Goal: Information Seeking & Learning: Learn about a topic

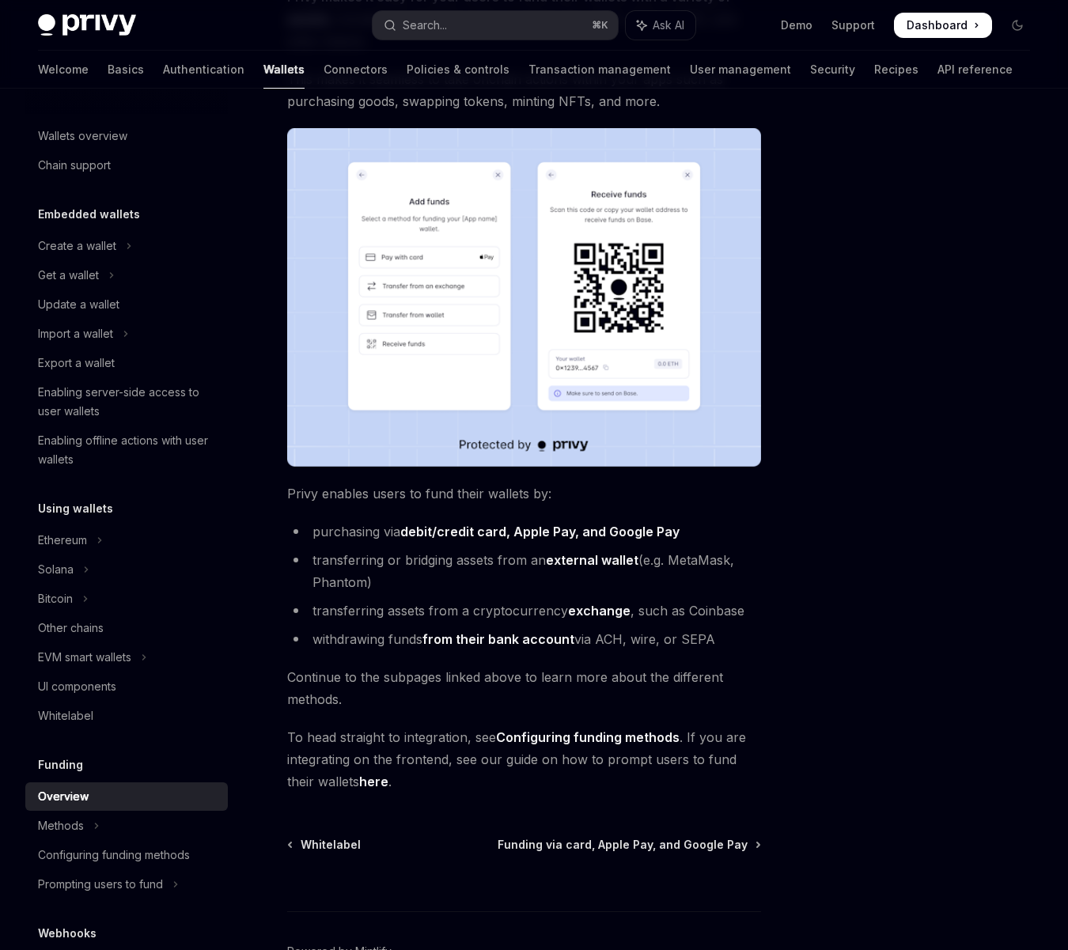
scroll to position [312, 0]
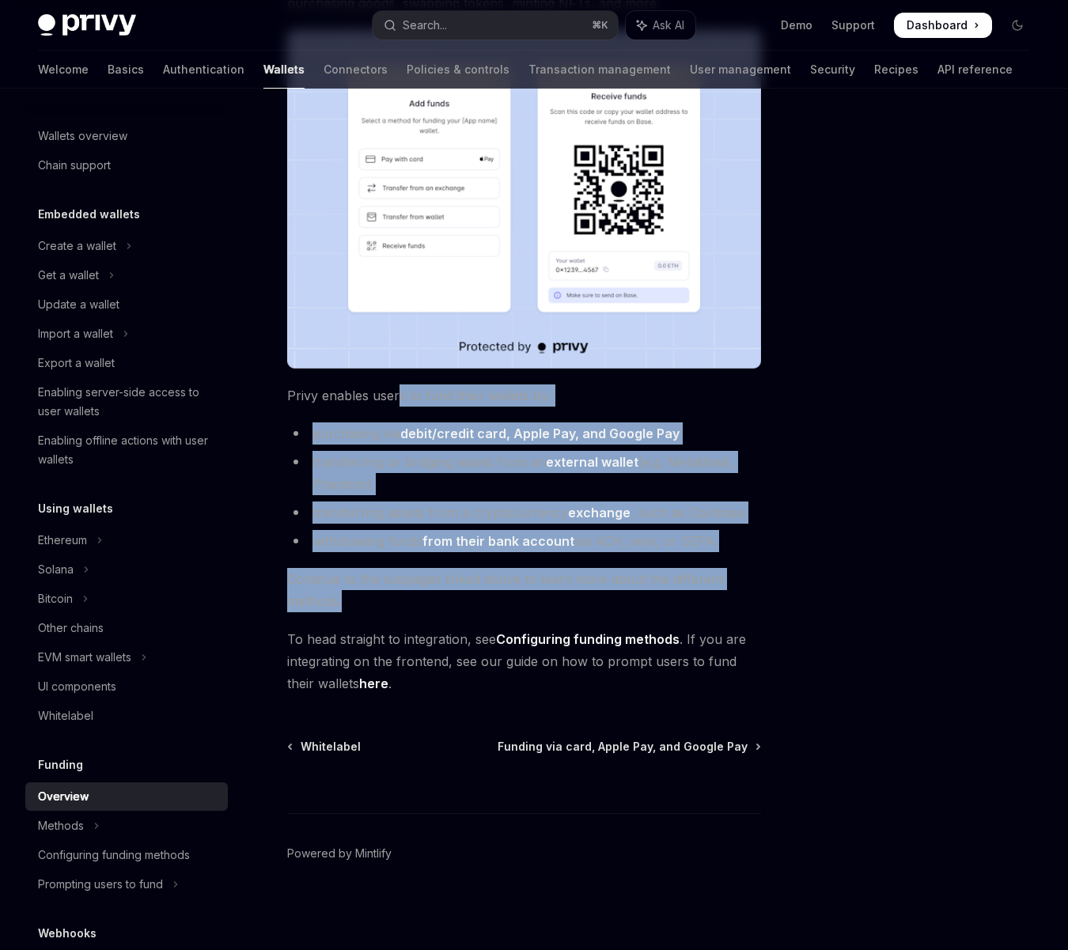
drag, startPoint x: 400, startPoint y: 395, endPoint x: 369, endPoint y: 591, distance: 198.5
click at [369, 591] on div "Privy makes it easy for your users to fund their wallets with a variety of asse…" at bounding box center [524, 291] width 474 height 807
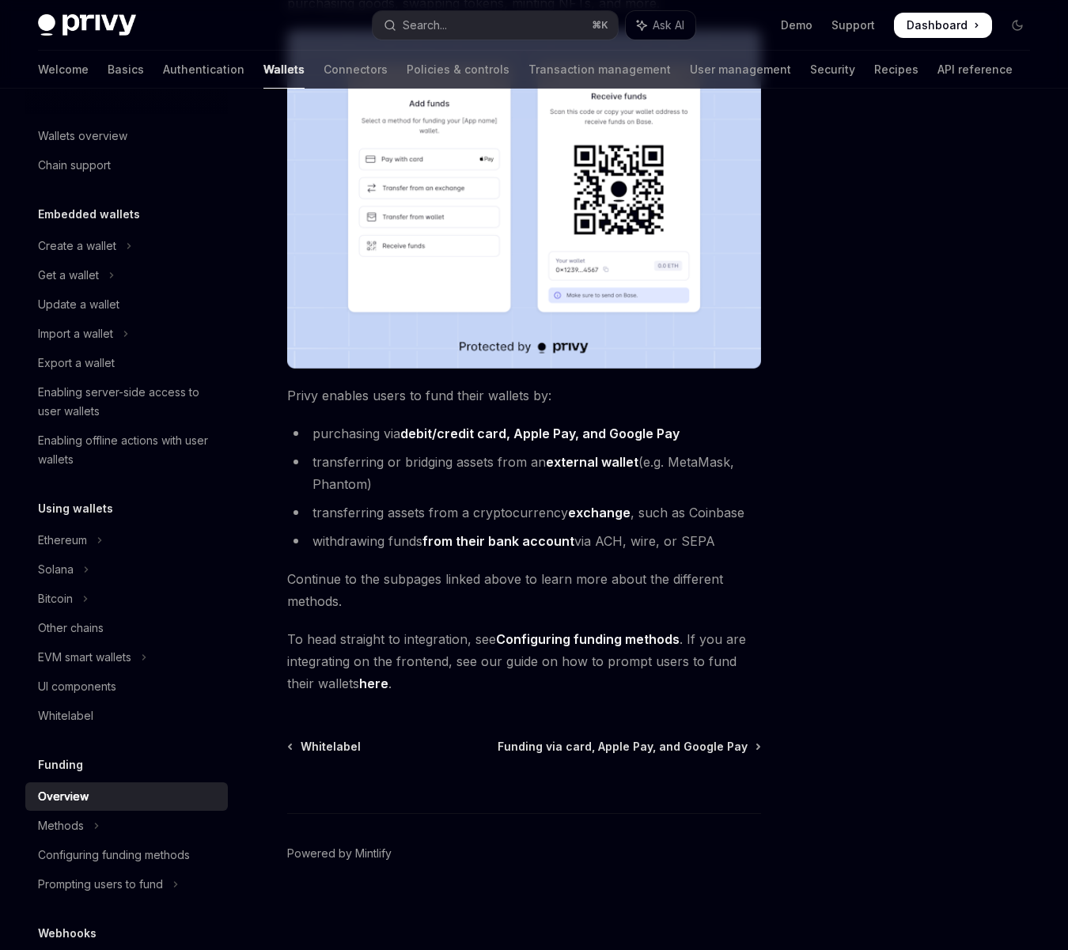
click at [305, 609] on span "Continue to the subpages linked above to learn more about the different methods." at bounding box center [524, 590] width 474 height 44
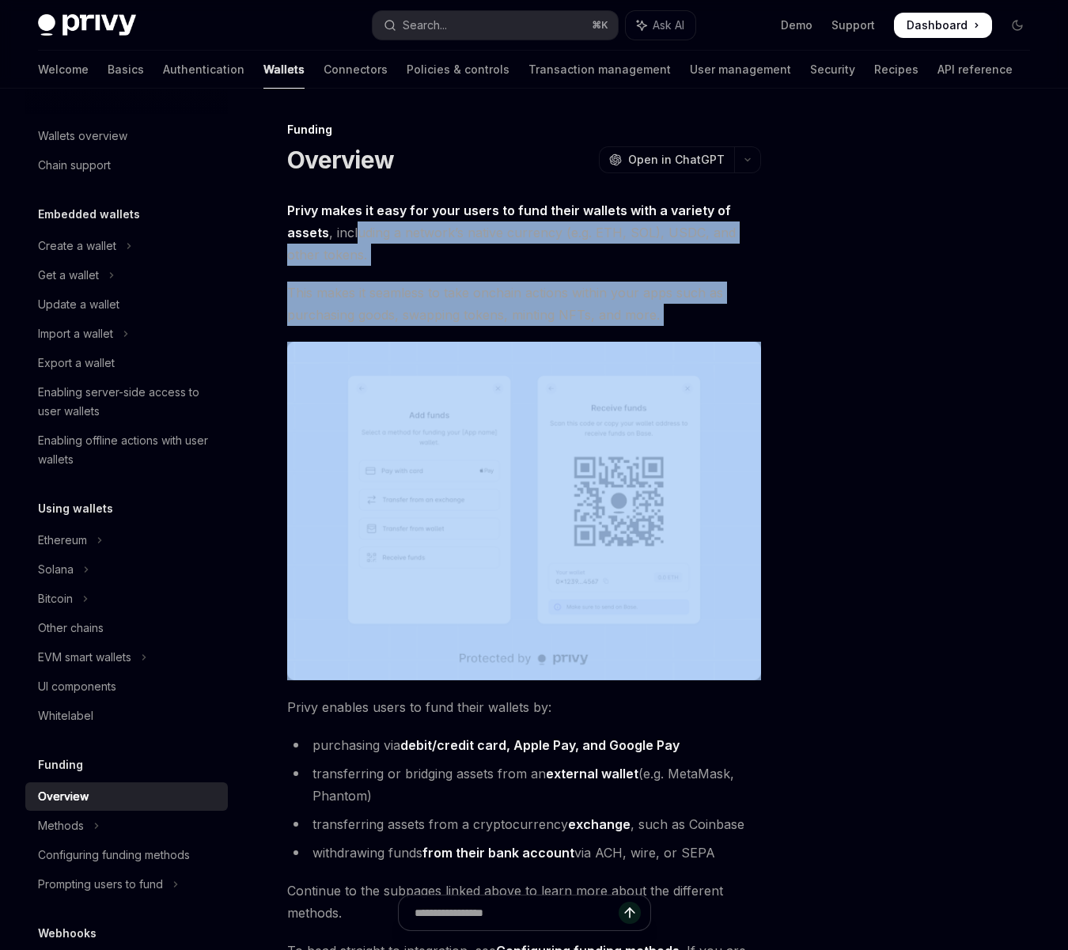
drag, startPoint x: 356, startPoint y: 240, endPoint x: 387, endPoint y: 333, distance: 98.3
click at [387, 333] on div "Privy makes it easy for your users to fund their wallets with a variety of asse…" at bounding box center [524, 602] width 474 height 807
click at [347, 317] on span "This makes it seamless to take onchain actions within your apps such as purchas…" at bounding box center [524, 304] width 474 height 44
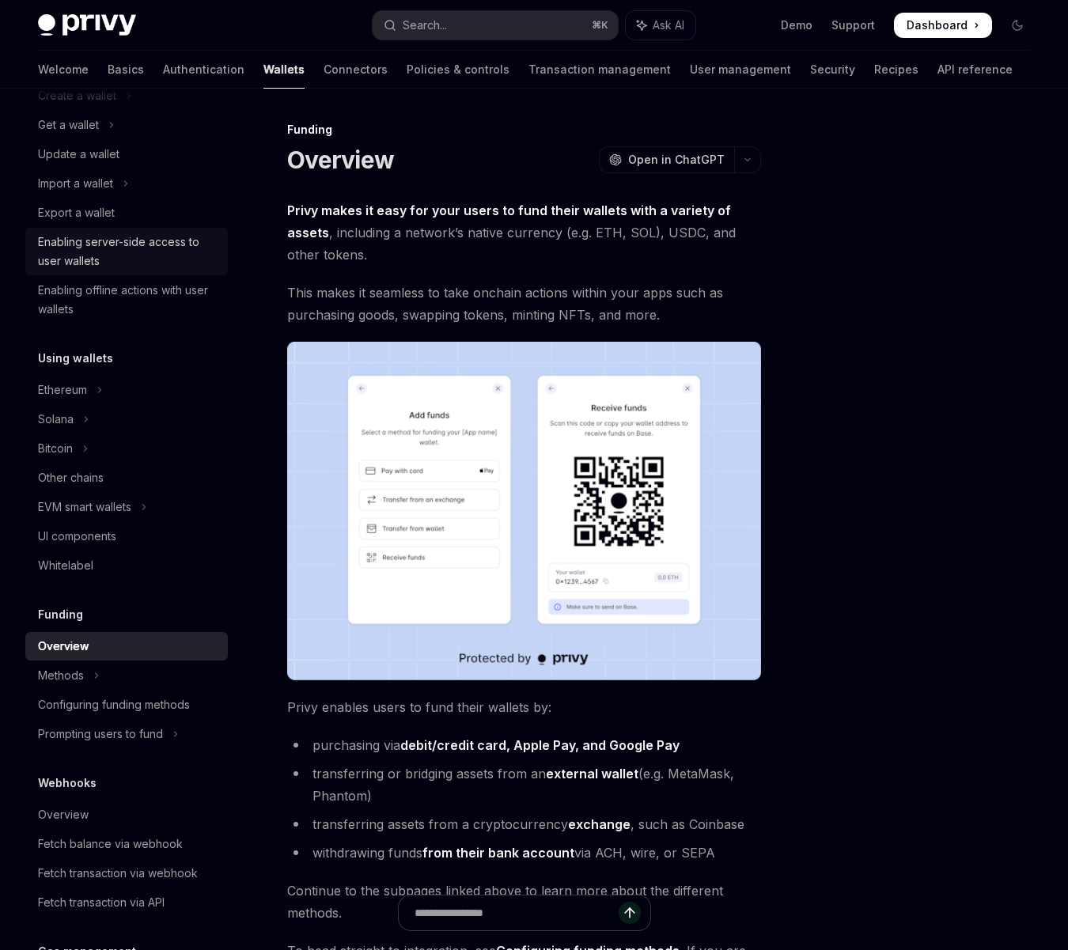
scroll to position [172, 0]
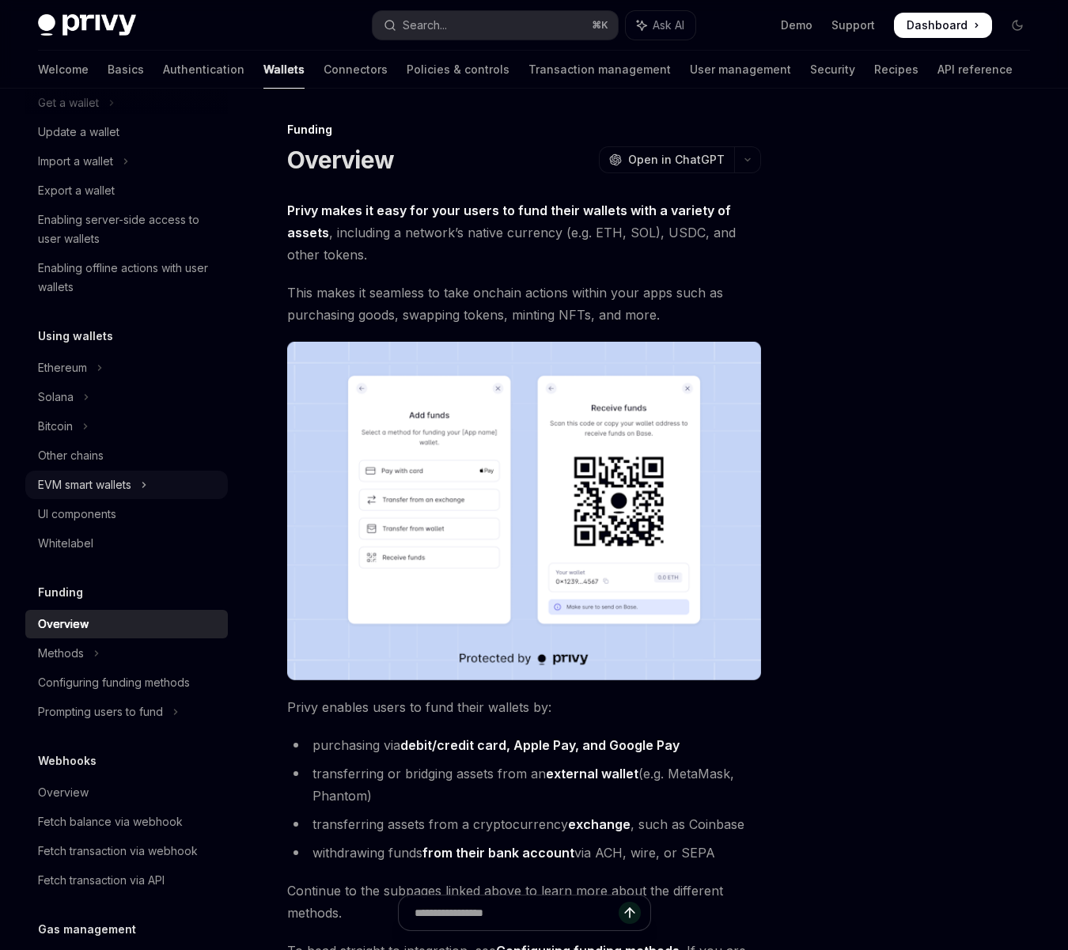
click at [104, 491] on div "EVM smart wallets" at bounding box center [84, 484] width 93 height 19
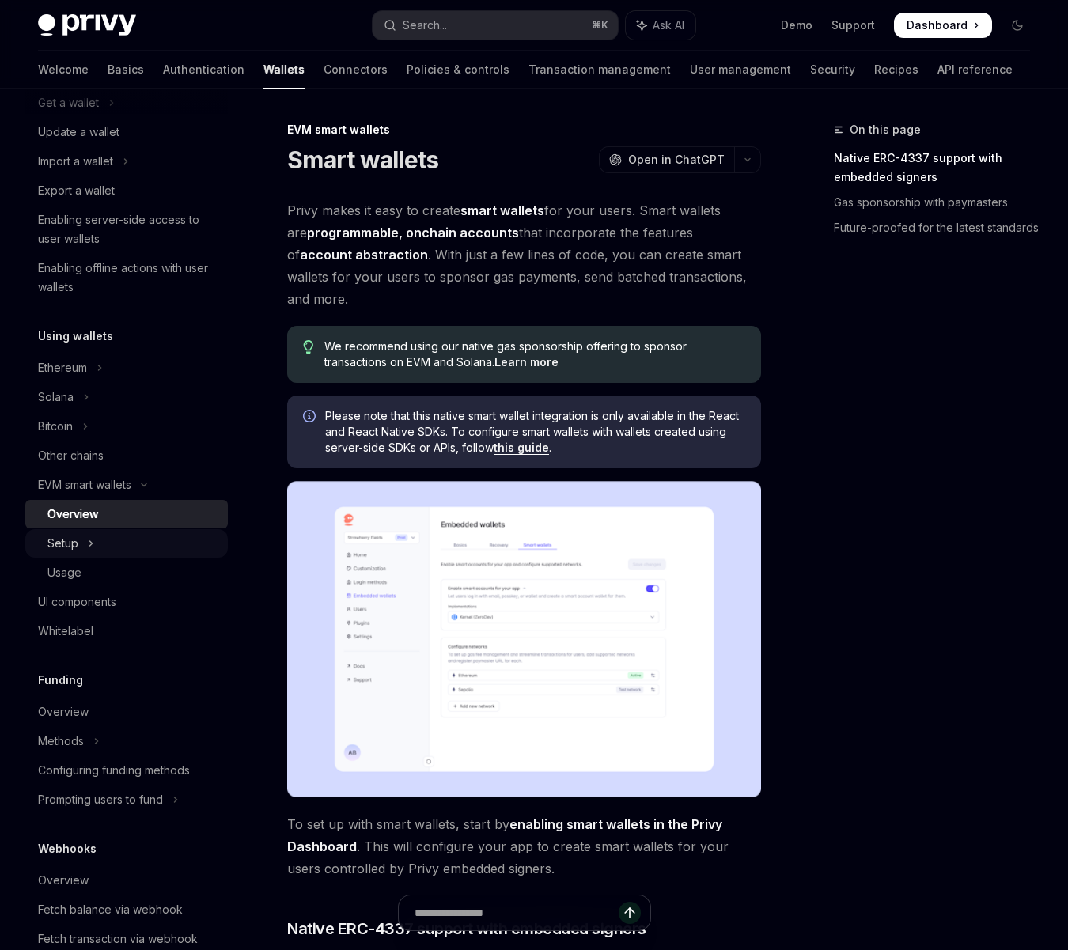
click at [120, 542] on button "Setup" at bounding box center [126, 543] width 203 height 28
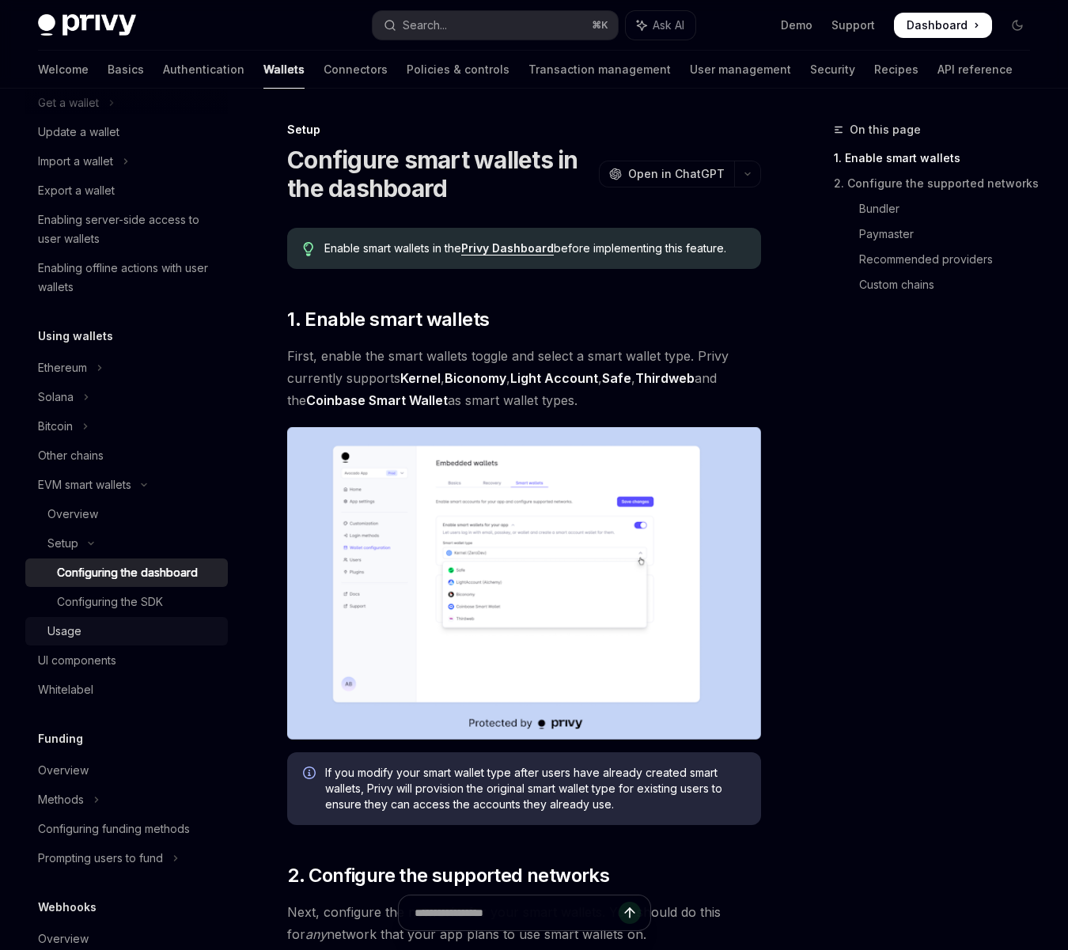
click at [131, 641] on link "Usage" at bounding box center [126, 631] width 203 height 28
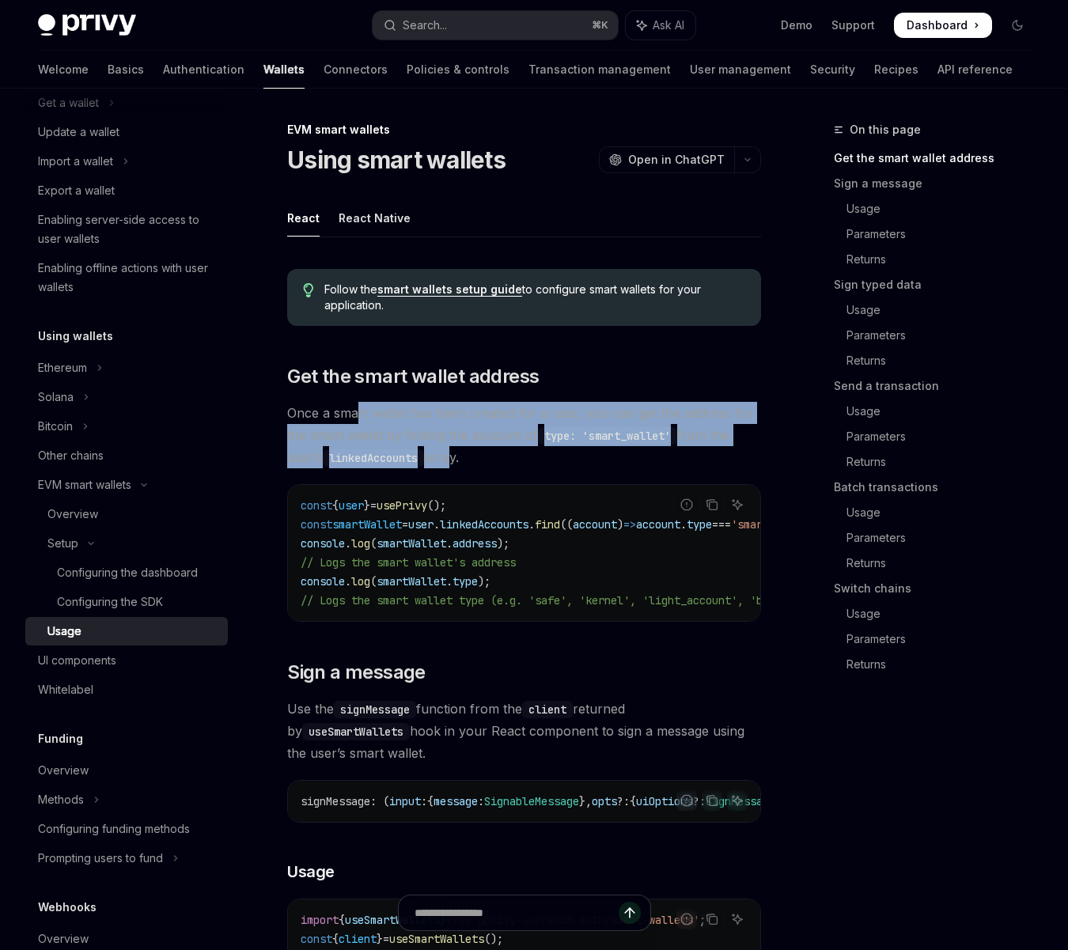
drag, startPoint x: 357, startPoint y: 409, endPoint x: 454, endPoint y: 458, distance: 109.0
click at [454, 458] on span "Once a smart wallet has been created for a user, you can get the address for th…" at bounding box center [524, 435] width 474 height 66
click at [437, 449] on span "Once a smart wallet has been created for a user, you can get the address for th…" at bounding box center [524, 435] width 474 height 66
drag, startPoint x: 311, startPoint y: 420, endPoint x: 311, endPoint y: 453, distance: 33.2
click at [311, 453] on span "Once a smart wallet has been created for a user, you can get the address for th…" at bounding box center [524, 435] width 474 height 66
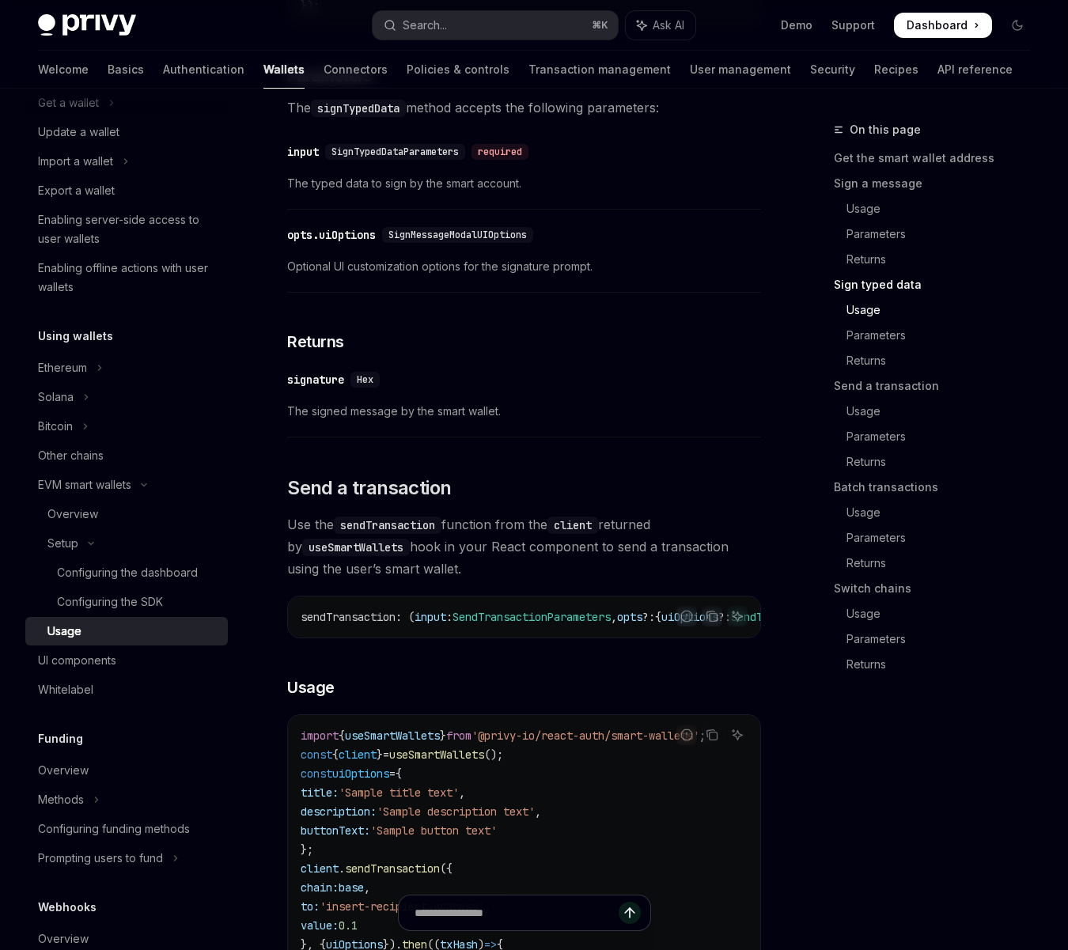
scroll to position [2010, 0]
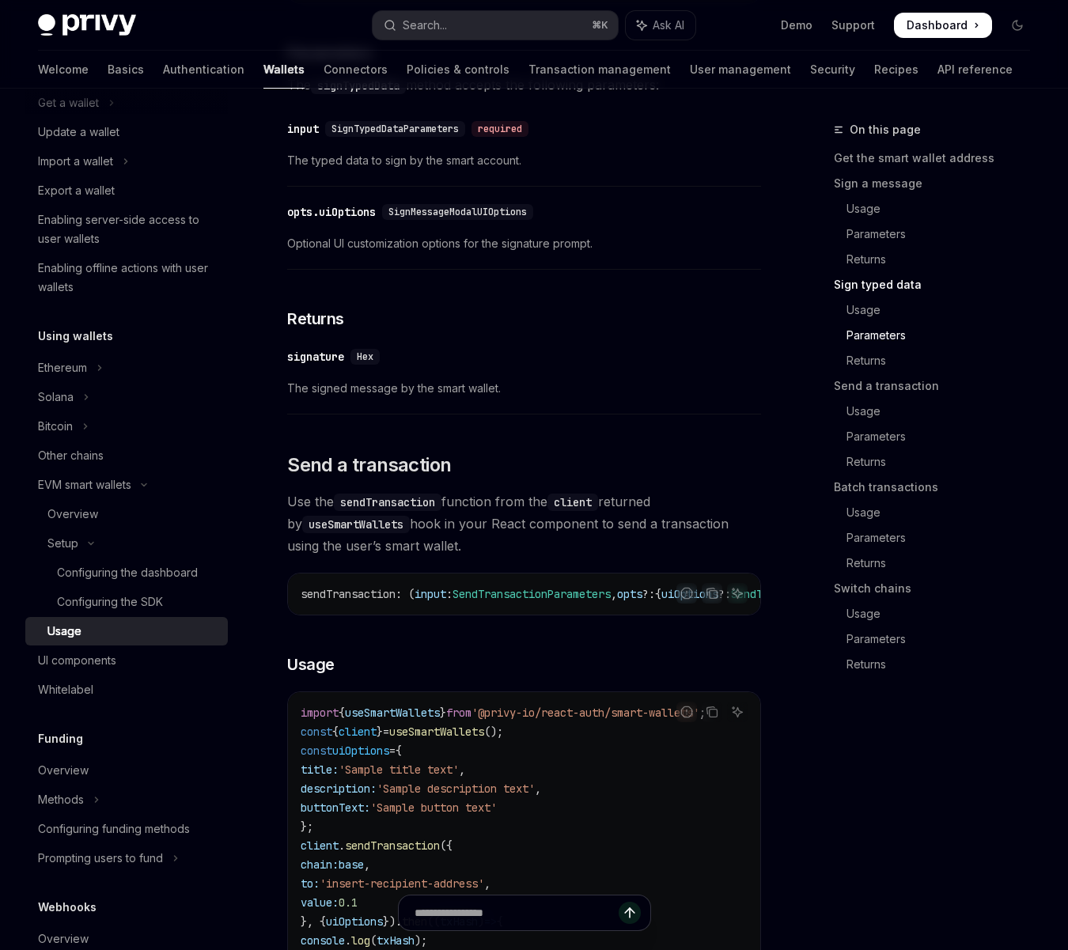
drag, startPoint x: 290, startPoint y: 491, endPoint x: 428, endPoint y: 570, distance: 159.9
click at [428, 570] on div "Follow the smart wallets setup guide to configure smart wallets for your applic…" at bounding box center [524, 848] width 474 height 5203
click at [454, 557] on span "Use the sendTransaction function from the client returned by useSmartWallets ho…" at bounding box center [524, 524] width 474 height 66
drag, startPoint x: 449, startPoint y: 581, endPoint x: 312, endPoint y: 498, distance: 160.1
click at [312, 498] on div "Follow the smart wallets setup guide to configure smart wallets for your applic…" at bounding box center [524, 848] width 474 height 5203
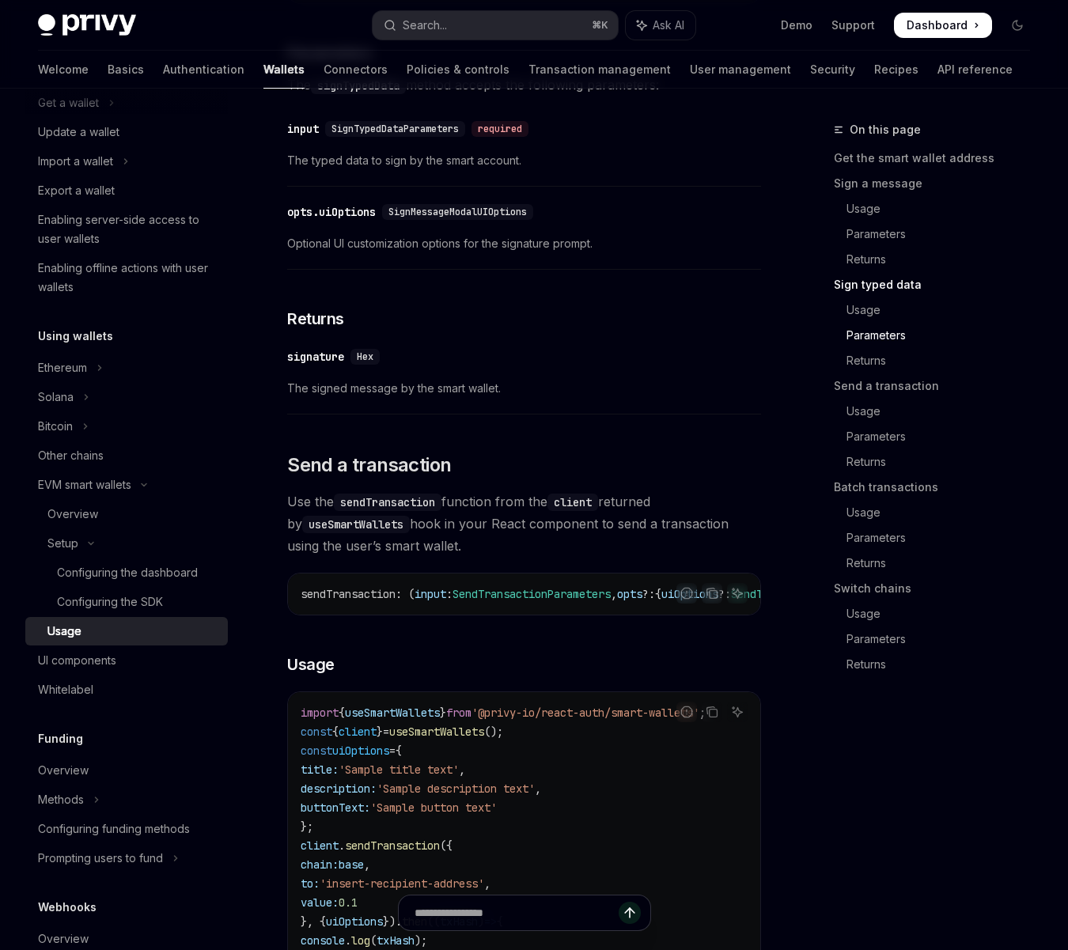
click at [312, 557] on span "Use the sendTransaction function from the client returned by useSmartWallets ho…" at bounding box center [524, 524] width 474 height 66
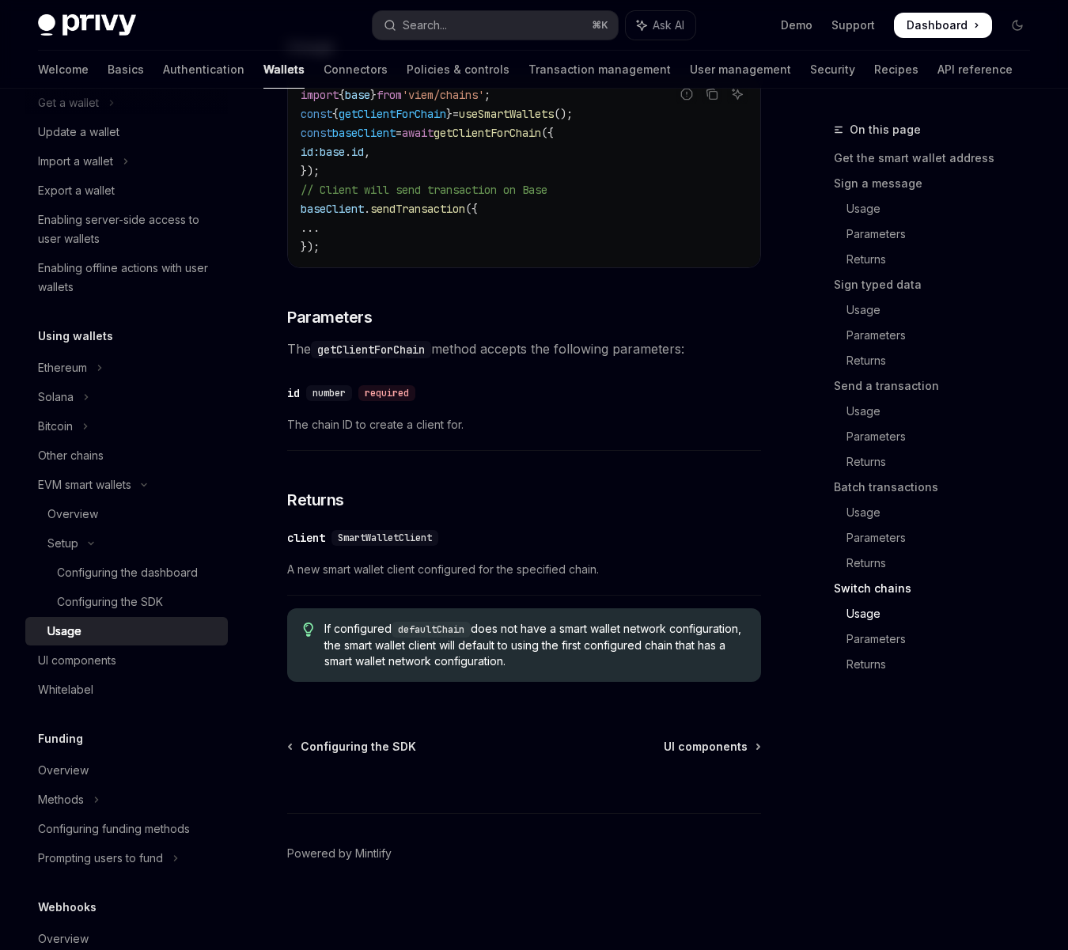
scroll to position [4821, 0]
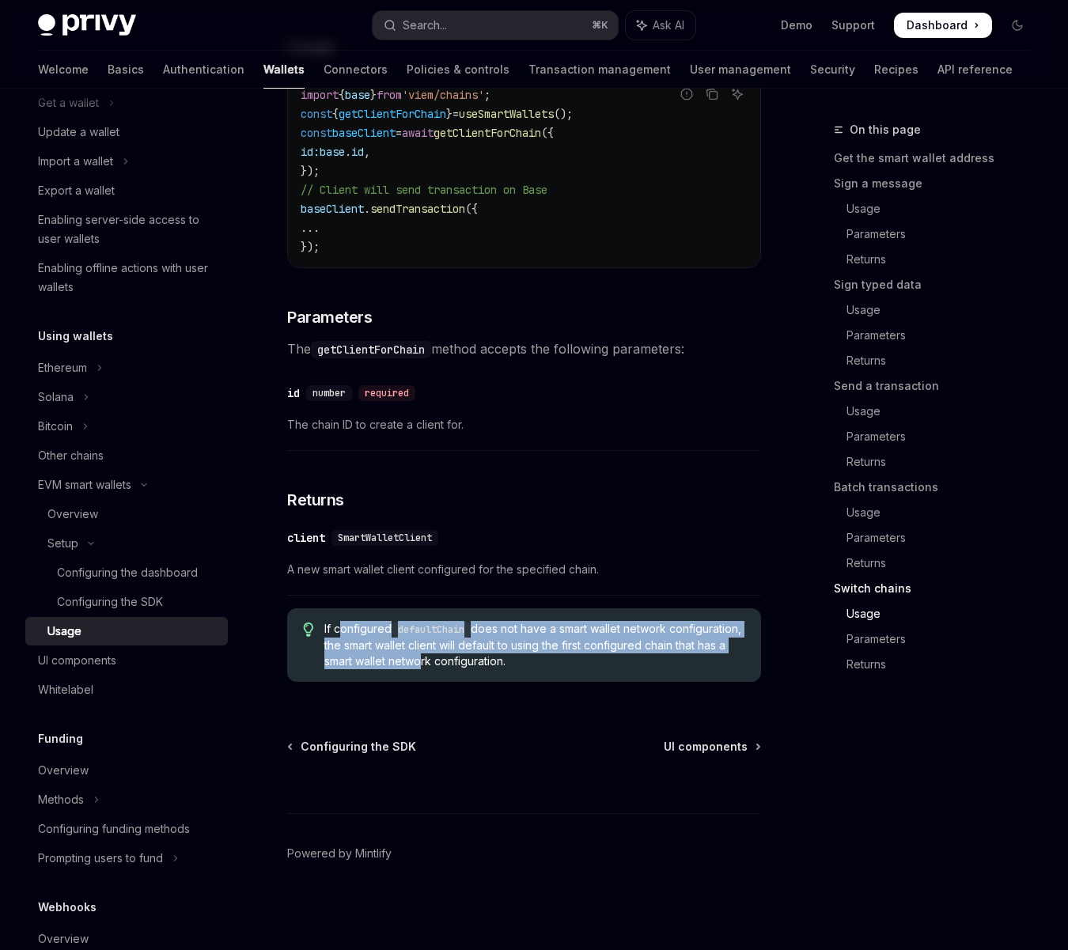
drag, startPoint x: 342, startPoint y: 629, endPoint x: 506, endPoint y: 663, distance: 167.3
click at [506, 663] on span "If configured defaultChain does not have a smart wallet network configuration, …" at bounding box center [534, 645] width 421 height 48
click at [408, 641] on span "If configured defaultChain does not have a smart wallet network configuration, …" at bounding box center [534, 645] width 421 height 48
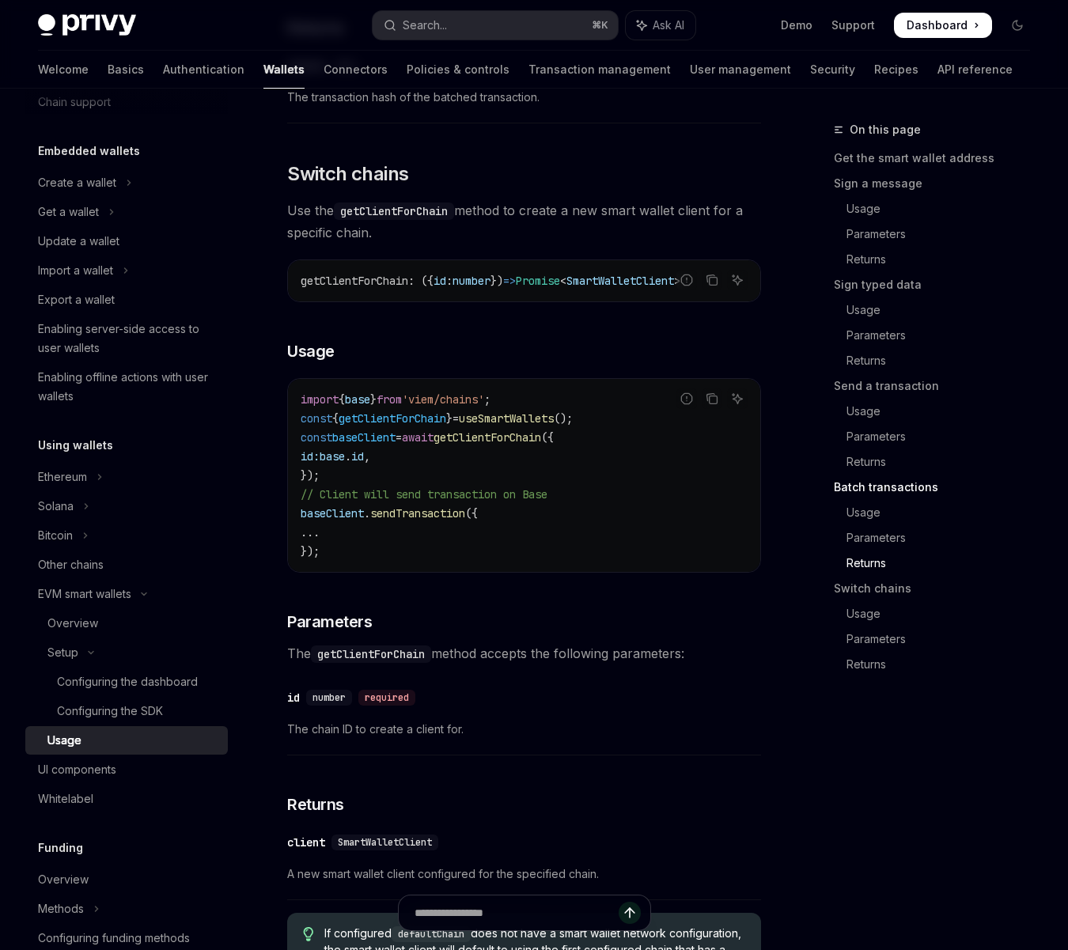
scroll to position [52, 0]
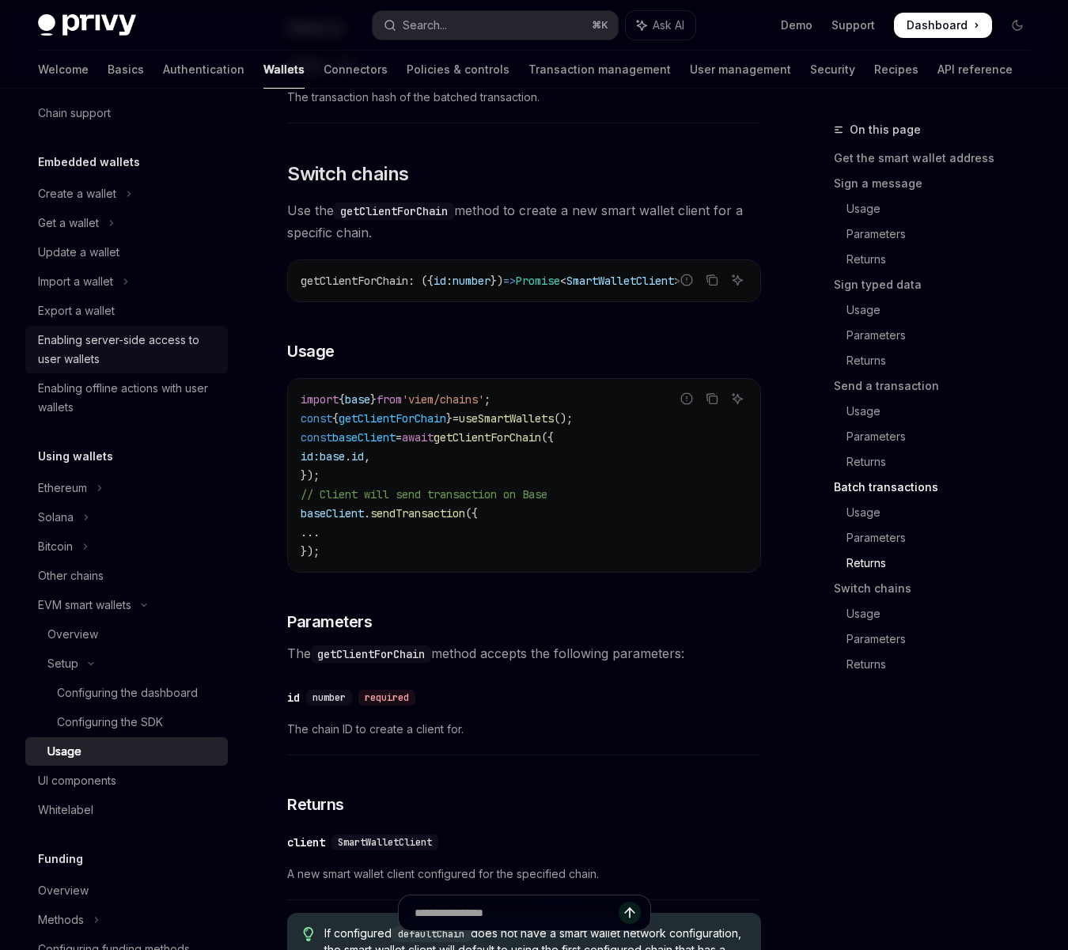
click at [103, 362] on div "Enabling server-side access to user wallets" at bounding box center [128, 350] width 180 height 38
type textarea "*"
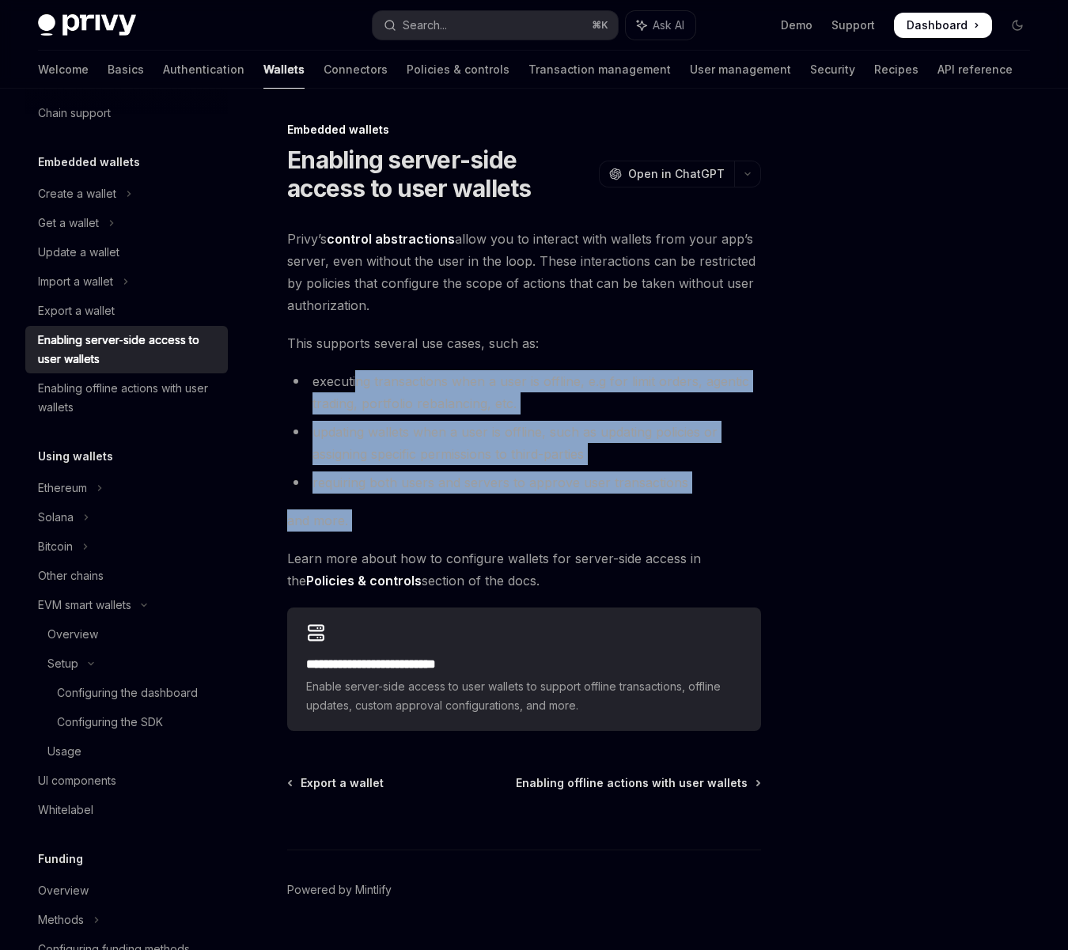
drag, startPoint x: 357, startPoint y: 388, endPoint x: 381, endPoint y: 550, distance: 163.9
click at [380, 549] on div "**********" at bounding box center [524, 479] width 474 height 503
click at [342, 494] on div "**********" at bounding box center [524, 479] width 474 height 503
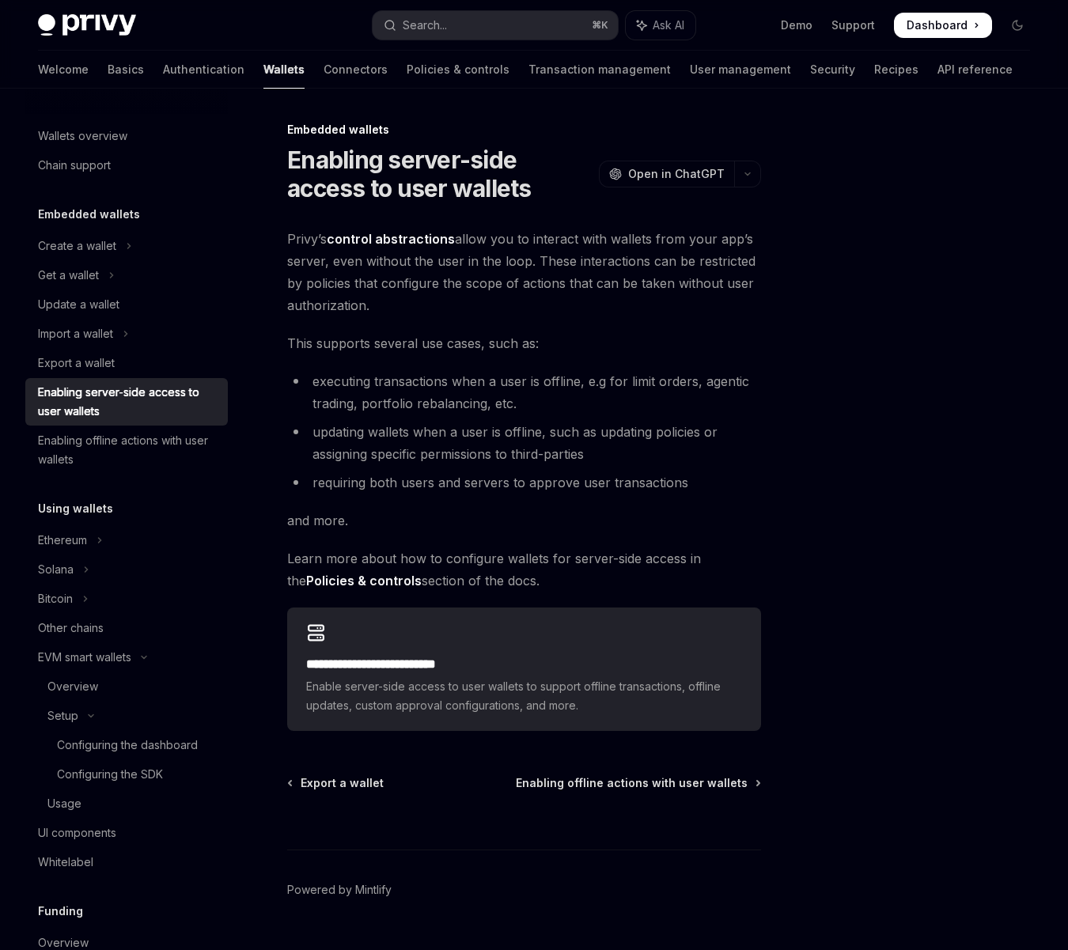
scroll to position [3, 0]
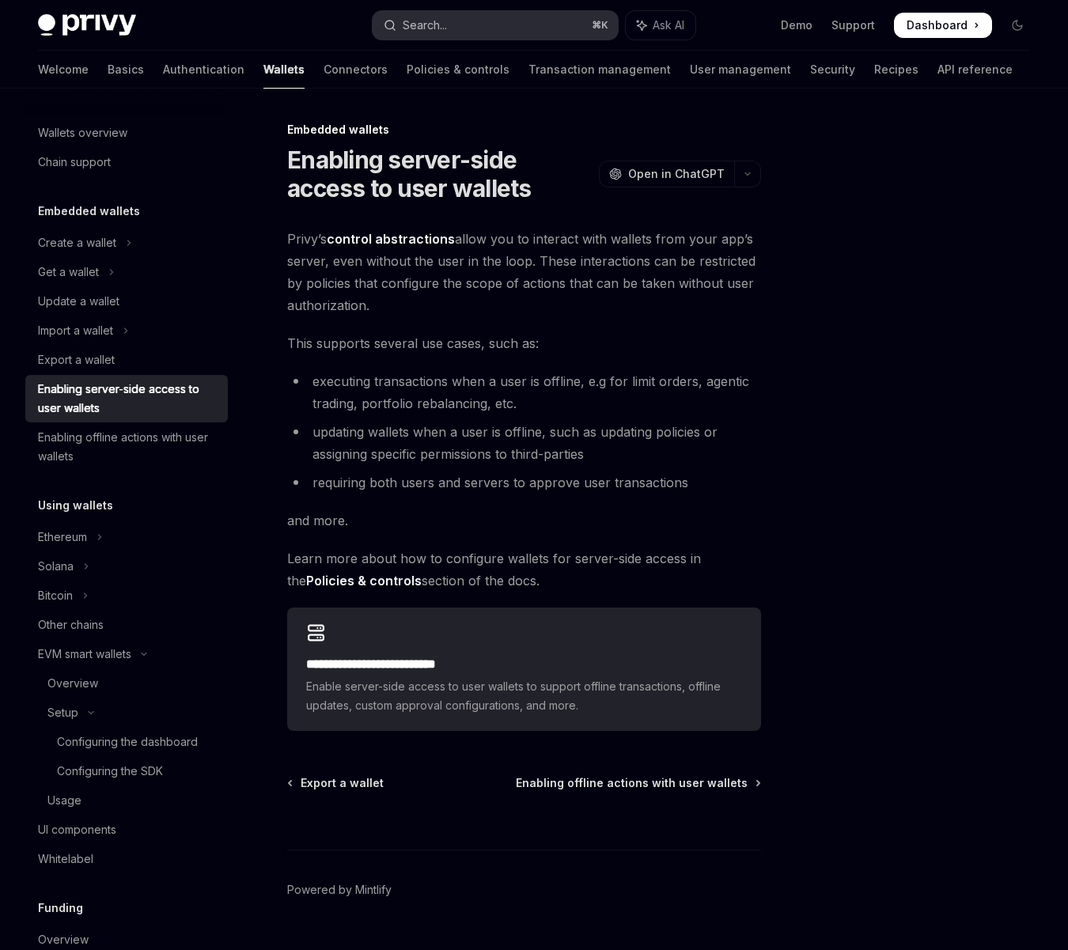
click at [441, 25] on div "Search..." at bounding box center [425, 25] width 44 height 19
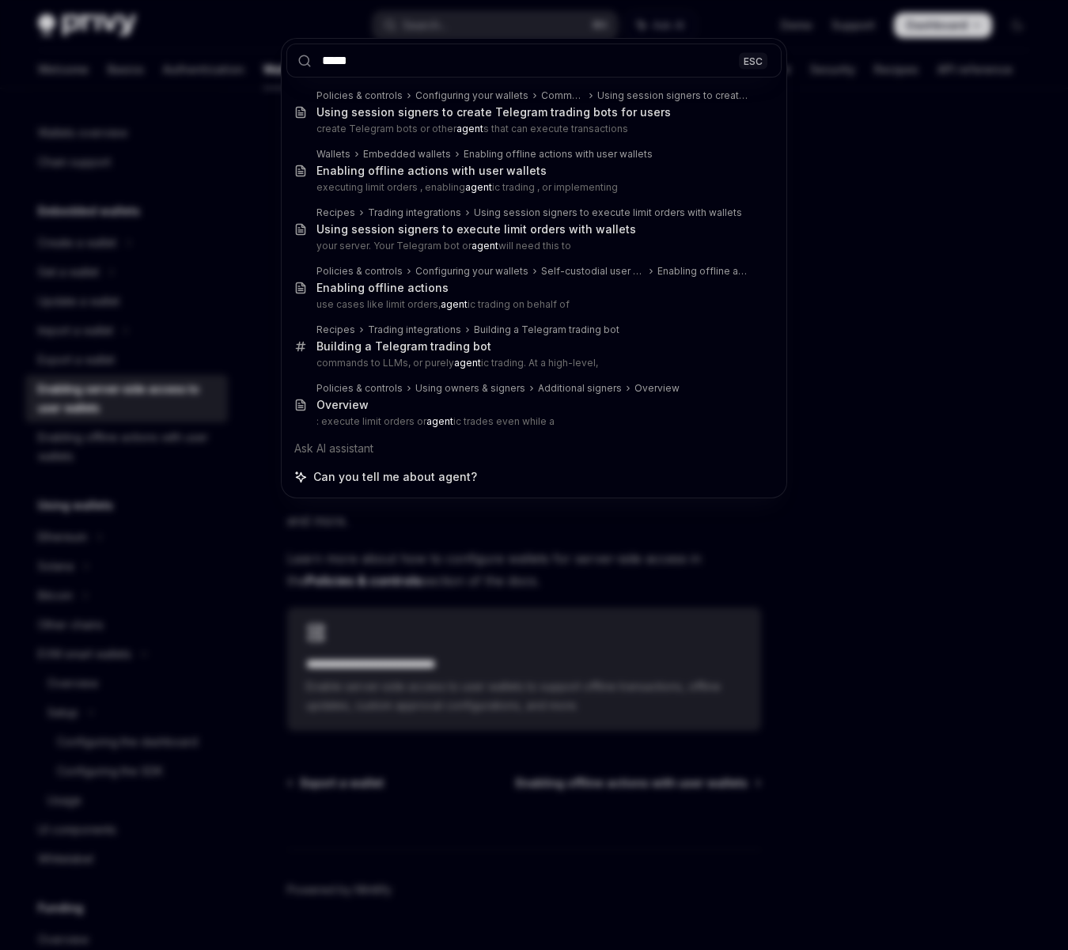
type input "*****"
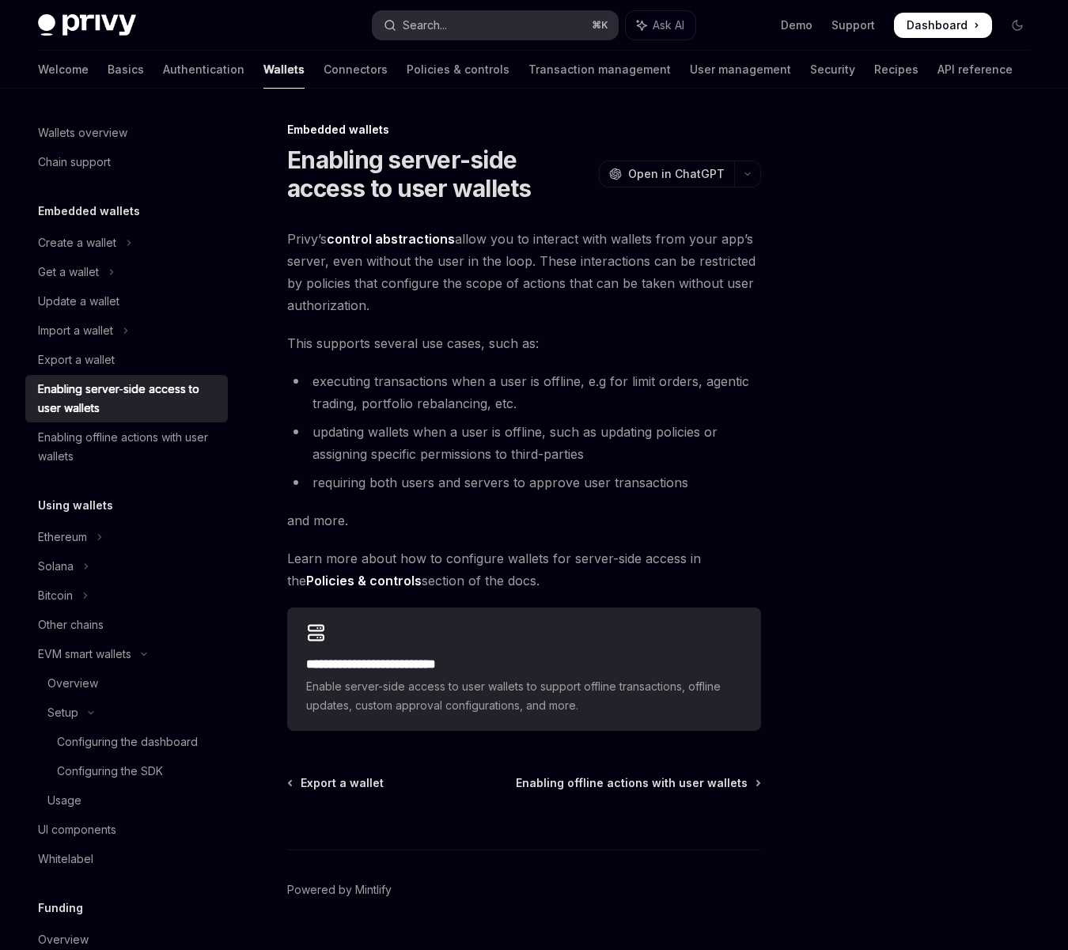
click at [518, 13] on button "Search... ⌘ K" at bounding box center [495, 25] width 244 height 28
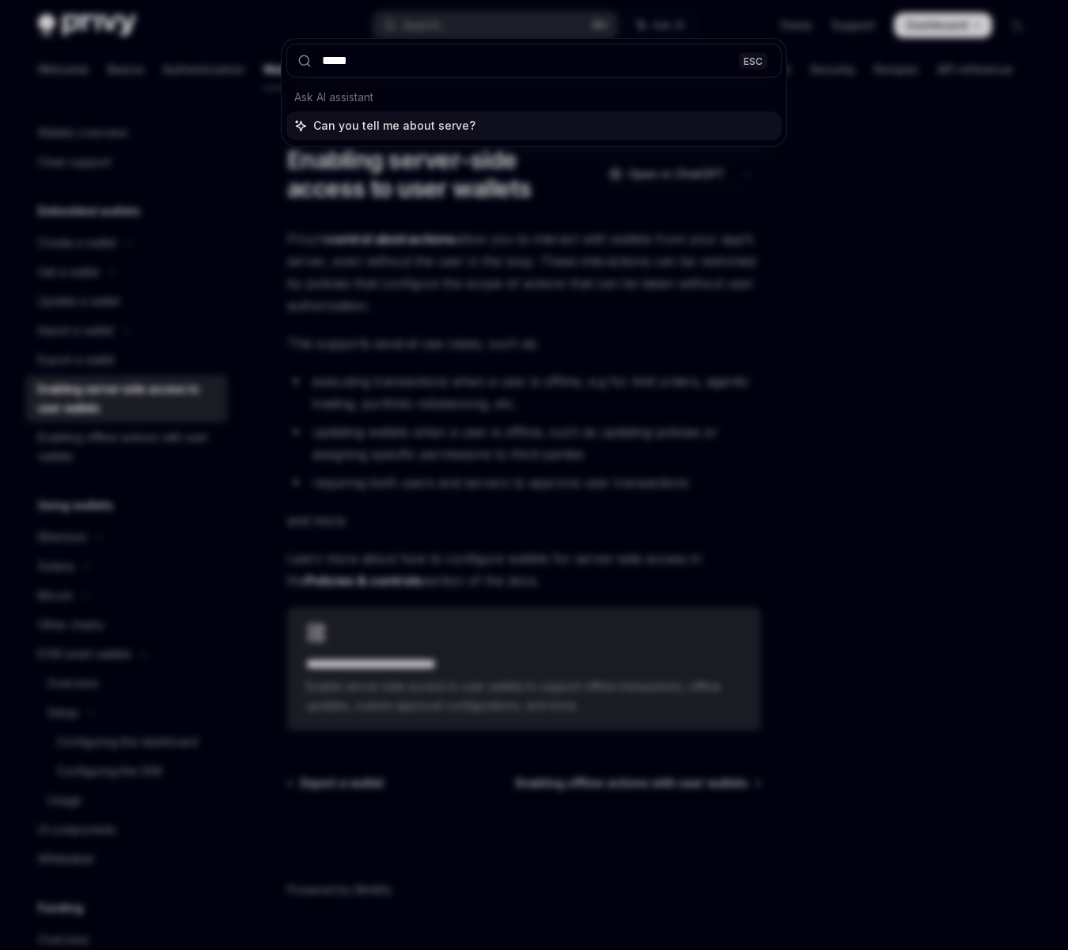
type input "******"
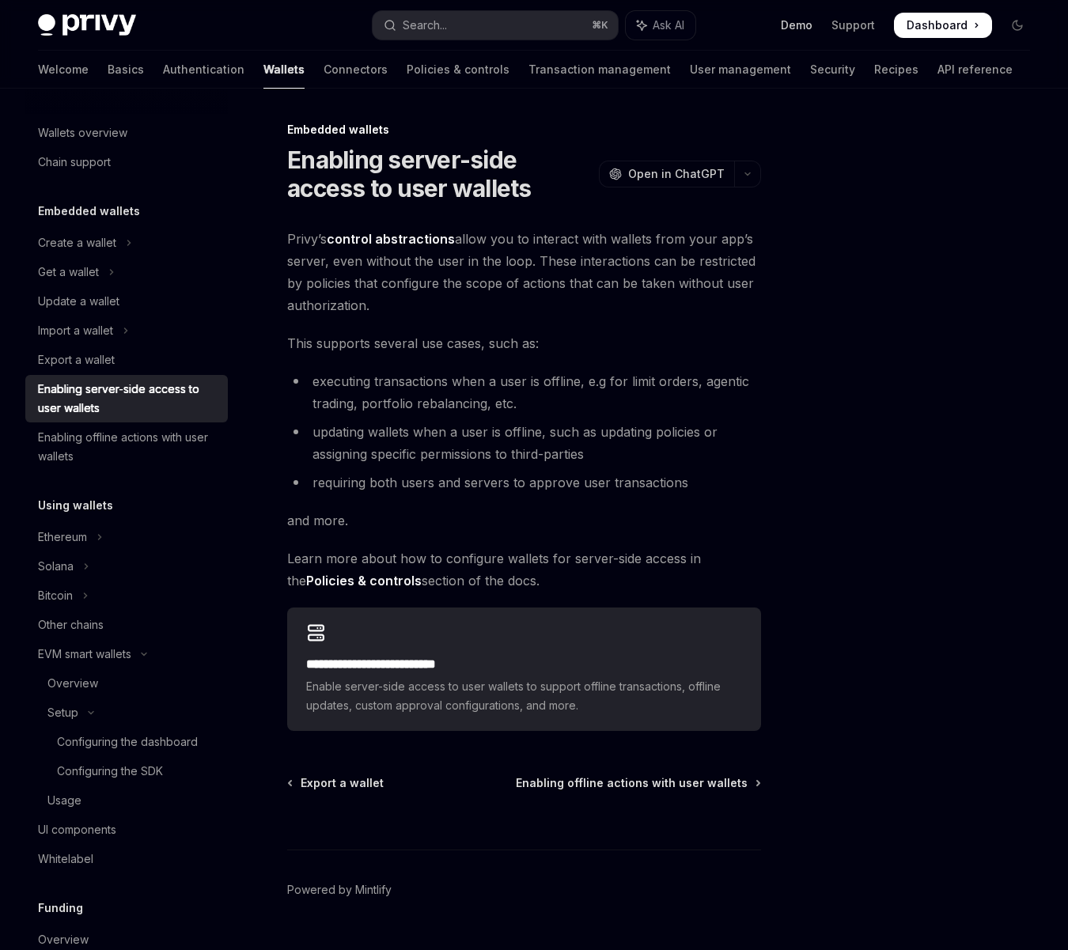
click at [810, 25] on link "Demo" at bounding box center [797, 25] width 32 height 16
click at [510, 25] on button "Search... ⌘ K" at bounding box center [495, 25] width 244 height 28
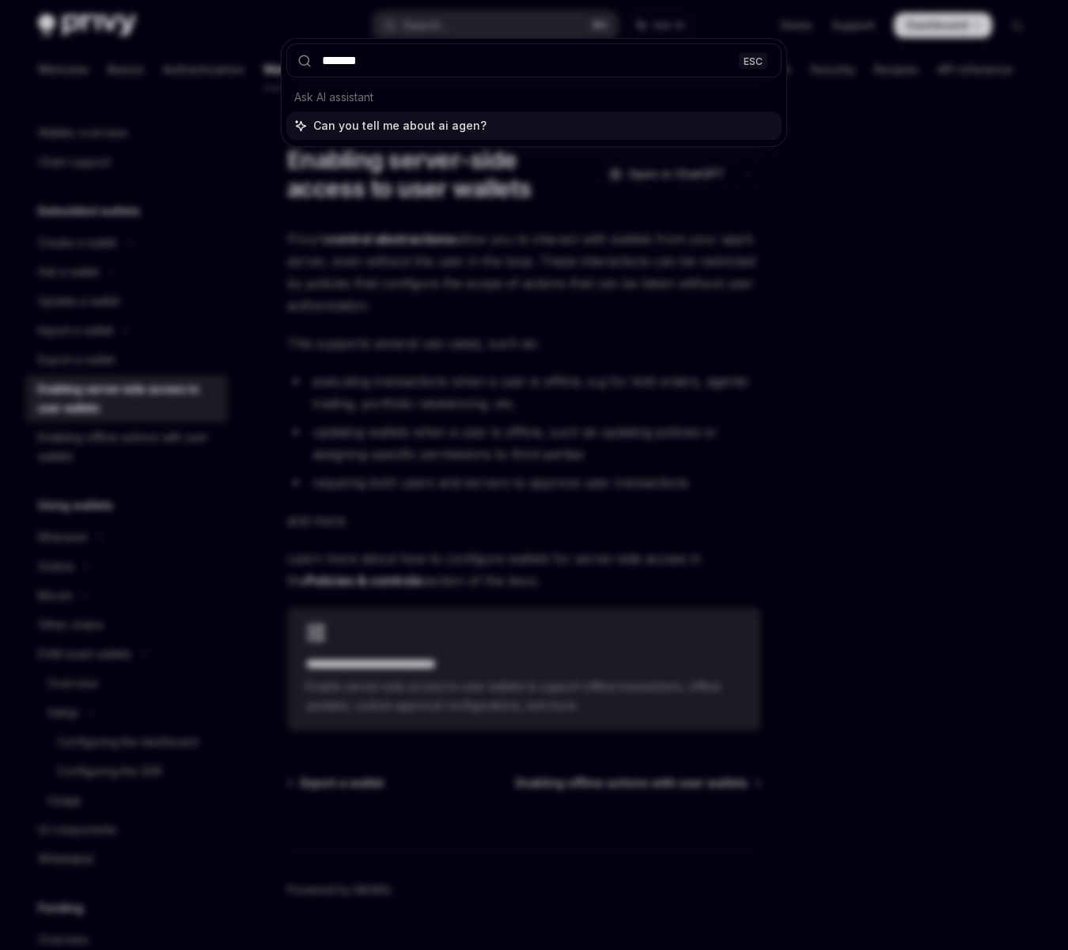
type input "********"
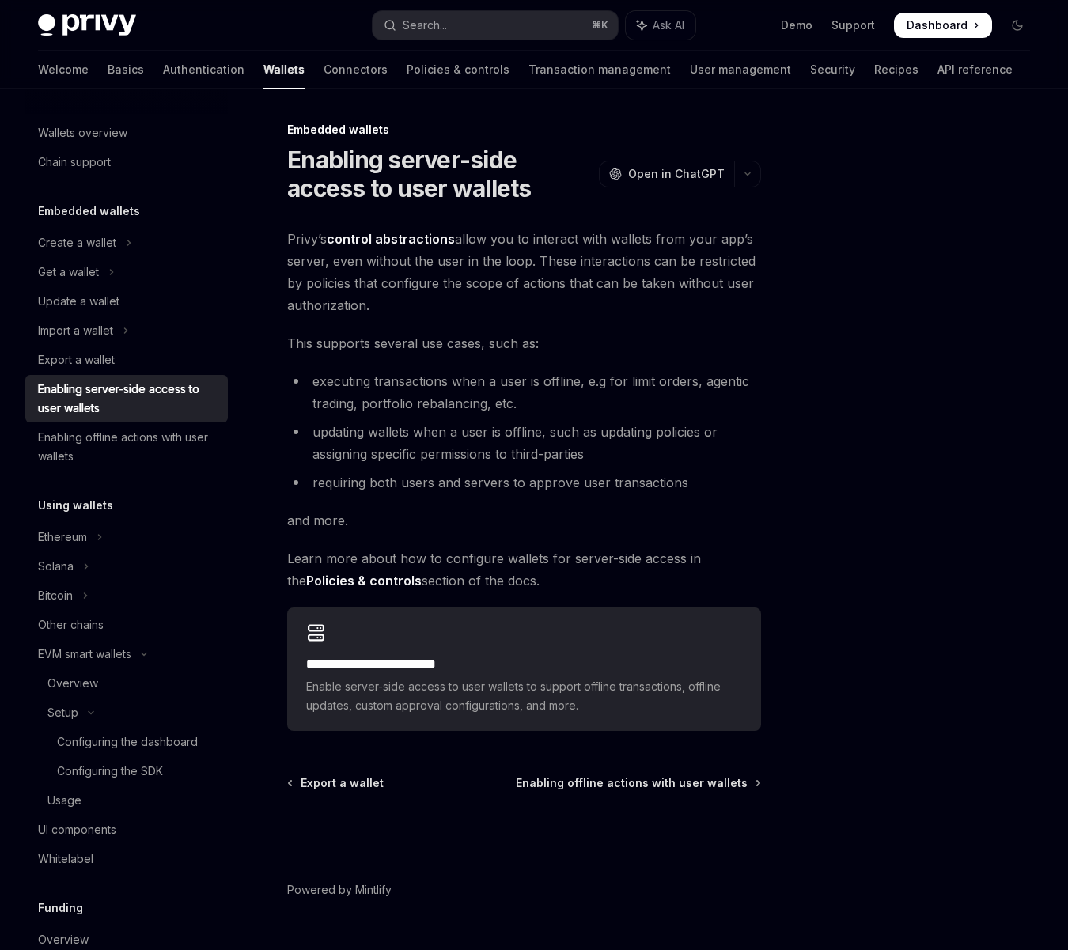
click at [131, 30] on img at bounding box center [87, 25] width 98 height 22
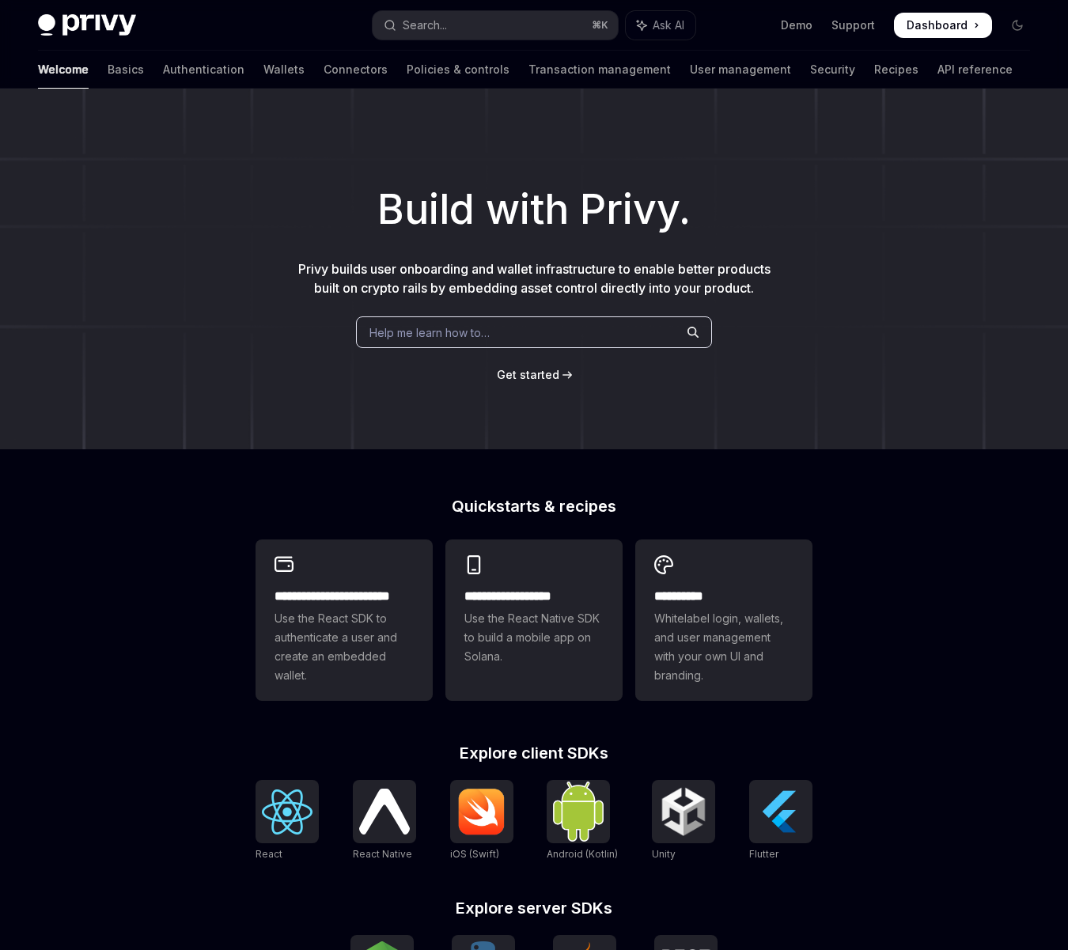
scroll to position [308, 0]
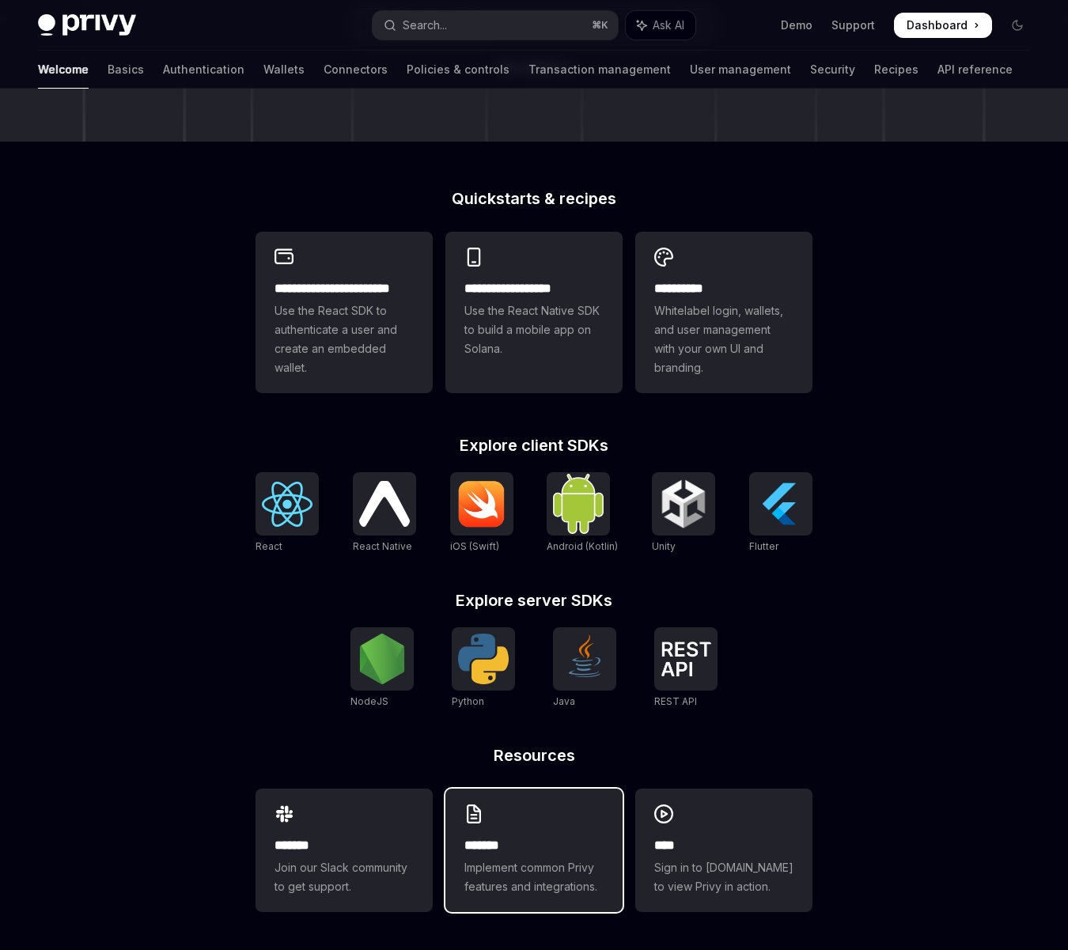
click at [532, 890] on span "Implement common Privy features and integrations." at bounding box center [533, 877] width 139 height 38
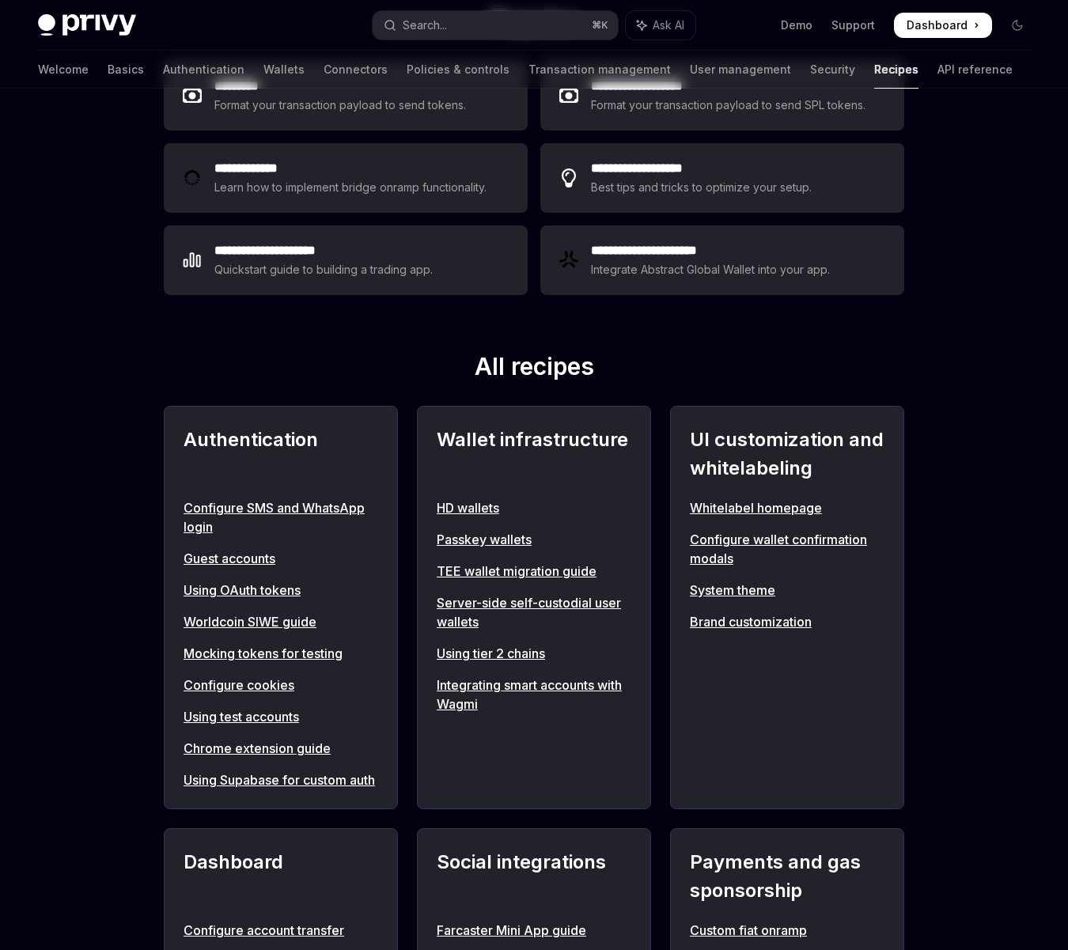
type textarea "*"
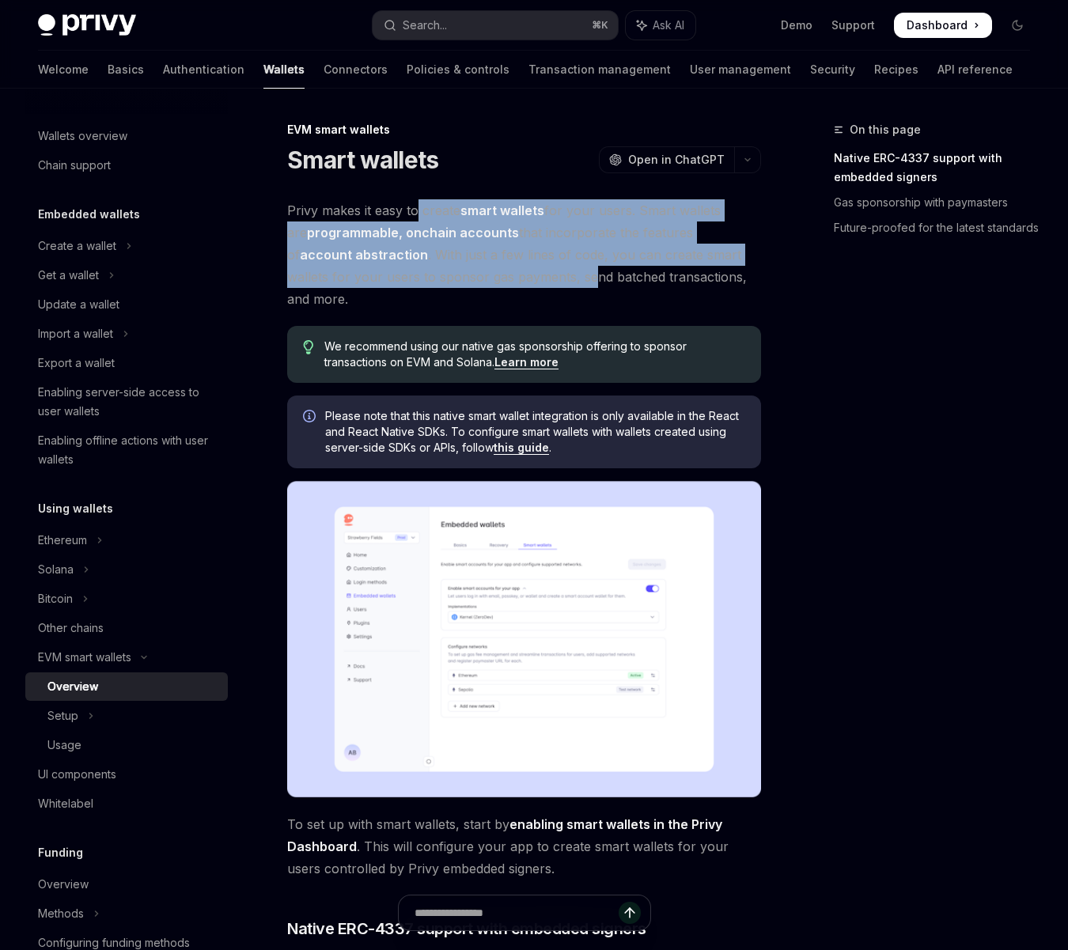
drag, startPoint x: 416, startPoint y: 211, endPoint x: 524, endPoint y: 273, distance: 124.0
click at [524, 273] on span "Privy makes it easy to create smart wallets for your users. Smart wallets are p…" at bounding box center [524, 254] width 474 height 111
click at [426, 270] on span "Privy makes it easy to create smart wallets for your users. Smart wallets are p…" at bounding box center [524, 254] width 474 height 111
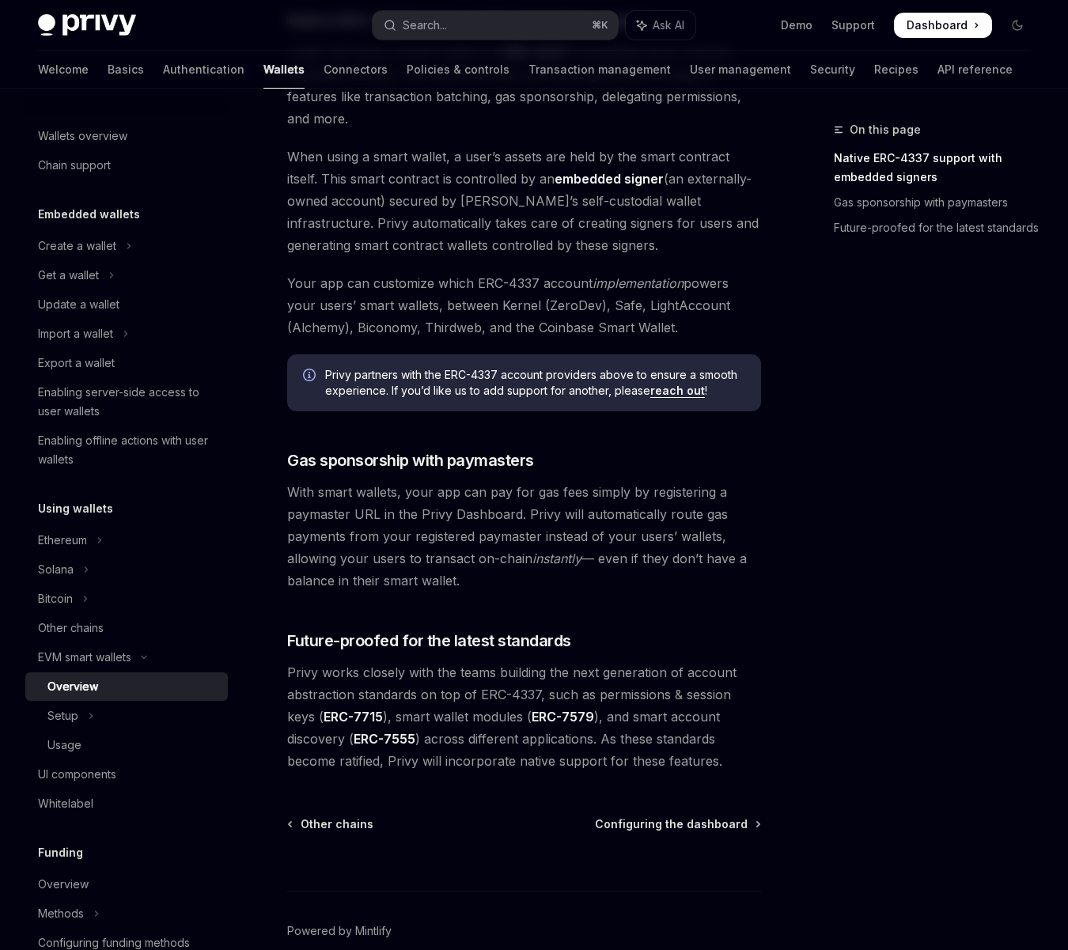
scroll to position [941, 0]
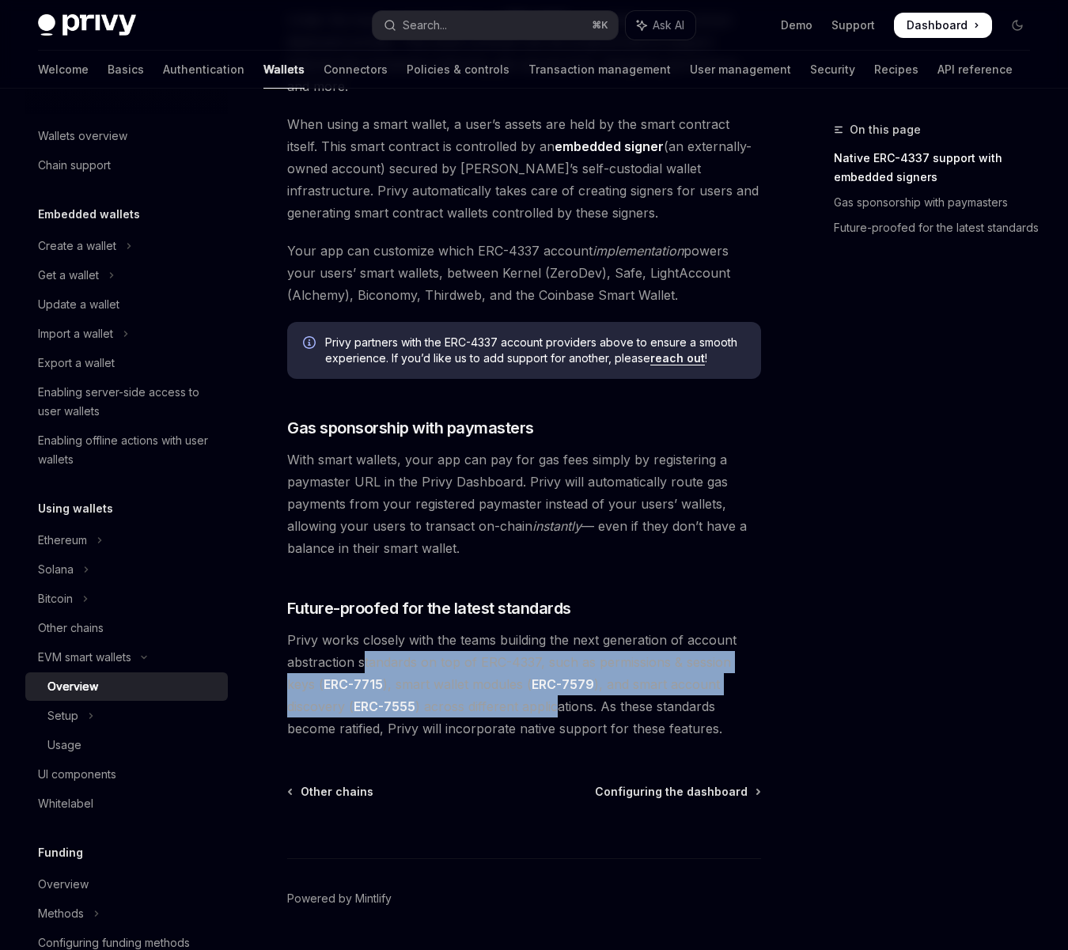
drag, startPoint x: 363, startPoint y: 618, endPoint x: 494, endPoint y: 666, distance: 139.9
click at [494, 666] on span "Privy works closely with the teams building the next generation of account abst…" at bounding box center [524, 684] width 474 height 111
click at [461, 665] on span "Privy works closely with the teams building the next generation of account abst…" at bounding box center [524, 684] width 474 height 111
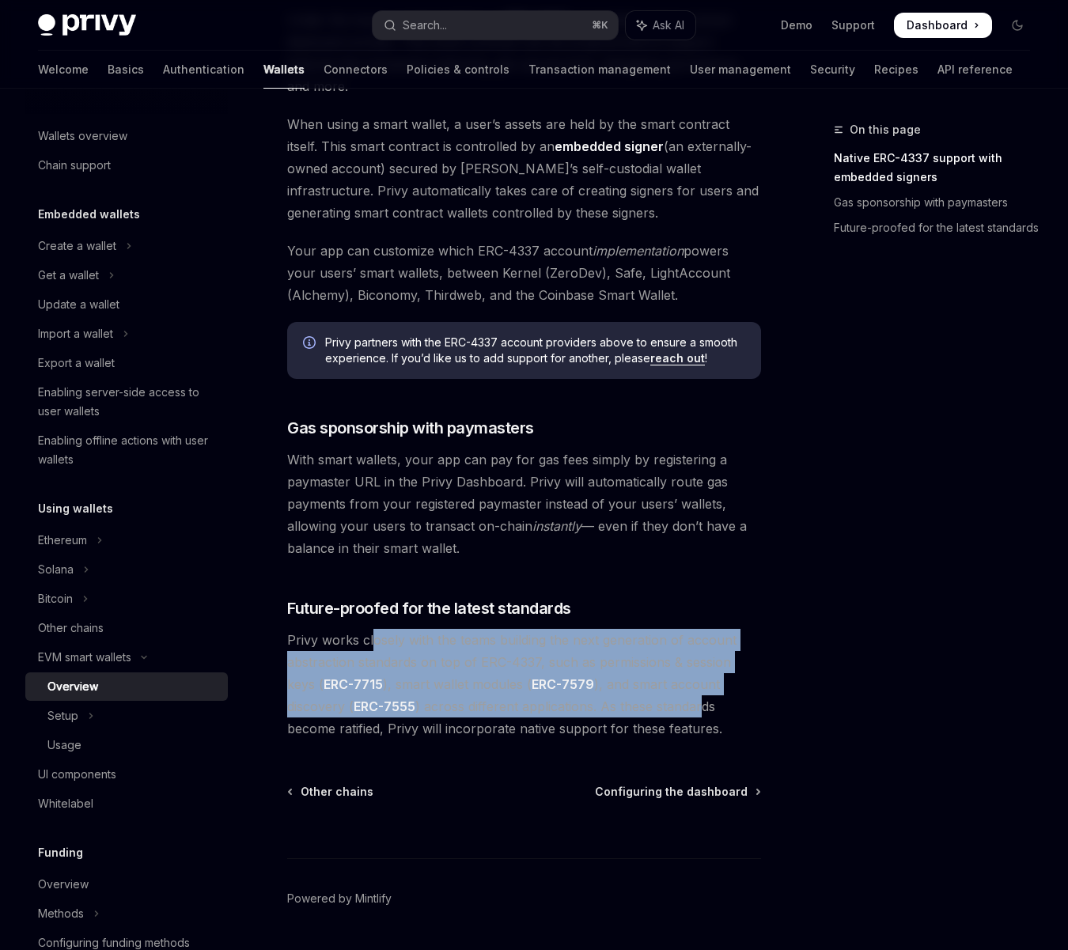
drag, startPoint x: 641, startPoint y: 662, endPoint x: 373, endPoint y: 605, distance: 274.2
click at [373, 629] on span "Privy works closely with the teams building the next generation of account abst…" at bounding box center [524, 684] width 474 height 111
click at [346, 629] on span "Privy works closely with the teams building the next generation of account abst…" at bounding box center [524, 684] width 474 height 111
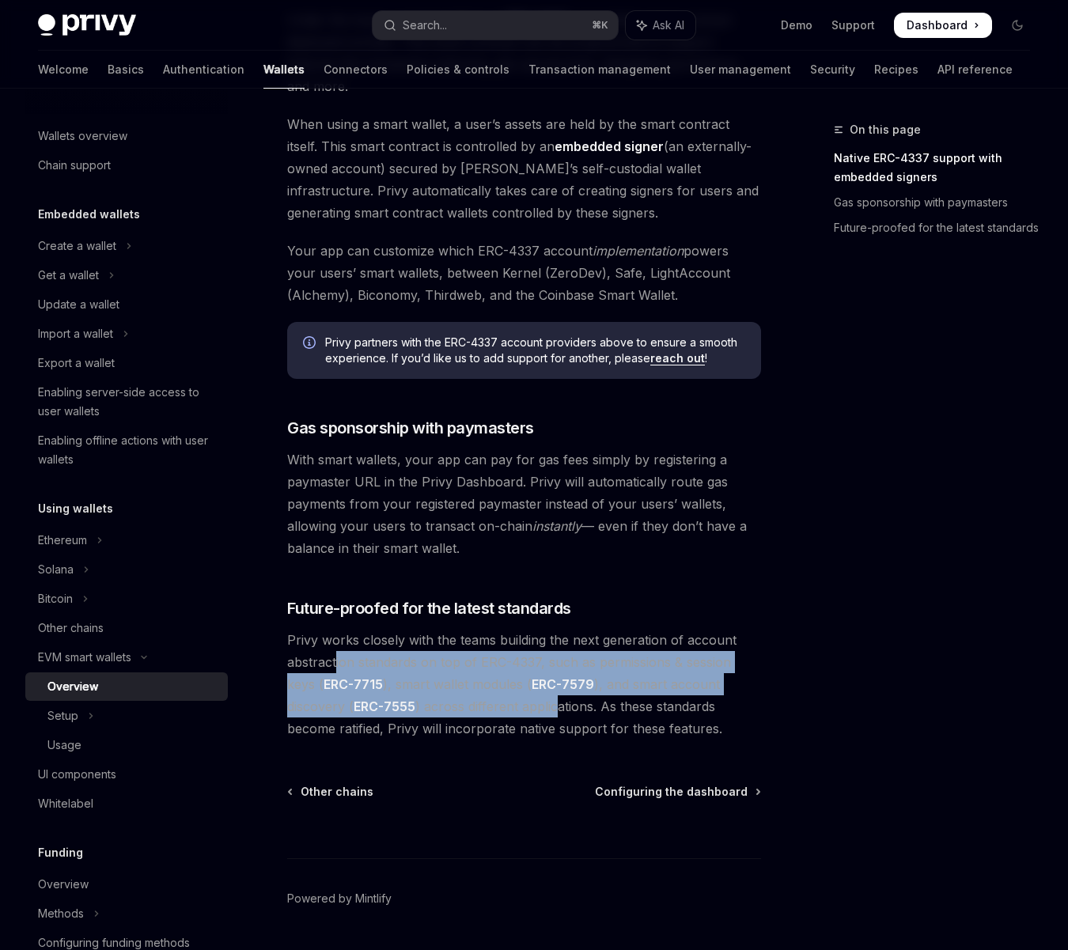
drag, startPoint x: 334, startPoint y: 612, endPoint x: 496, endPoint y: 665, distance: 170.4
click at [496, 665] on span "Privy works closely with the teams building the next generation of account abst…" at bounding box center [524, 684] width 474 height 111
click at [442, 665] on span "Privy works closely with the teams building the next generation of account abst…" at bounding box center [524, 684] width 474 height 111
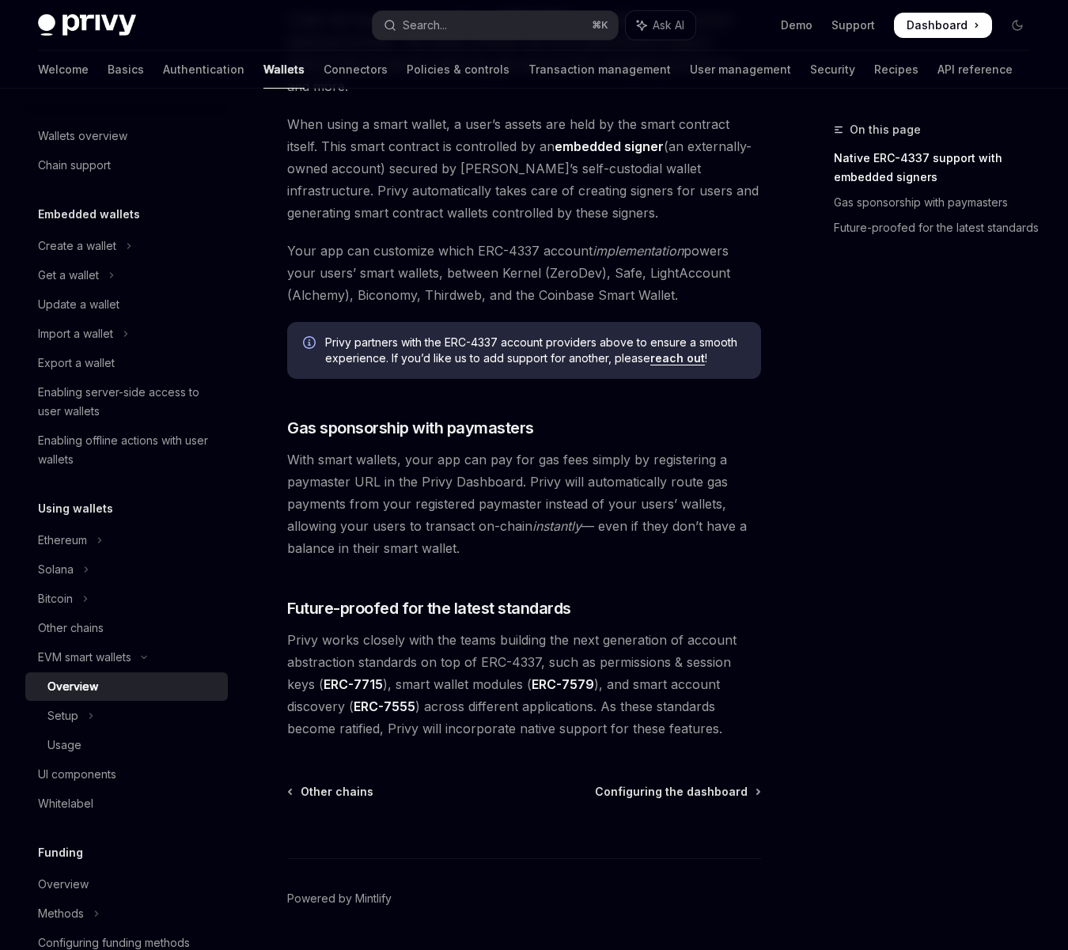
drag, startPoint x: 321, startPoint y: 424, endPoint x: 346, endPoint y: 530, distance: 108.8
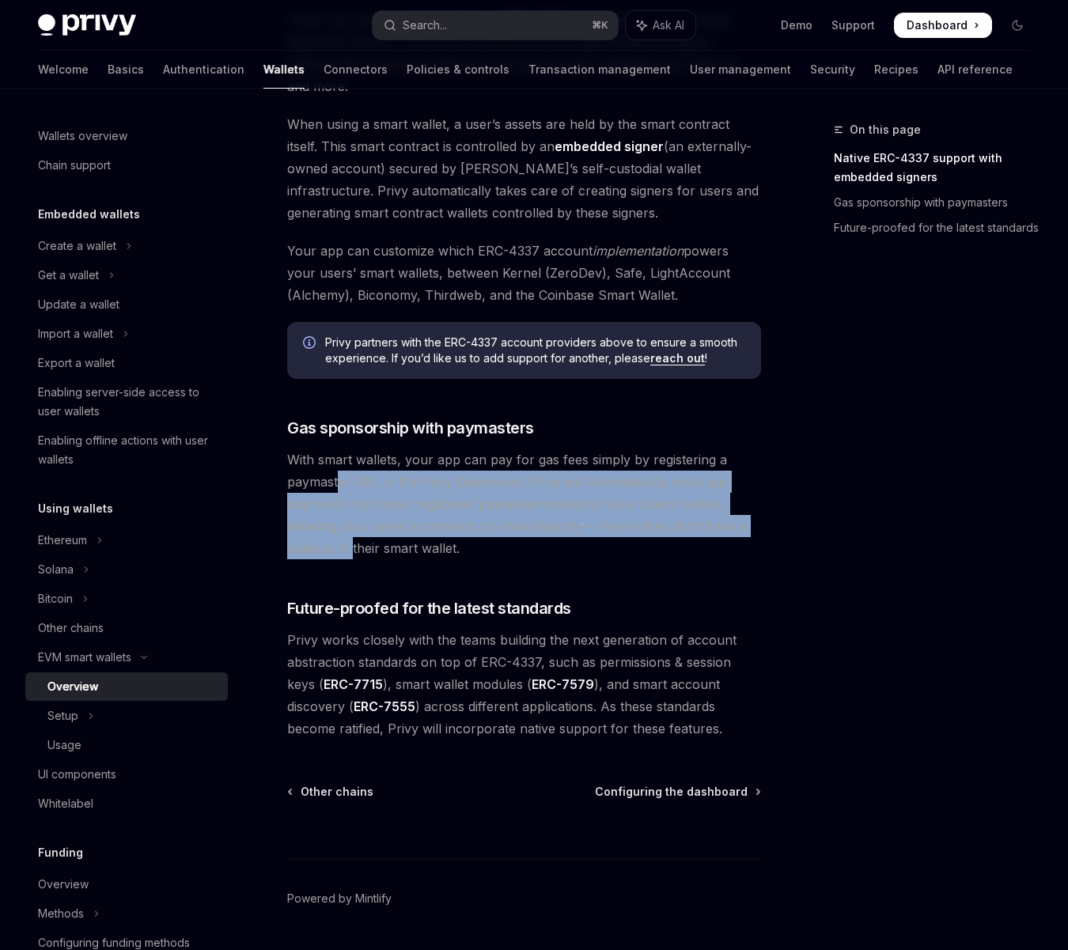
drag, startPoint x: 346, startPoint y: 509, endPoint x: 339, endPoint y: 437, distance: 72.3
click at [339, 449] on span "With smart wallets, your app can pay for gas fees simply by registering a payma…" at bounding box center [524, 504] width 474 height 111
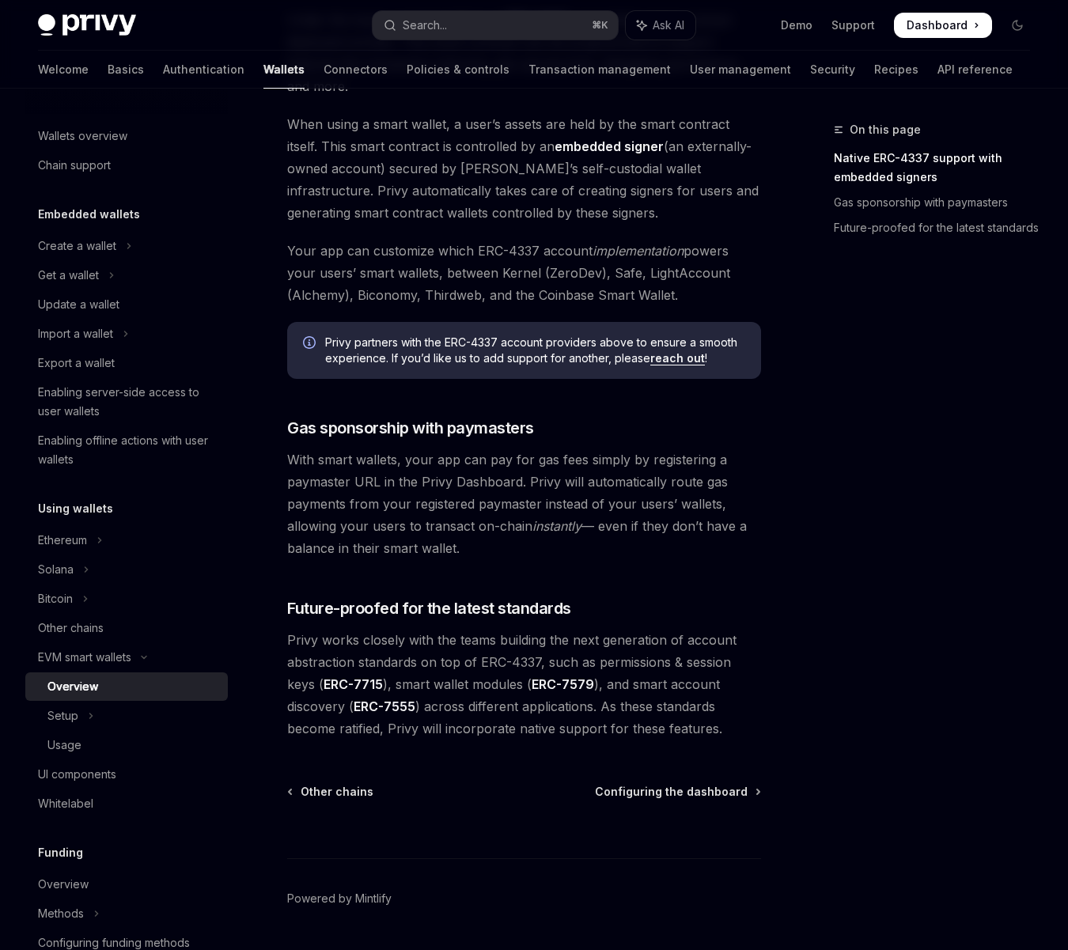
click at [328, 449] on span "With smart wallets, your app can pay for gas fees simply by registering a payma…" at bounding box center [524, 504] width 474 height 111
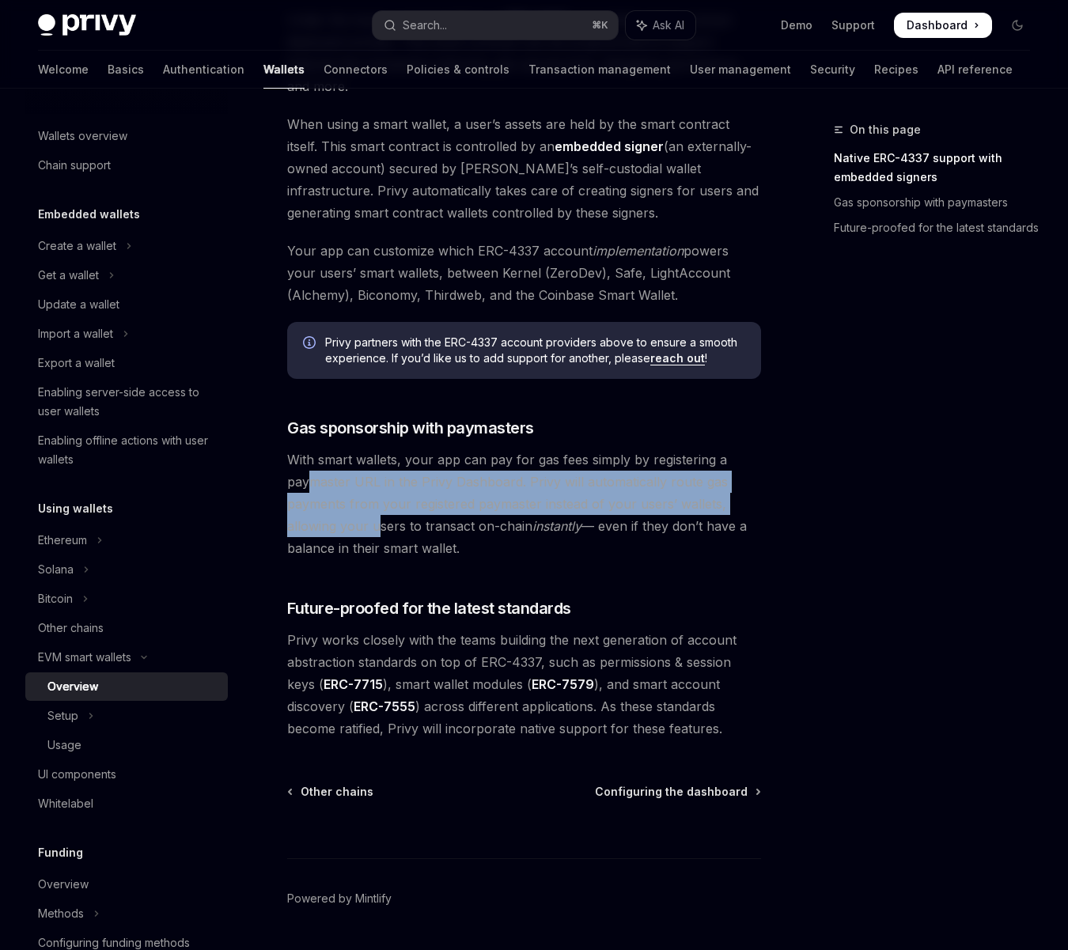
drag, startPoint x: 308, startPoint y: 433, endPoint x: 379, endPoint y: 481, distance: 86.0
click at [379, 481] on span "With smart wallets, your app can pay for gas fees simply by registering a payma…" at bounding box center [524, 504] width 474 height 111
click at [360, 476] on span "With smart wallets, your app can pay for gas fees simply by registering a payma…" at bounding box center [524, 504] width 474 height 111
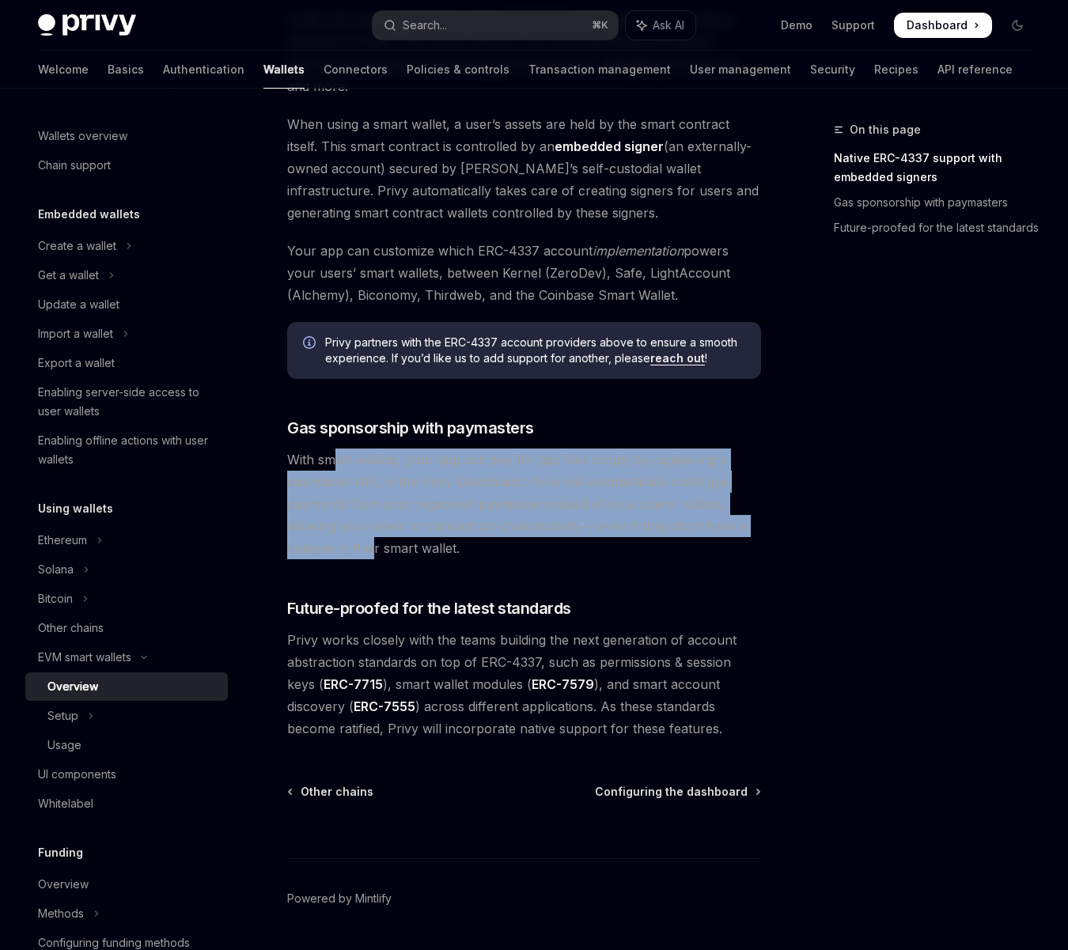
drag, startPoint x: 335, startPoint y: 422, endPoint x: 369, endPoint y: 498, distance: 82.2
click at [369, 498] on span "With smart wallets, your app can pay for gas fees simply by registering a payma…" at bounding box center [524, 504] width 474 height 111
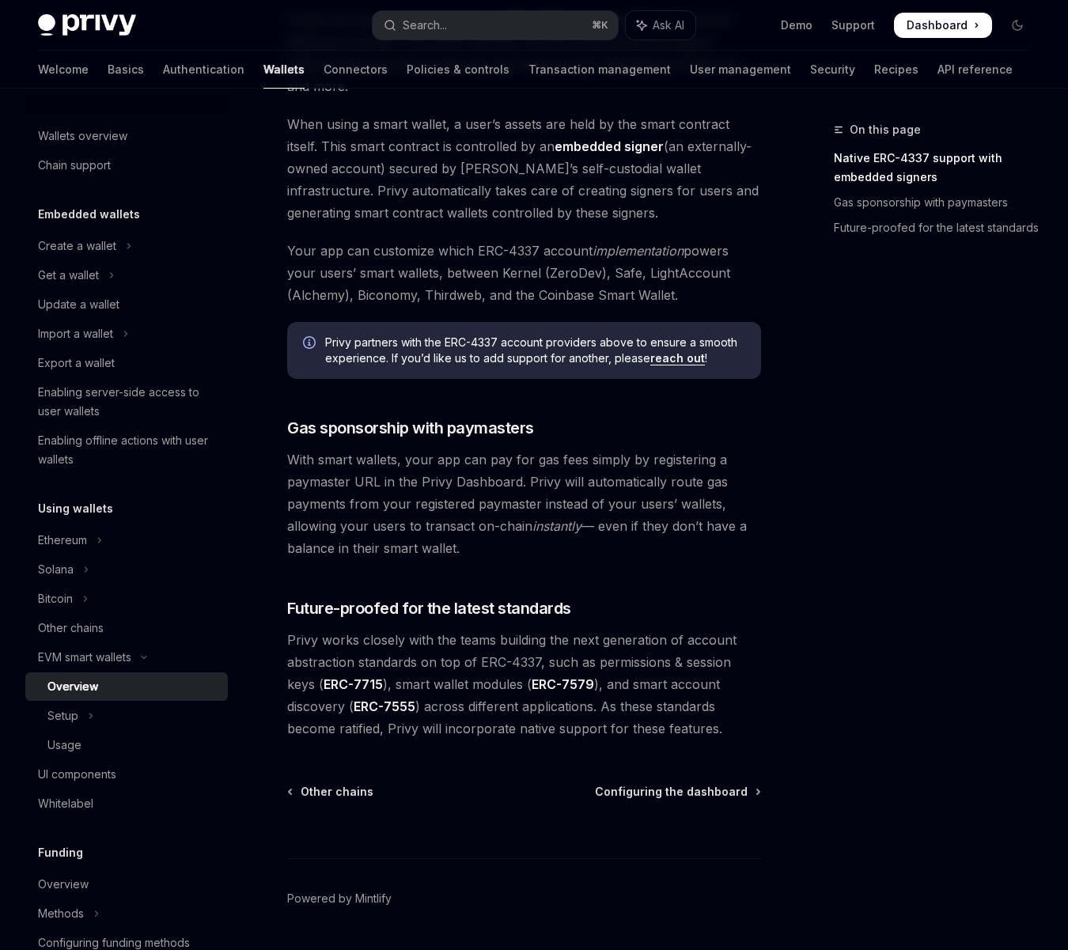
click at [145, 279] on button "Get a wallet" at bounding box center [126, 275] width 203 height 28
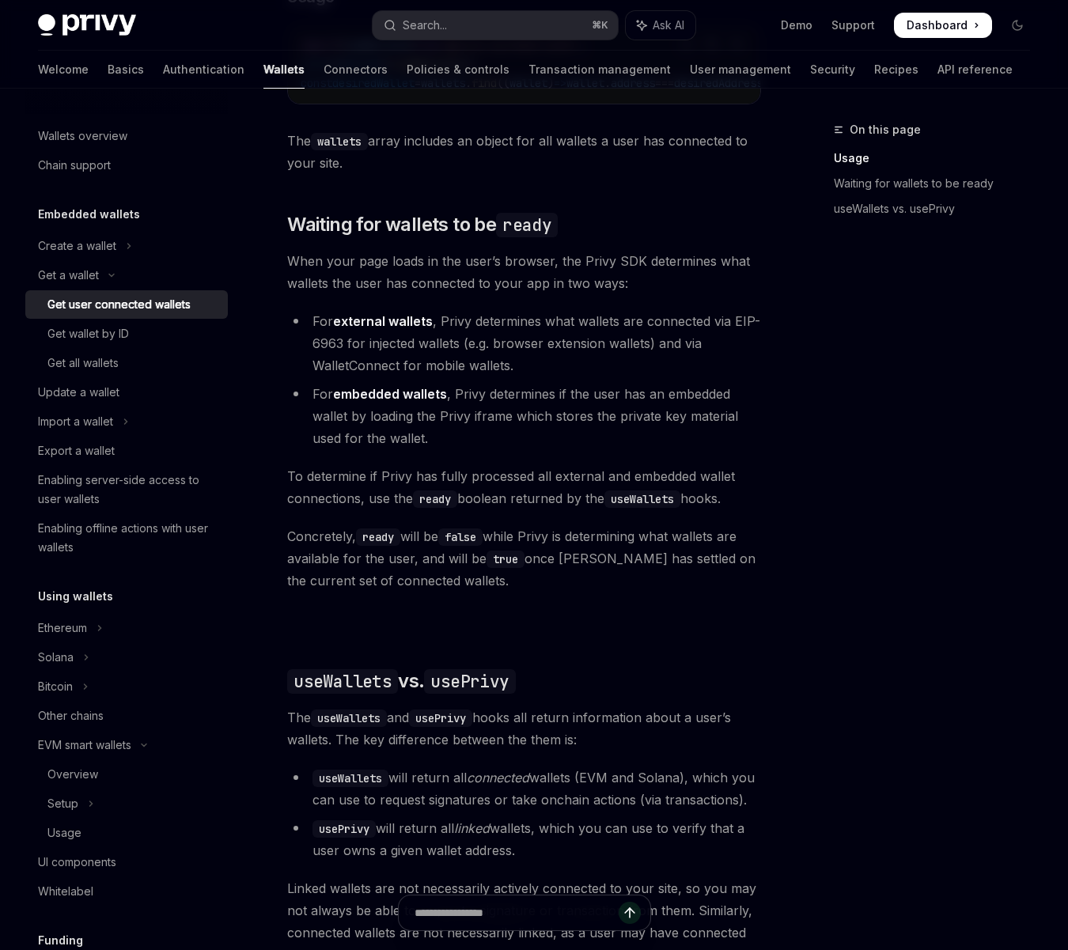
scroll to position [858, 0]
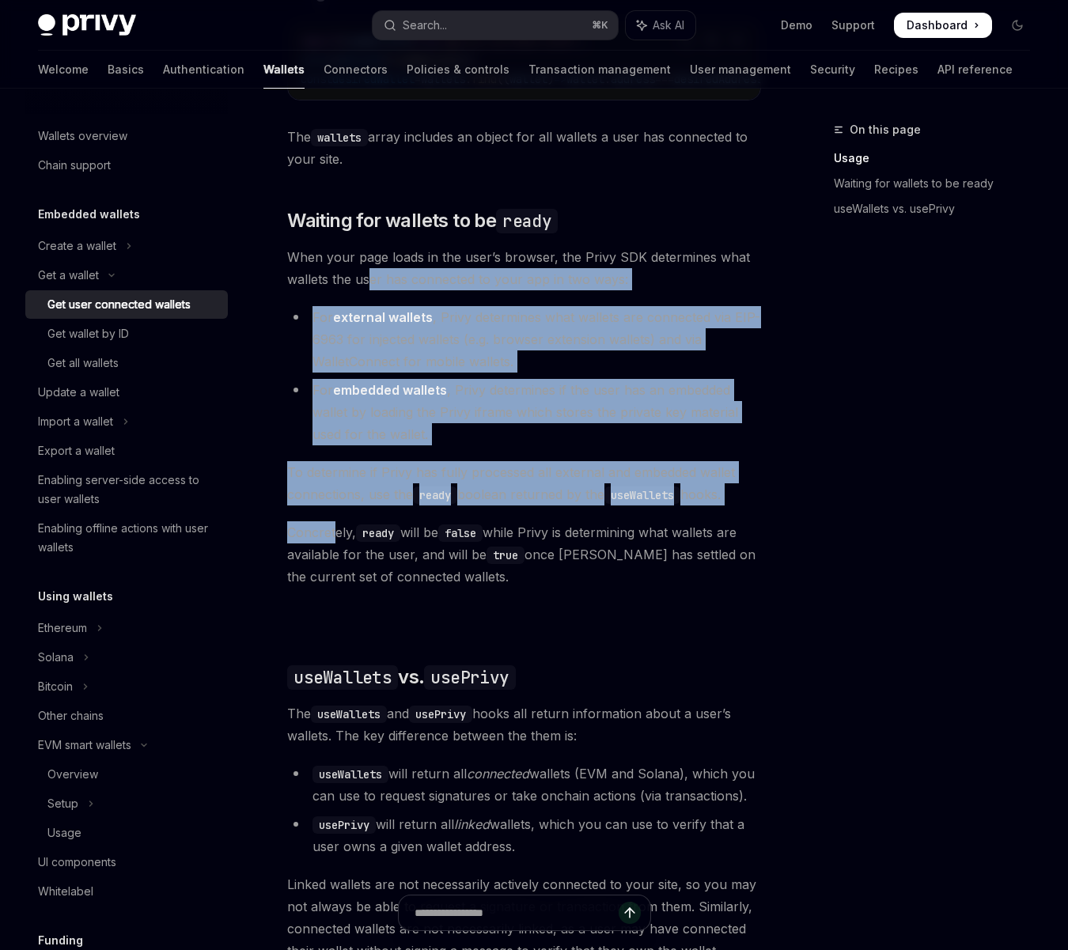
drag, startPoint x: 371, startPoint y: 278, endPoint x: 333, endPoint y: 545, distance: 269.3
click at [333, 545] on div "Ethereum Solana To access connected wallets with the React SDK, use the wallets…" at bounding box center [524, 466] width 474 height 1365
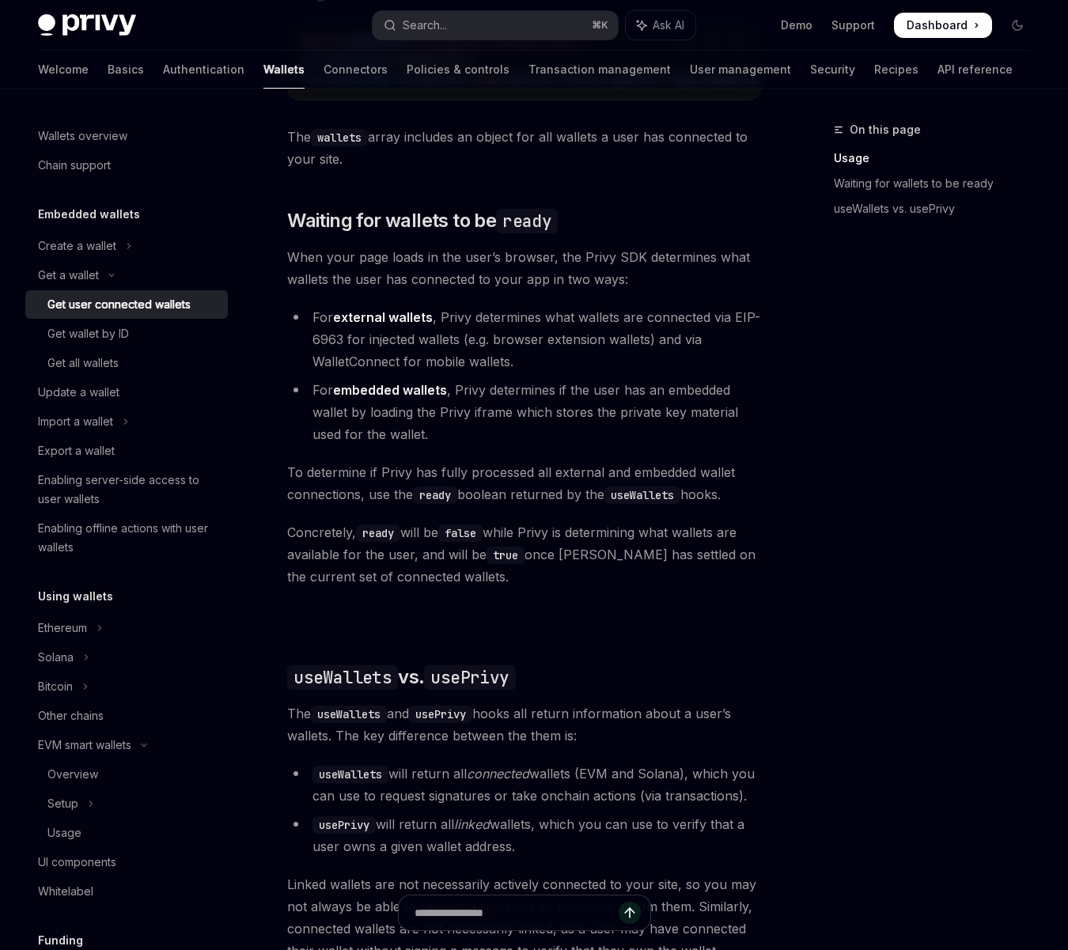
click at [316, 551] on span "Concretely, ready will be false while Privy is determining what wallets are ava…" at bounding box center [524, 554] width 474 height 66
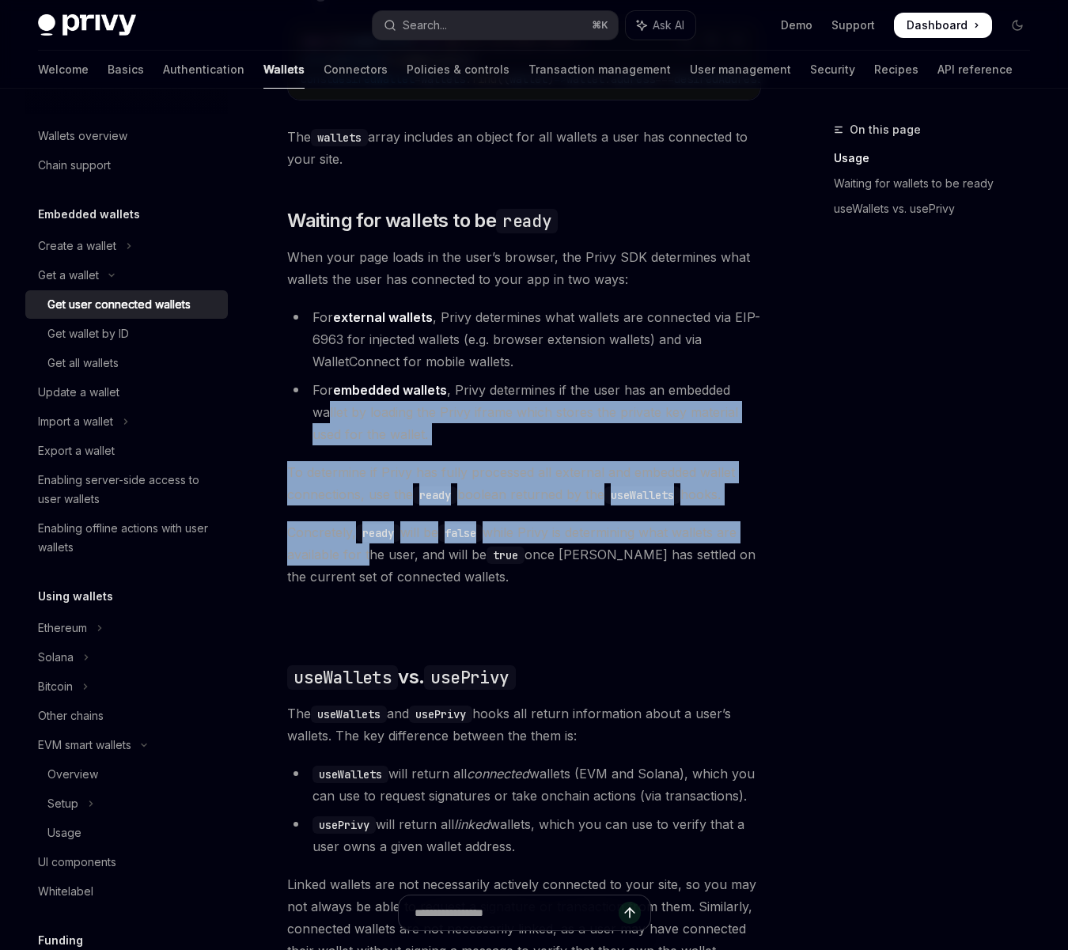
drag, startPoint x: 331, startPoint y: 410, endPoint x: 365, endPoint y: 551, distance: 145.6
click at [365, 551] on div "Ethereum Solana To access connected wallets with the React SDK, use the wallets…" at bounding box center [524, 466] width 474 height 1365
click at [325, 551] on span "Concretely, ready will be false while Privy is determining what wallets are ava…" at bounding box center [524, 554] width 474 height 66
drag, startPoint x: 352, startPoint y: 556, endPoint x: 347, endPoint y: 419, distance: 137.8
click at [347, 419] on div "Ethereum Solana To access connected wallets with the React SDK, use the wallets…" at bounding box center [524, 466] width 474 height 1365
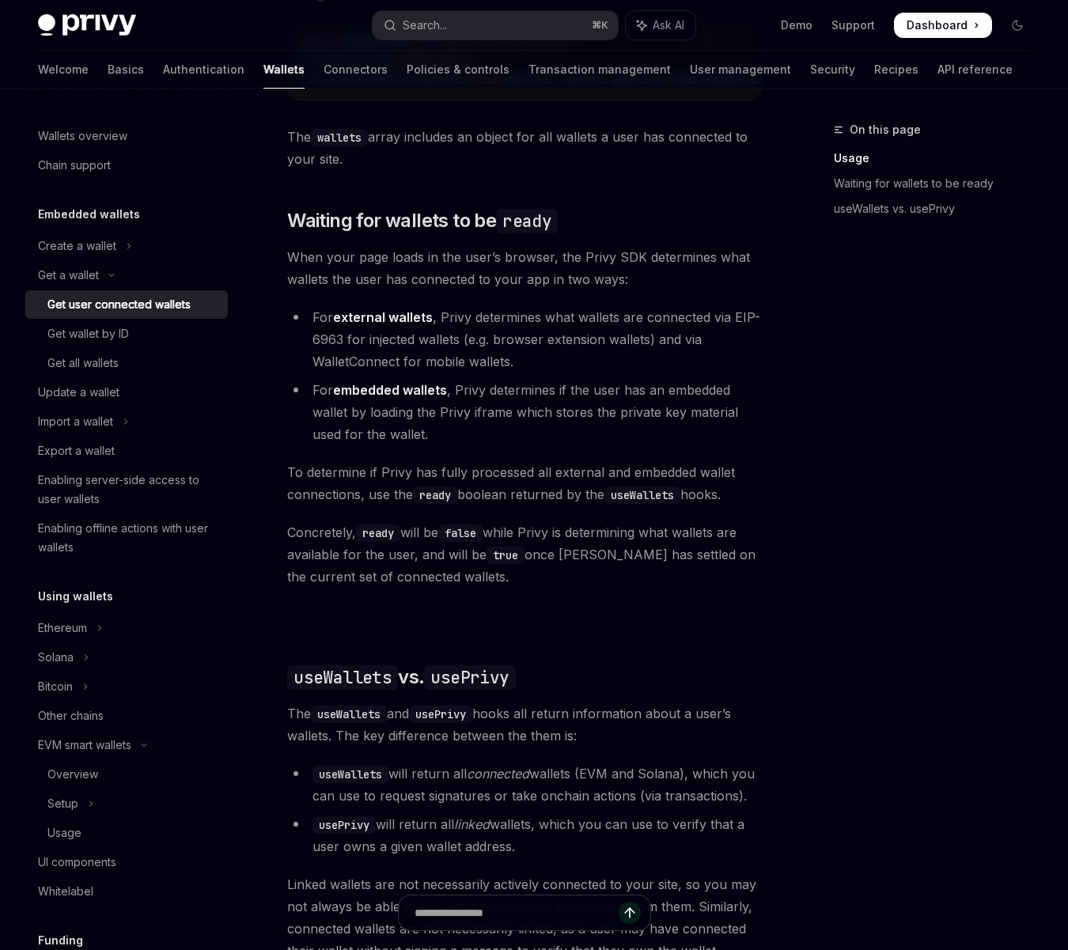
click at [317, 421] on li "For embedded wallets , Privy determines if the user has an embedded wallet by l…" at bounding box center [524, 412] width 474 height 66
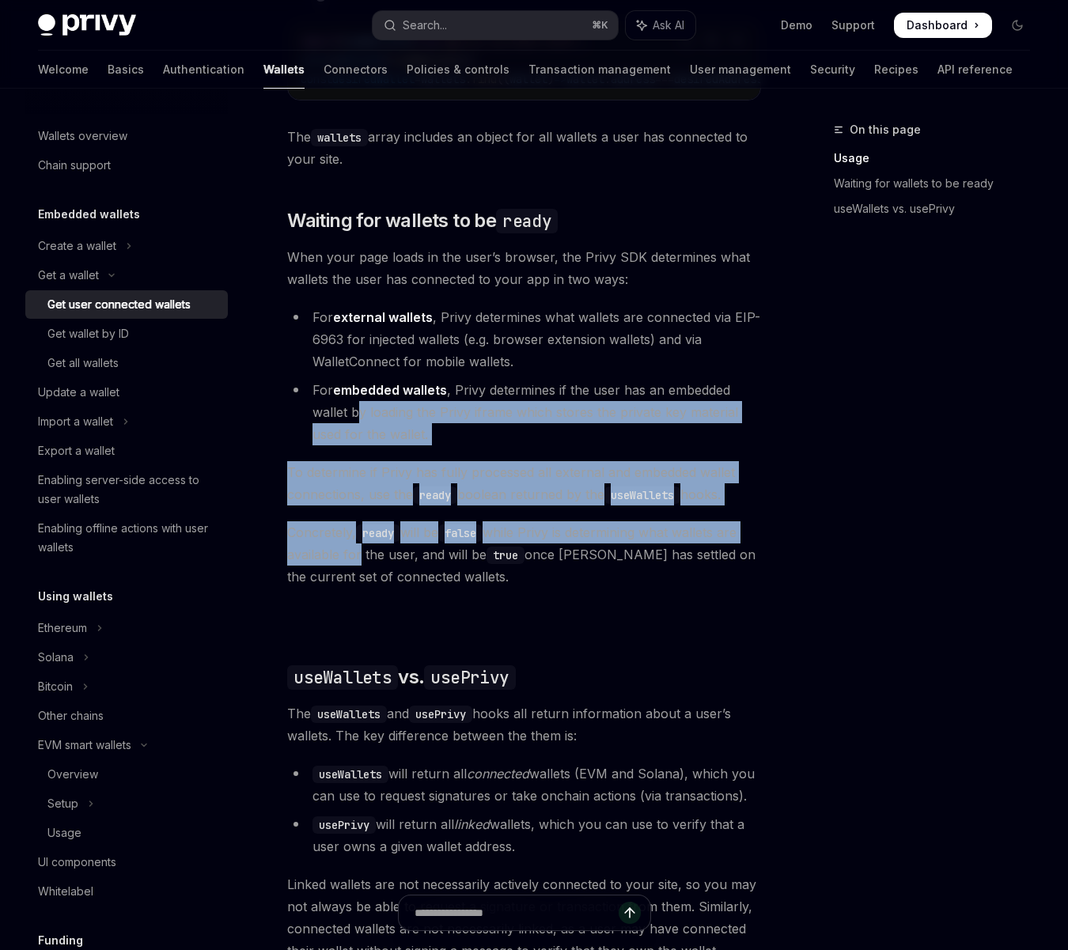
drag, startPoint x: 358, startPoint y: 426, endPoint x: 352, endPoint y: 567, distance: 141.7
click at [352, 567] on div "Ethereum Solana To access connected wallets with the React SDK, use the wallets…" at bounding box center [524, 466] width 474 height 1365
click at [334, 565] on span "Concretely, ready will be false while Privy is determining what wallets are ava…" at bounding box center [524, 554] width 474 height 66
drag, startPoint x: 357, startPoint y: 566, endPoint x: 359, endPoint y: 423, distance: 142.4
click at [359, 423] on div "Ethereum Solana To access connected wallets with the React SDK, use the wallets…" at bounding box center [524, 466] width 474 height 1365
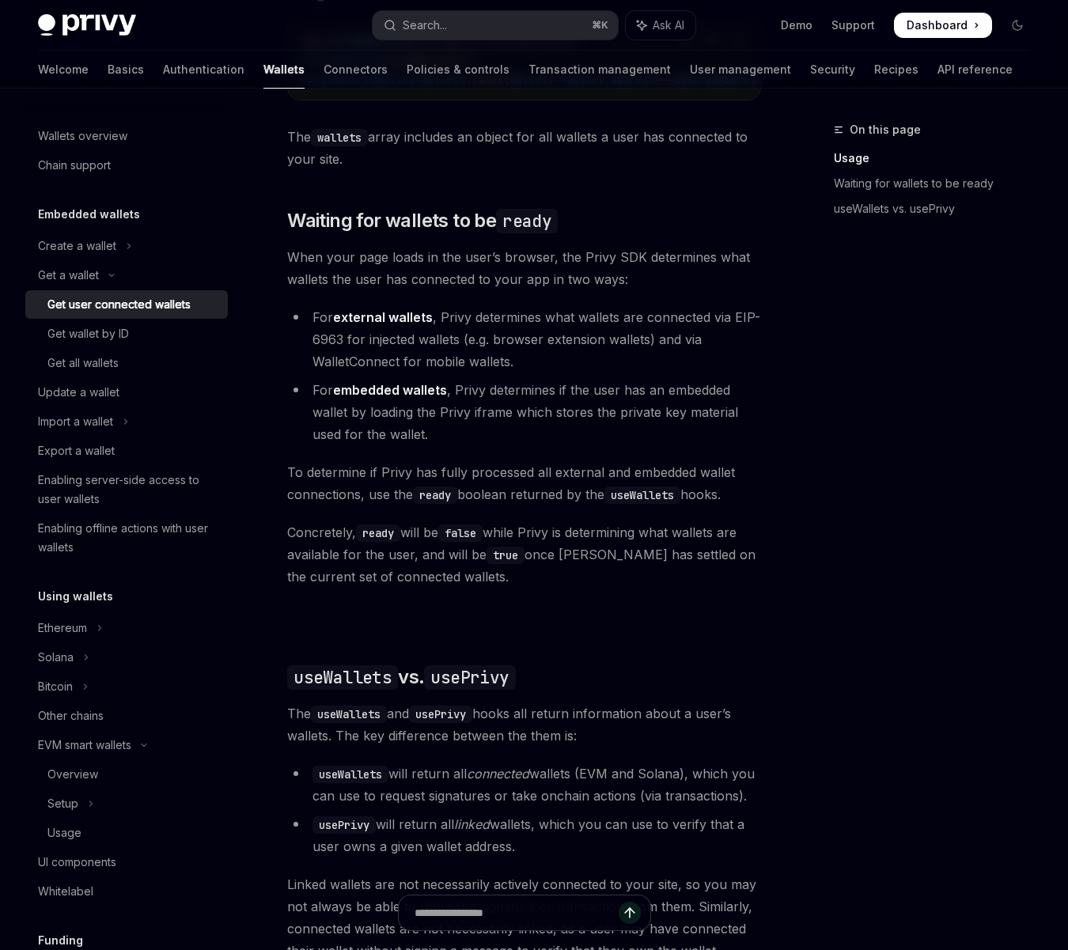
click at [337, 458] on div "Ethereum Solana To access connected wallets with the React SDK, use the wallets…" at bounding box center [524, 466] width 474 height 1365
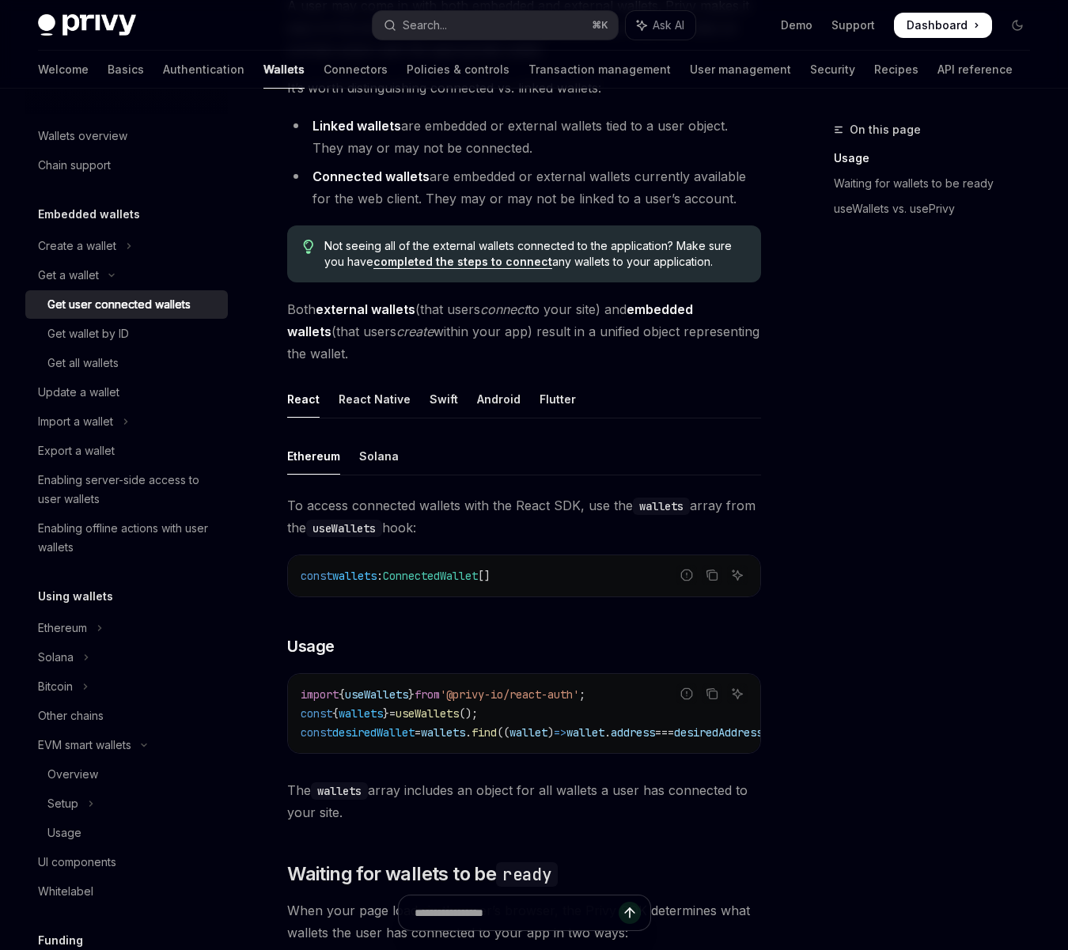
scroll to position [0, 0]
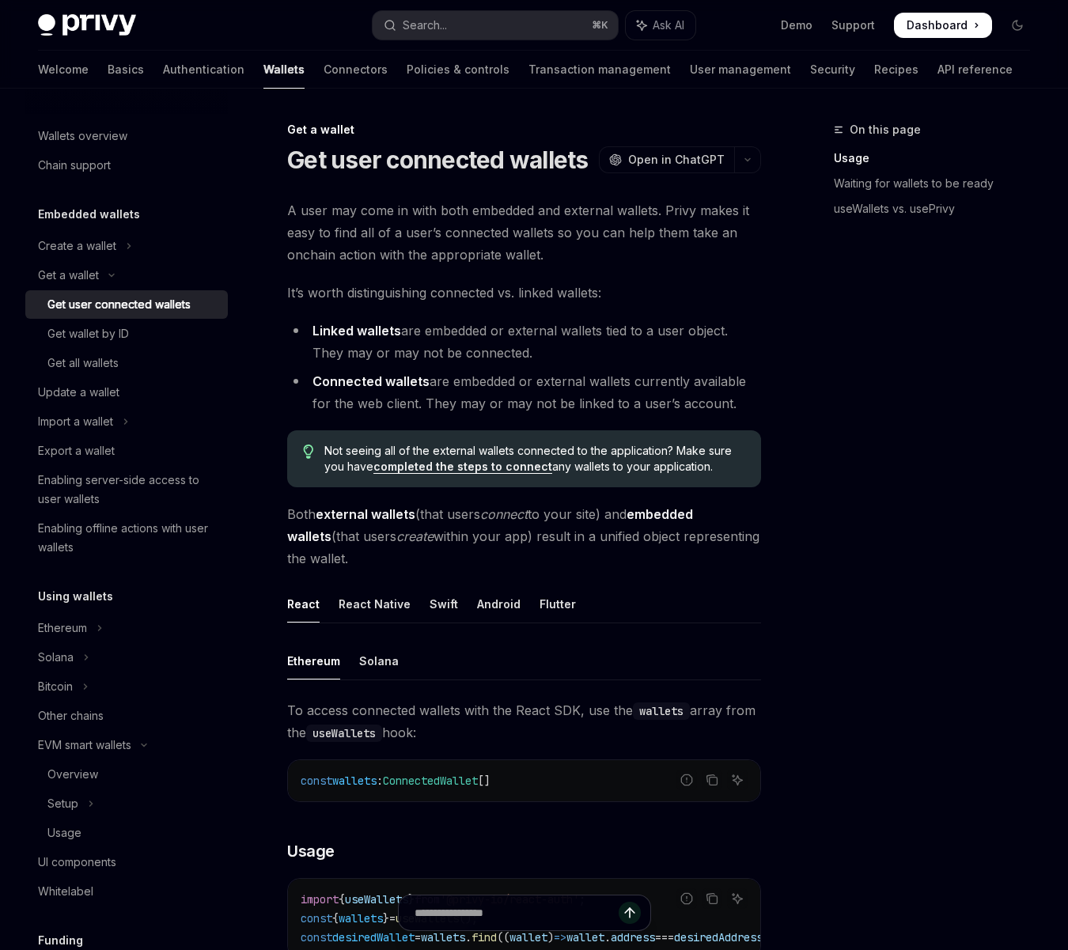
type textarea "*"
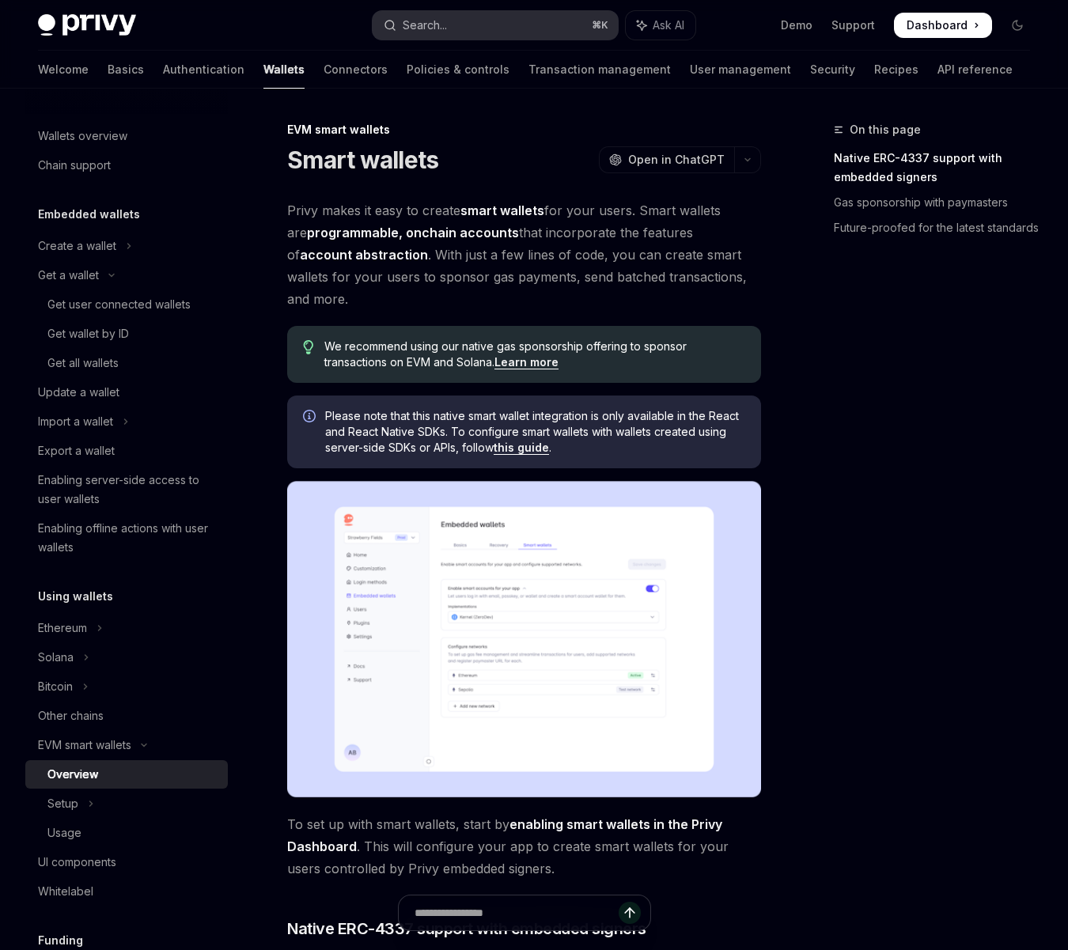
click at [417, 25] on div "Search..." at bounding box center [425, 25] width 44 height 19
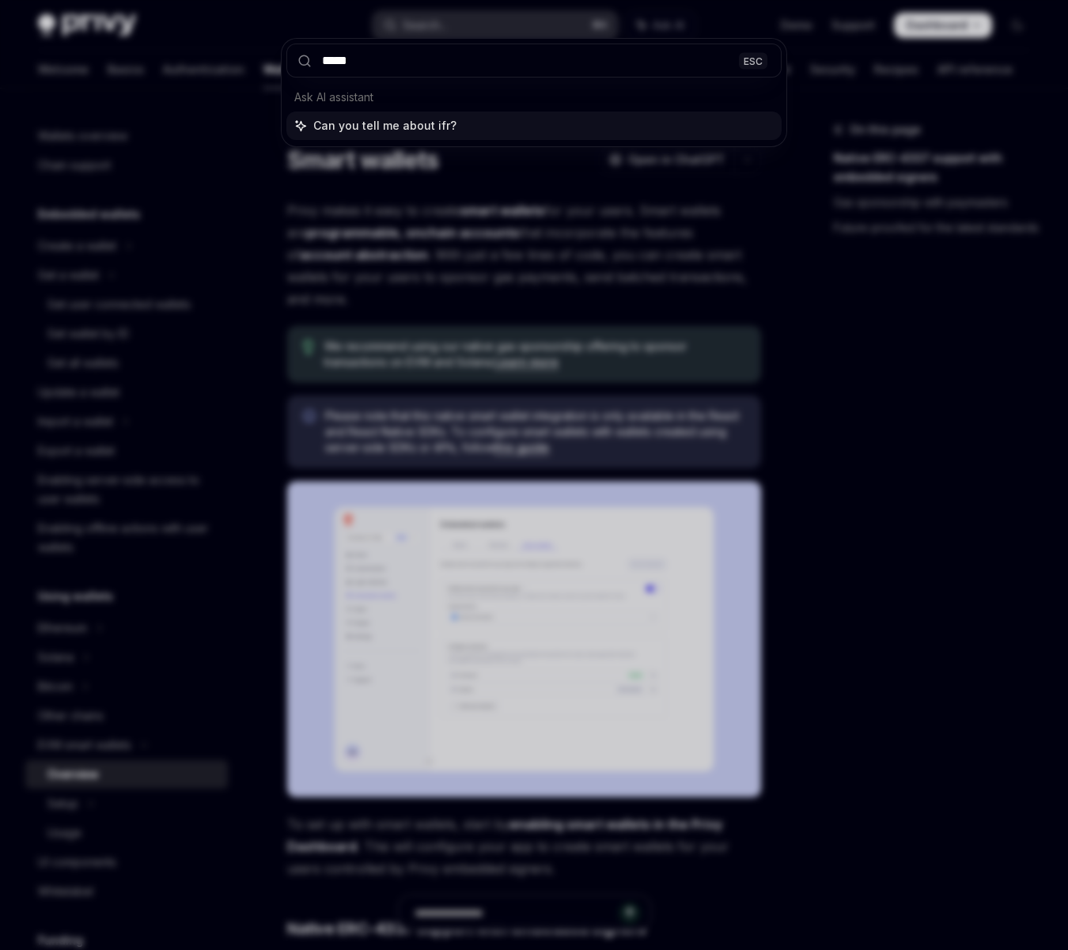
type input "******"
type textarea "*"
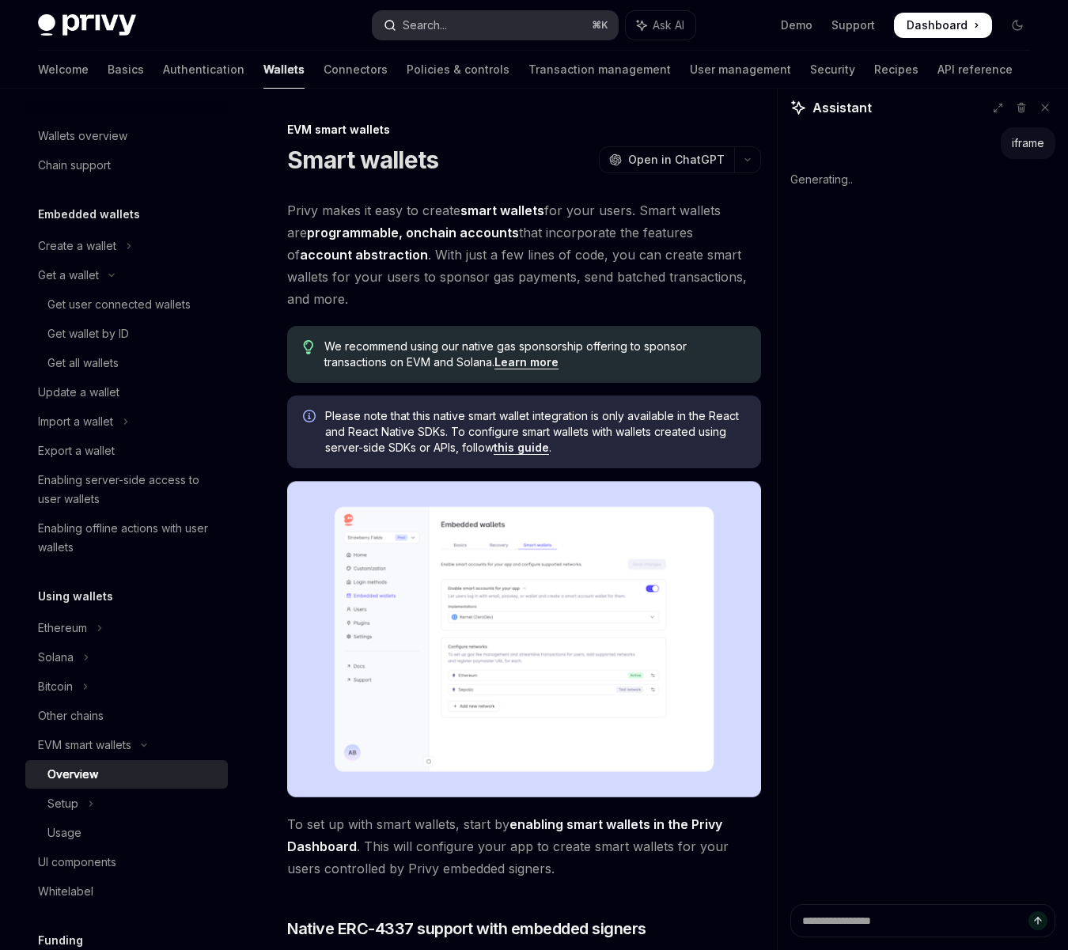
click at [394, 21] on icon "Open search" at bounding box center [390, 25] width 13 height 13
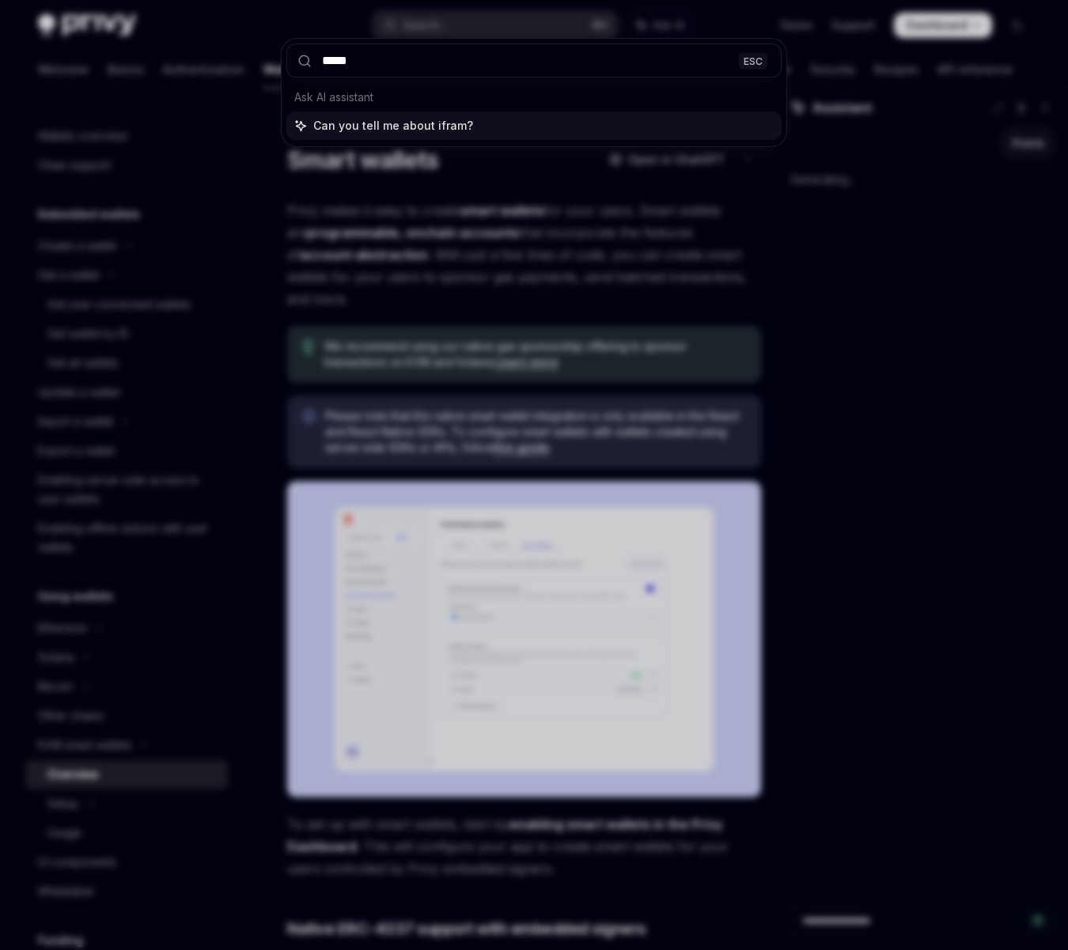
type input "******"
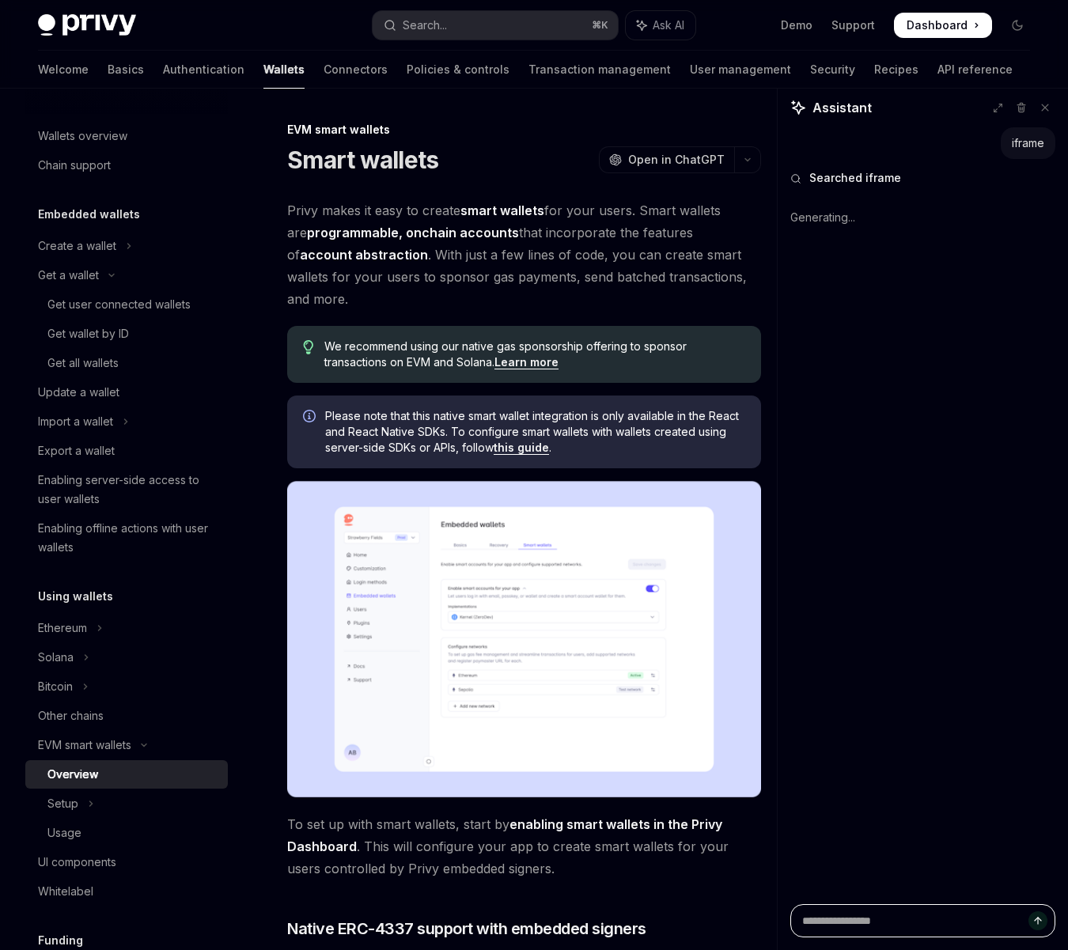
scroll to position [649, 0]
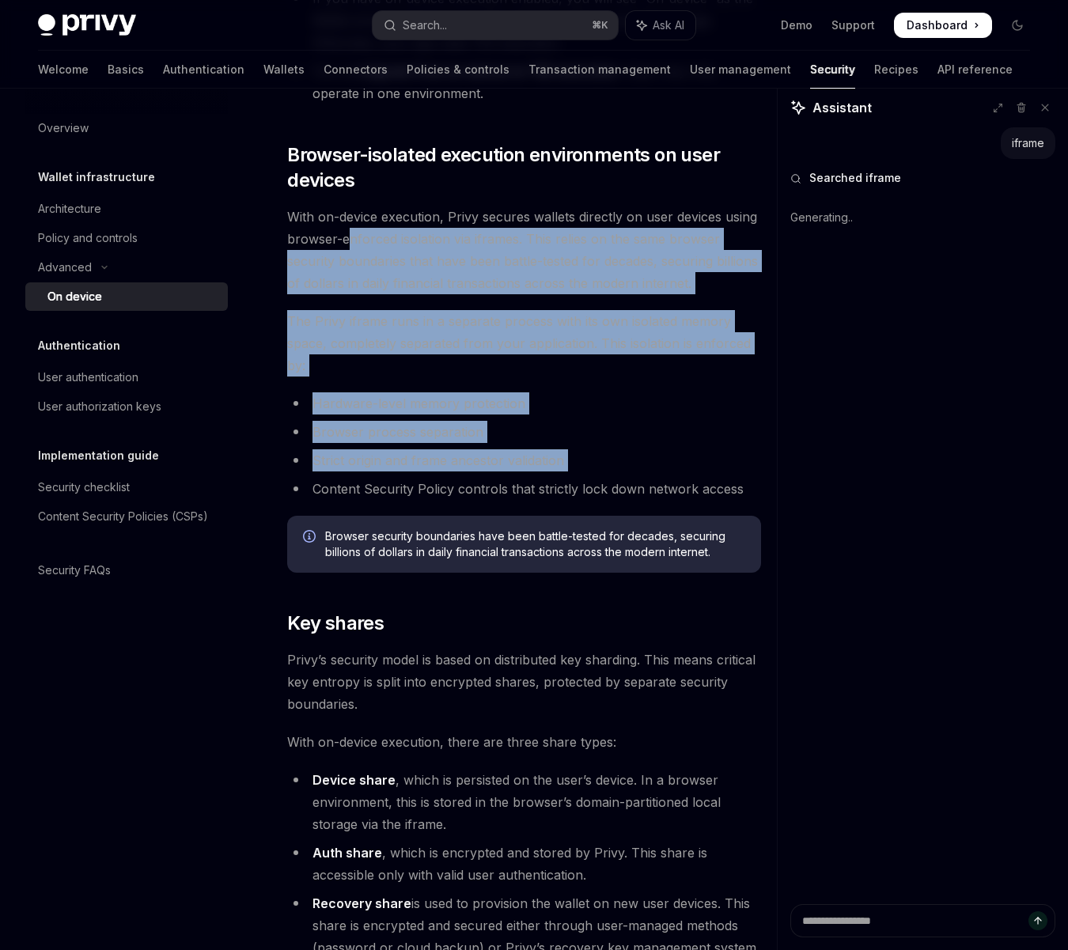
drag, startPoint x: 351, startPoint y: 213, endPoint x: 359, endPoint y: 454, distance: 241.4
click at [403, 449] on li "Strict origin and frame ancestor validation" at bounding box center [524, 460] width 474 height 22
drag, startPoint x: 336, startPoint y: 222, endPoint x: 418, endPoint y: 441, distance: 234.5
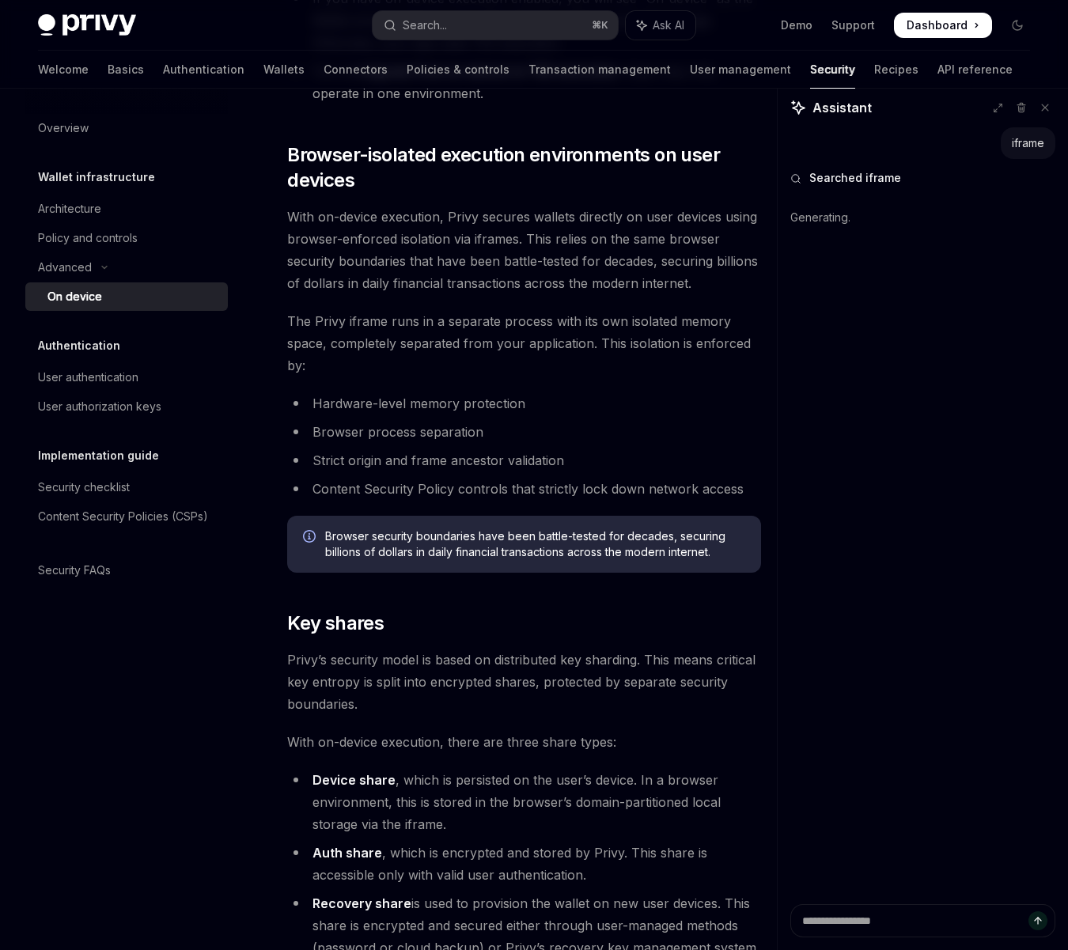
click at [426, 449] on li "Strict origin and frame ancestor validation" at bounding box center [524, 460] width 474 height 22
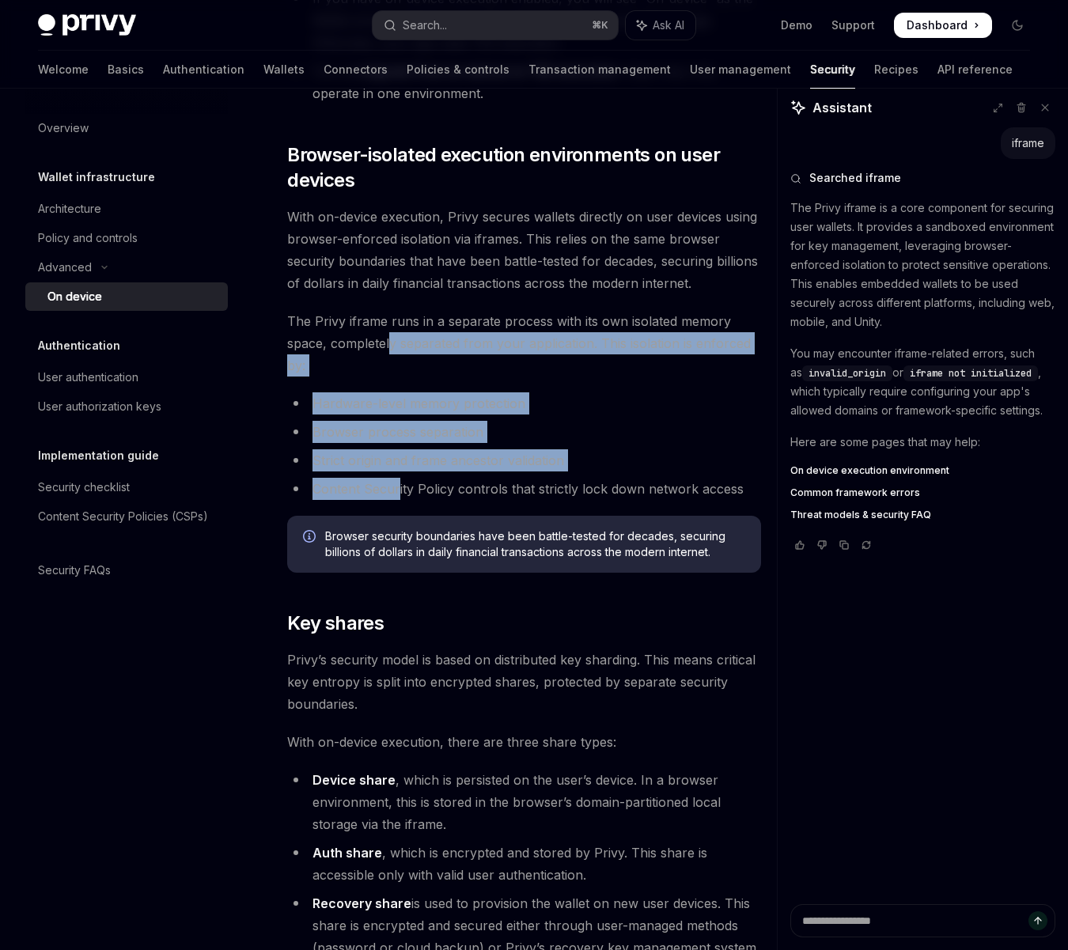
drag, startPoint x: 390, startPoint y: 324, endPoint x: 396, endPoint y: 462, distance: 137.8
click at [357, 478] on li "Content Security Policy controls that strictly lock down network access" at bounding box center [524, 489] width 474 height 22
drag, startPoint x: 392, startPoint y: 464, endPoint x: 411, endPoint y: 316, distance: 149.1
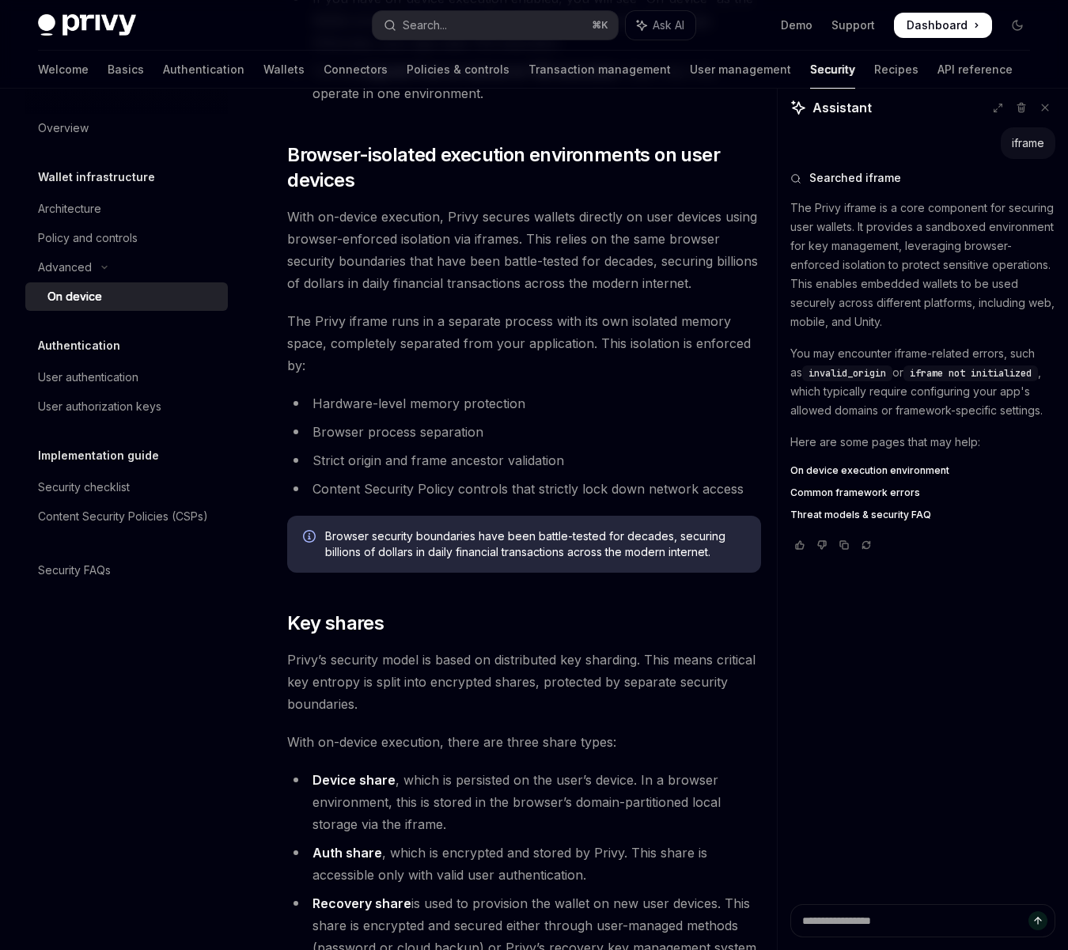
click at [392, 324] on span "The Privy iframe runs in a separate process with its own isolated memory space,…" at bounding box center [524, 343] width 474 height 66
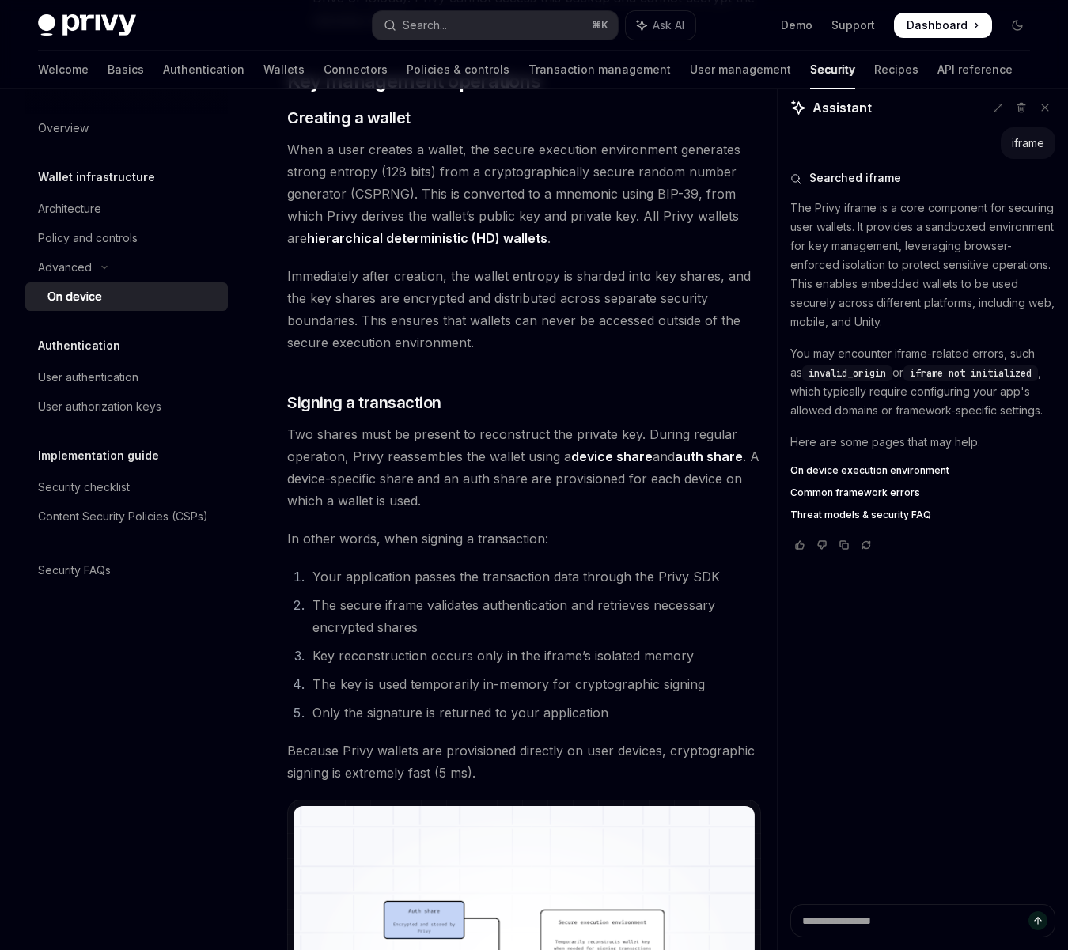
scroll to position [2703, 0]
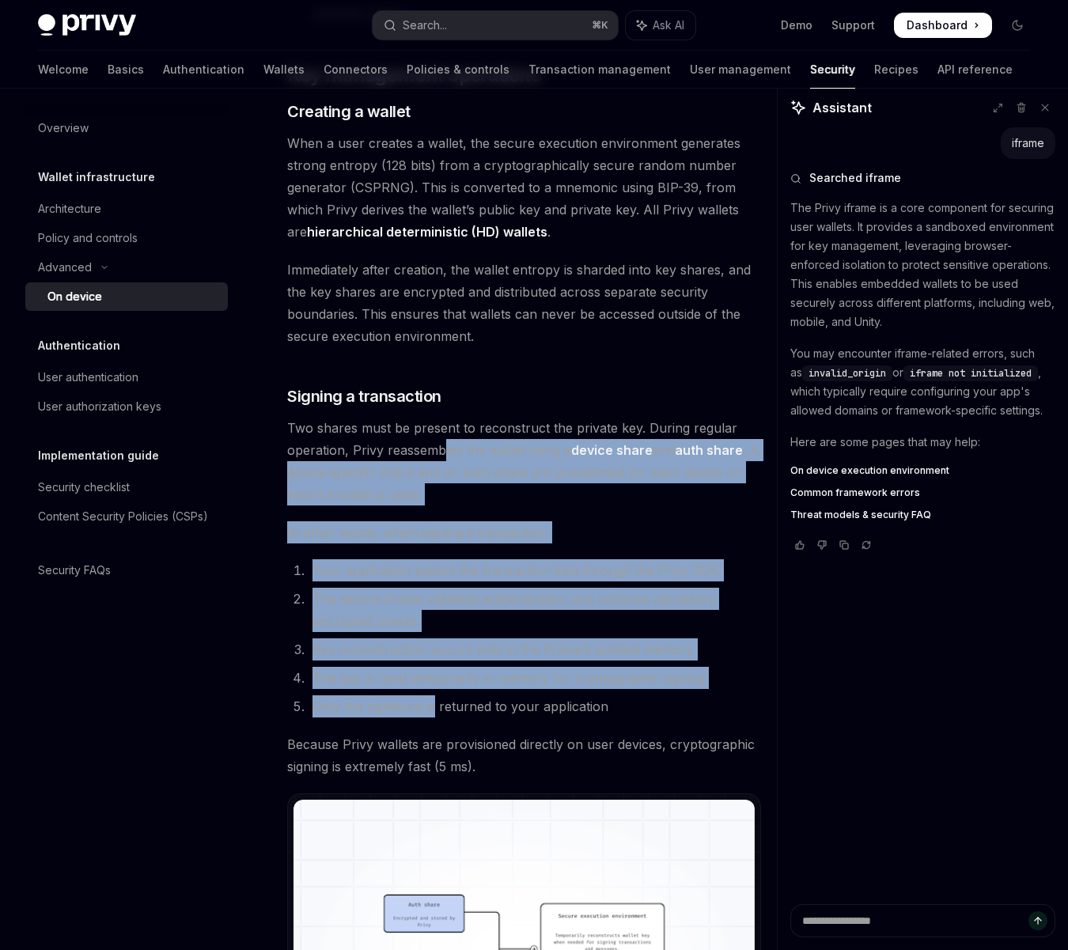
drag, startPoint x: 444, startPoint y: 429, endPoint x: 435, endPoint y: 688, distance: 259.6
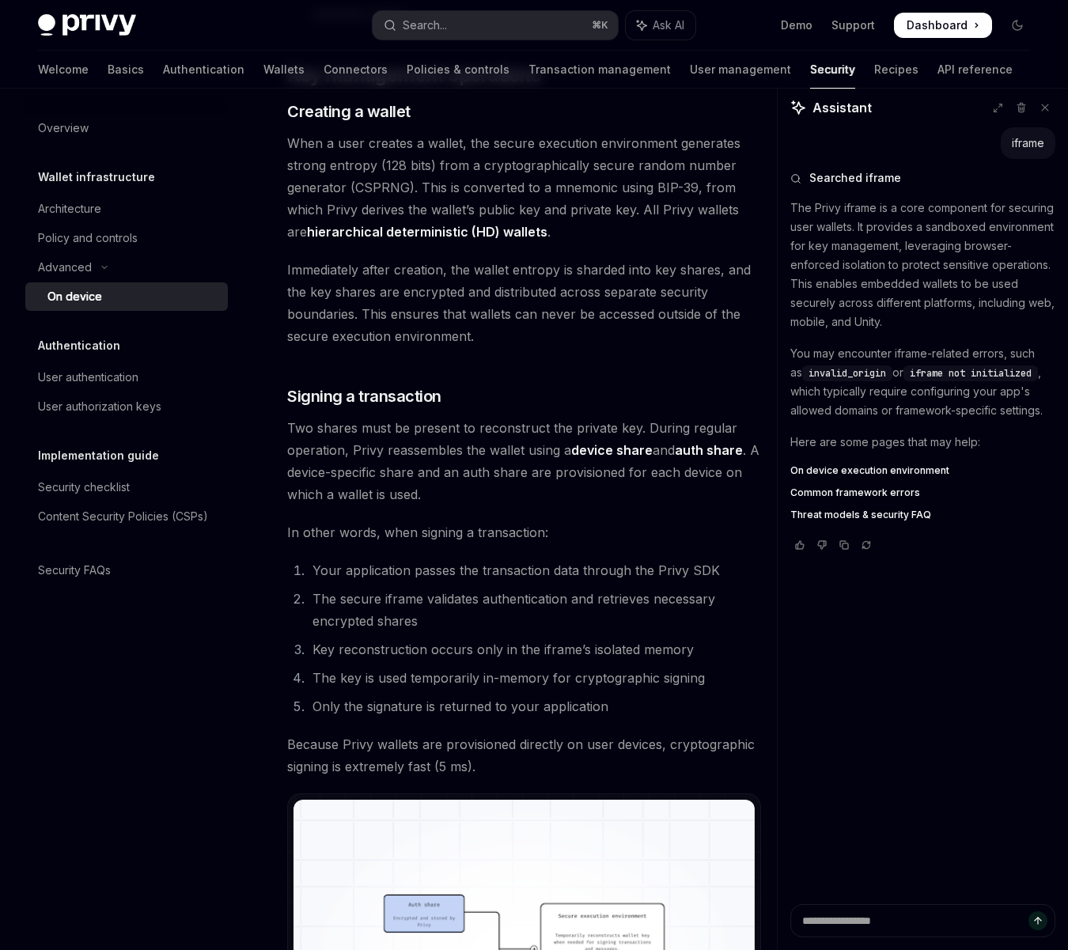
click at [396, 695] on li "Only the signature is returned to your application" at bounding box center [534, 706] width 453 height 22
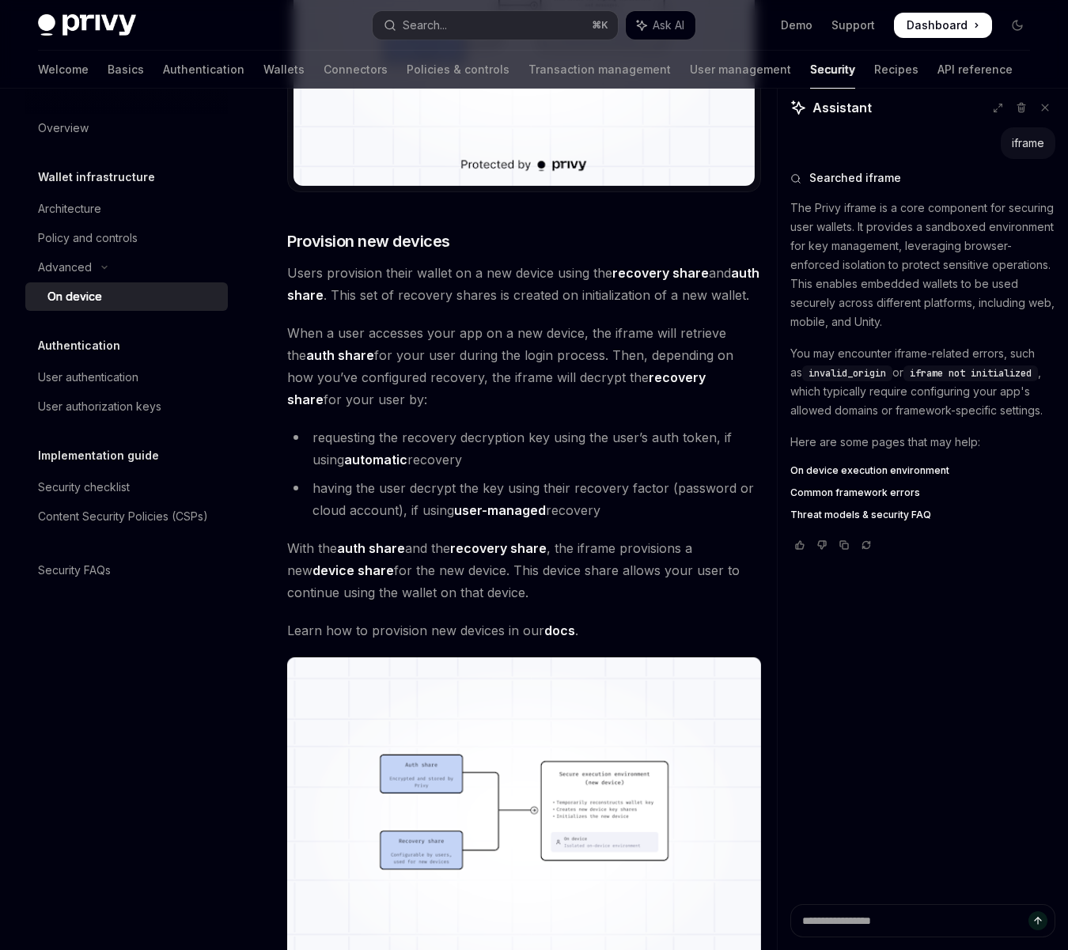
scroll to position [3652, 0]
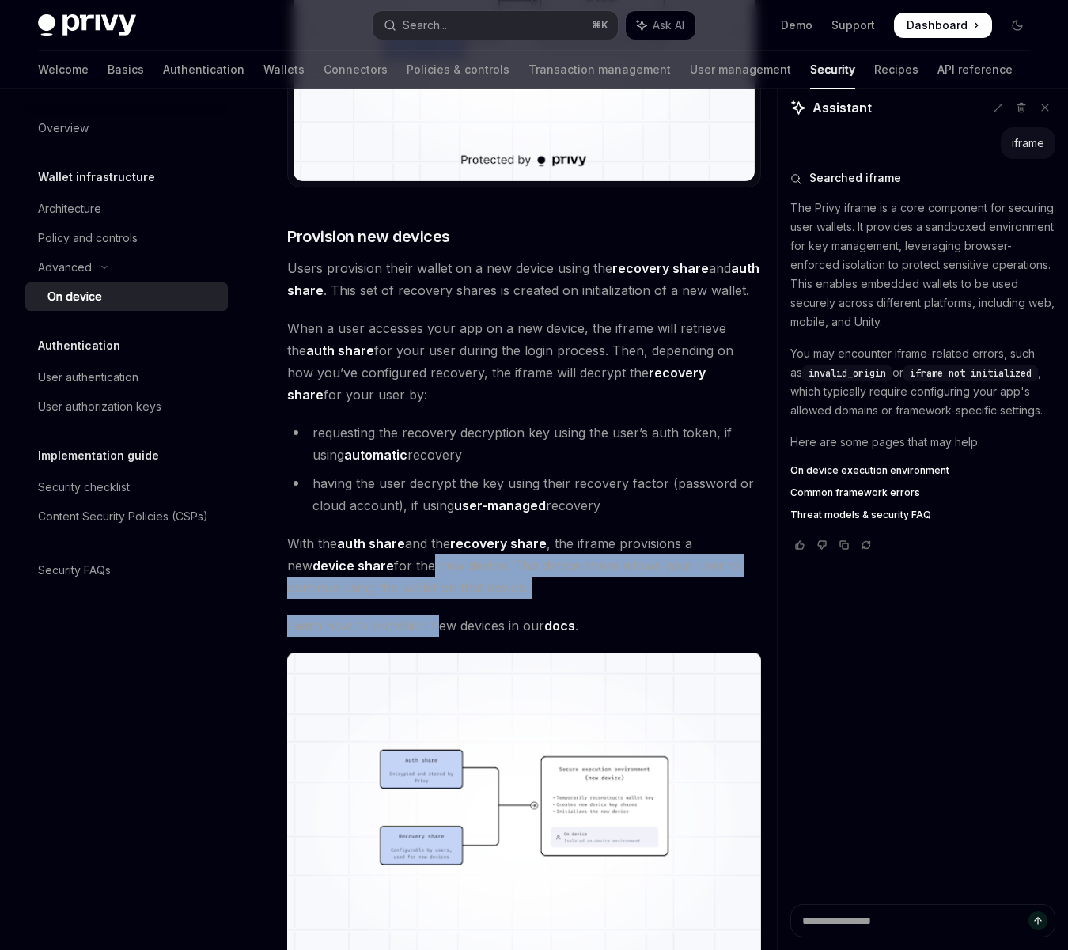
drag, startPoint x: 400, startPoint y: 566, endPoint x: 437, endPoint y: 630, distance: 73.7
click at [344, 563] on strong "device share" at bounding box center [353, 566] width 81 height 16
click at [288, 580] on span "With the auth share and the recovery share , the iframe provisions a new device…" at bounding box center [524, 565] width 474 height 66
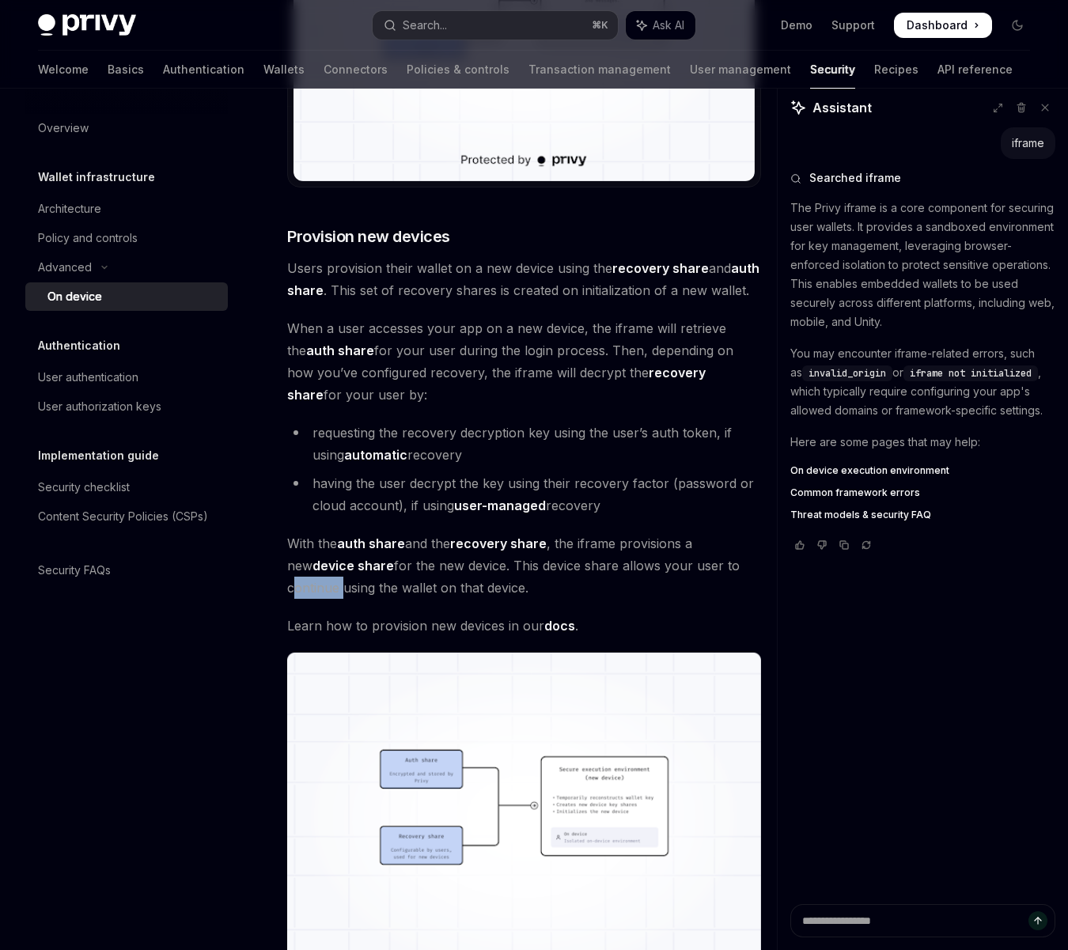
click at [288, 580] on span "With the auth share and the recovery share , the iframe provisions a new device…" at bounding box center [524, 565] width 474 height 66
click at [343, 550] on strong "auth share" at bounding box center [371, 544] width 68 height 16
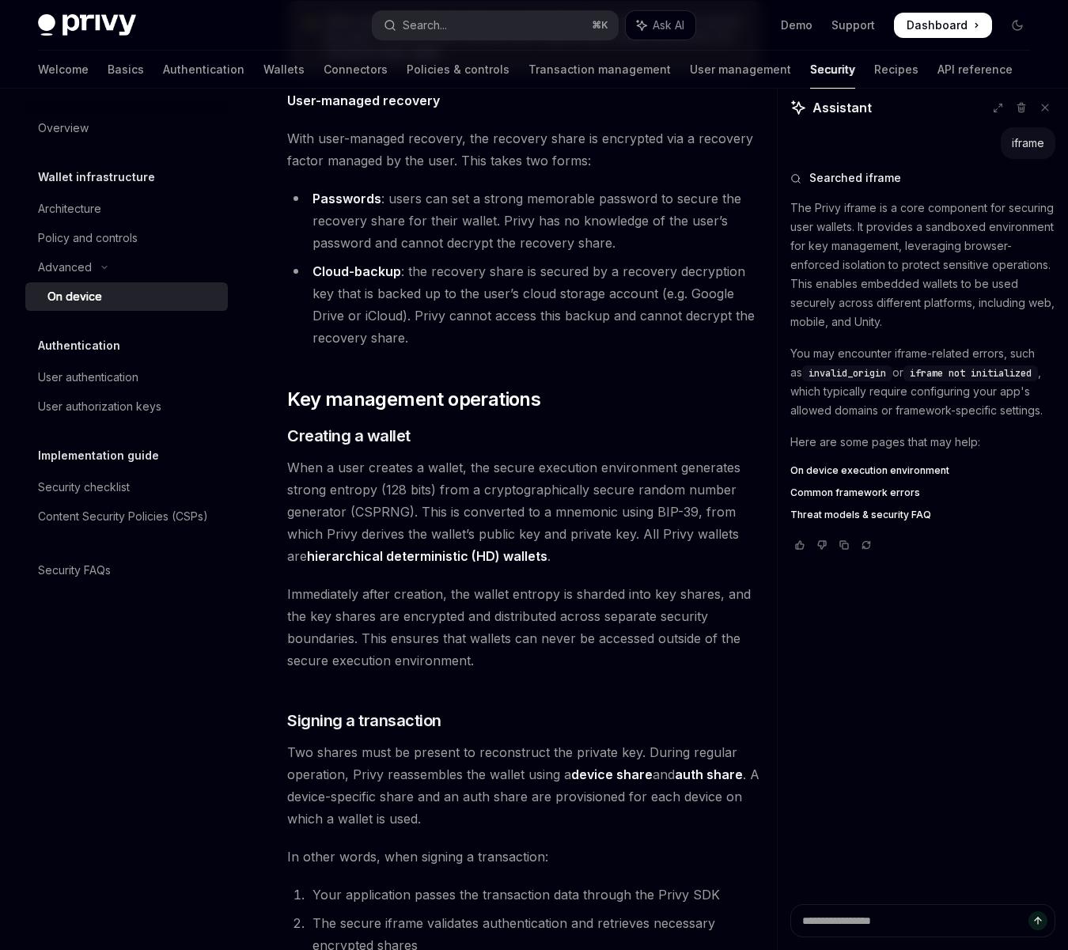
scroll to position [2330, 0]
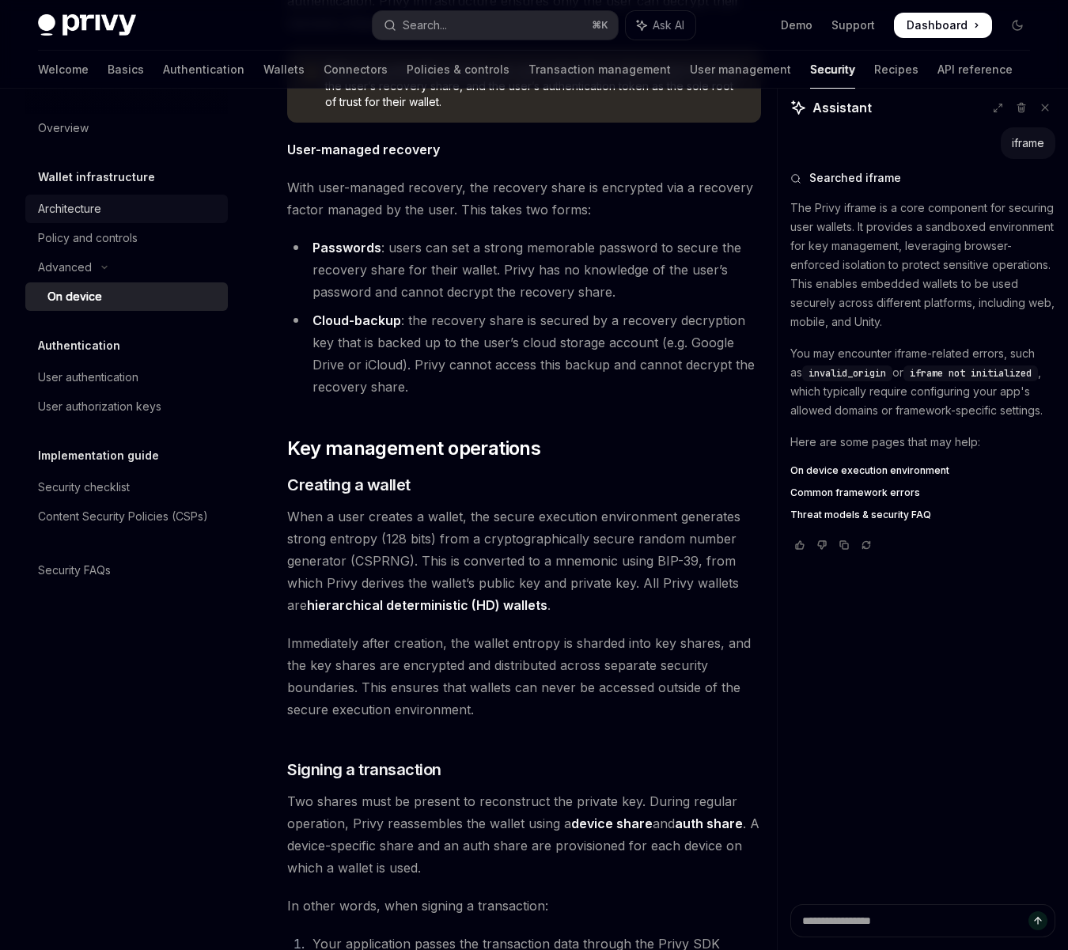
click at [89, 216] on div "Architecture" at bounding box center [69, 208] width 63 height 19
type textarea "*"
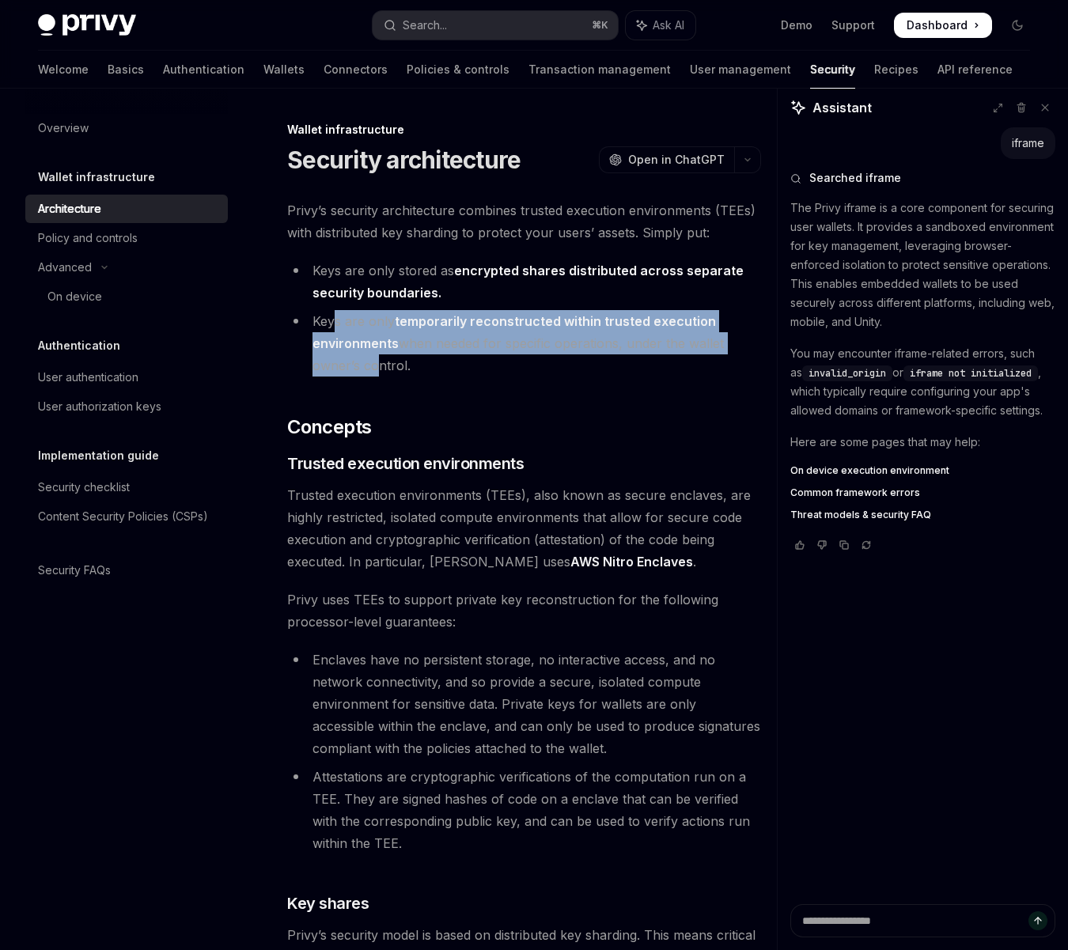
drag, startPoint x: 334, startPoint y: 327, endPoint x: 368, endPoint y: 373, distance: 57.1
click at [368, 373] on li "Keys are only temporarily reconstructed within trusted execution environments w…" at bounding box center [524, 343] width 474 height 66
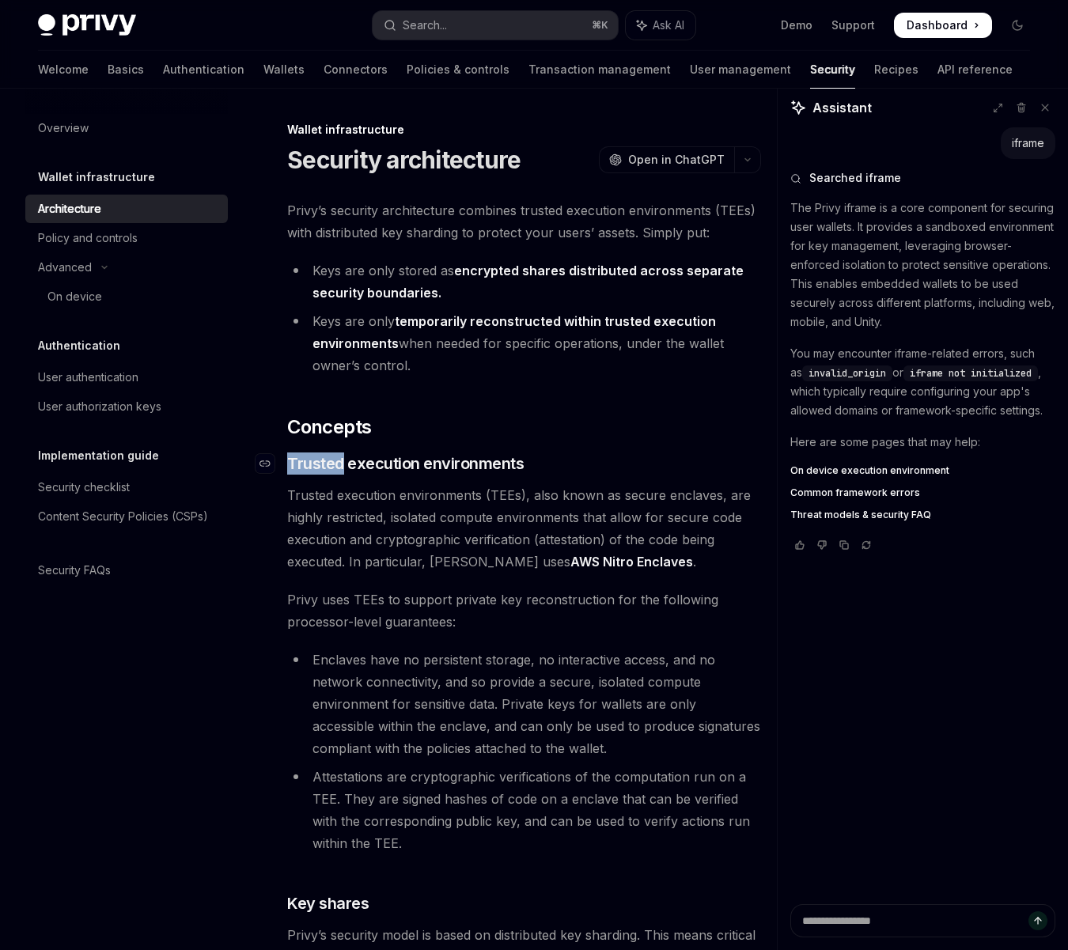
click at [328, 509] on span "Trusted execution environments (TEEs), also known as secure enclaves, are highl…" at bounding box center [524, 528] width 474 height 89
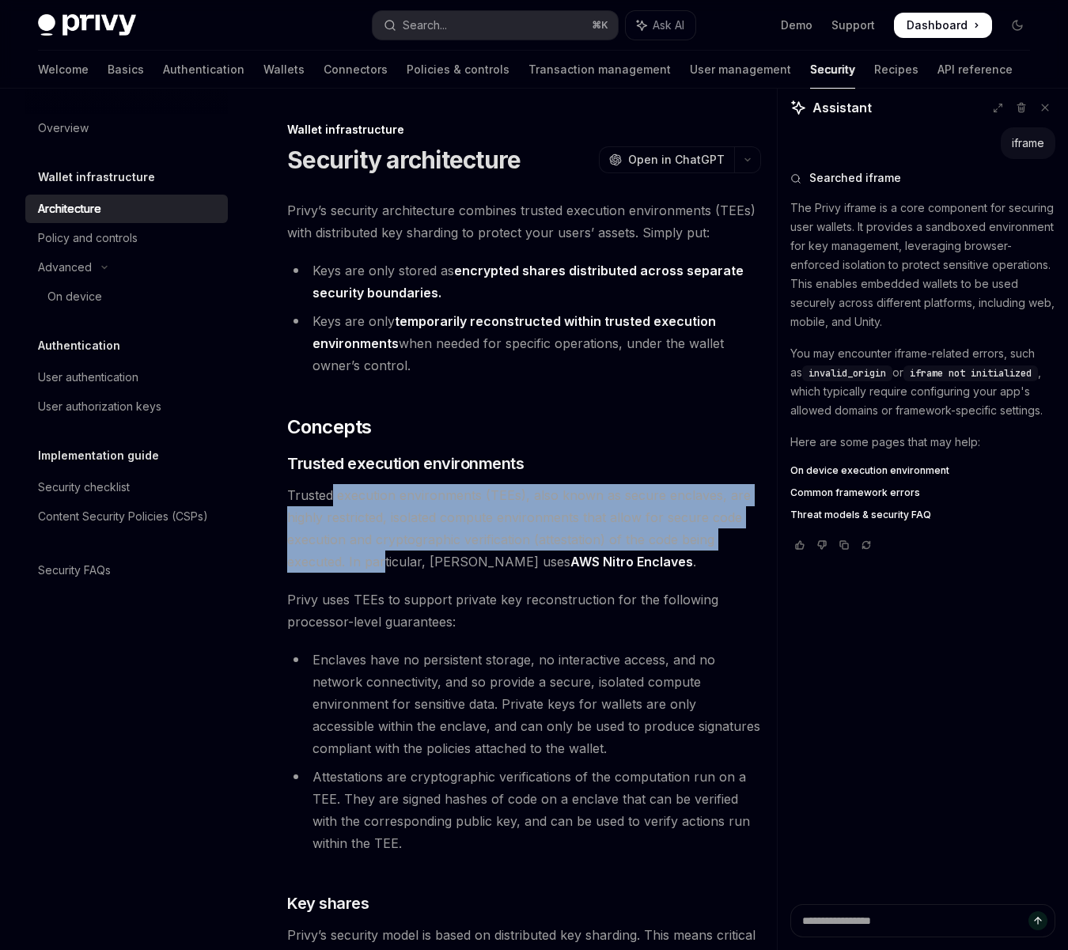
drag, startPoint x: 331, startPoint y: 502, endPoint x: 384, endPoint y: 561, distance: 79.0
click at [384, 561] on span "Trusted execution environments (TEEs), also known as secure enclaves, are highl…" at bounding box center [524, 528] width 474 height 89
click at [336, 566] on span "Trusted execution environments (TEEs), also known as secure enclaves, are highl…" at bounding box center [524, 528] width 474 height 89
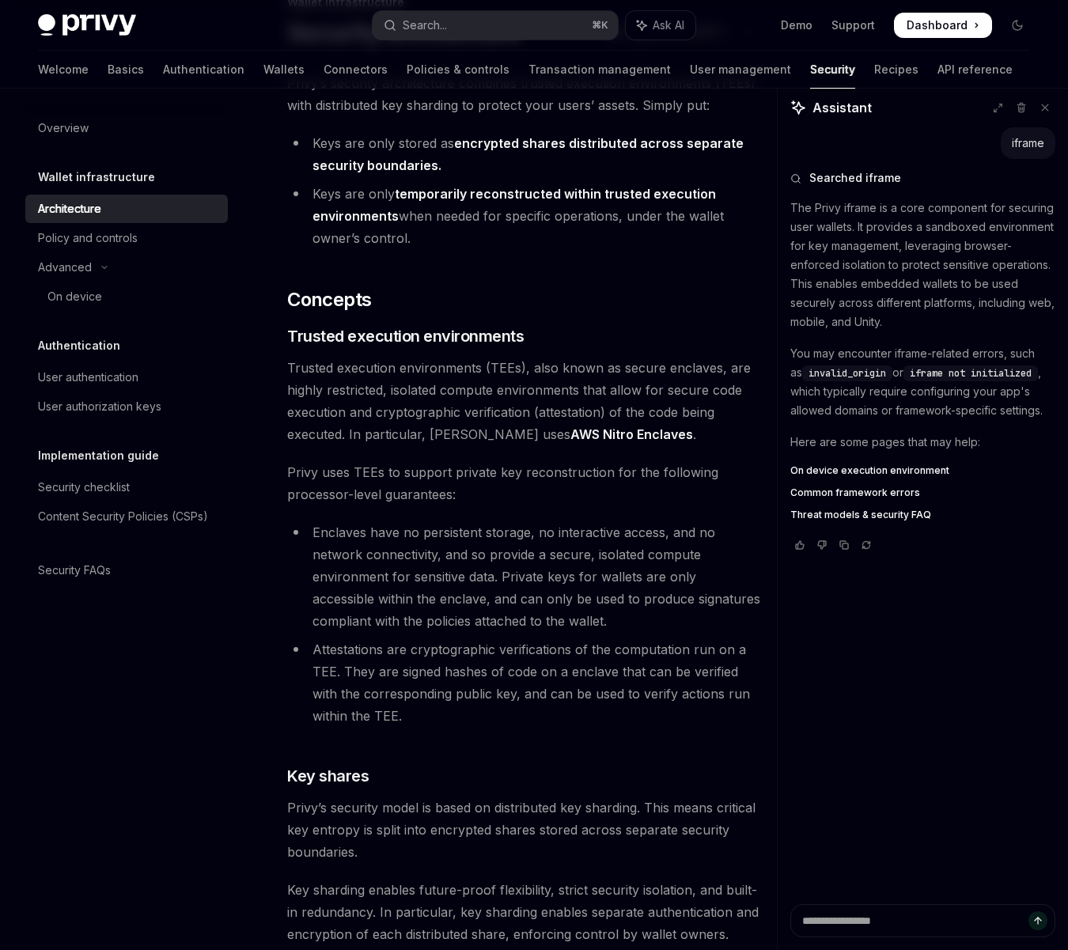
scroll to position [133, 0]
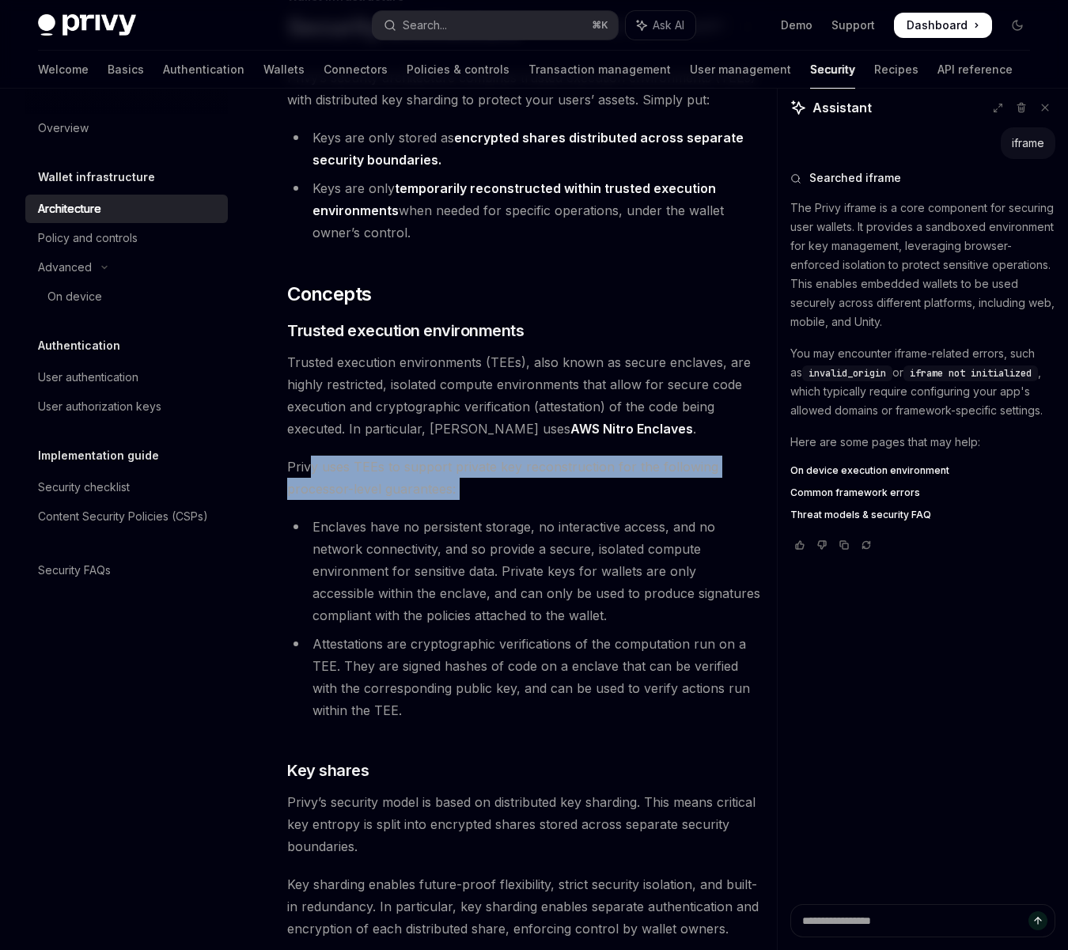
drag, startPoint x: 313, startPoint y: 460, endPoint x: 430, endPoint y: 504, distance: 124.2
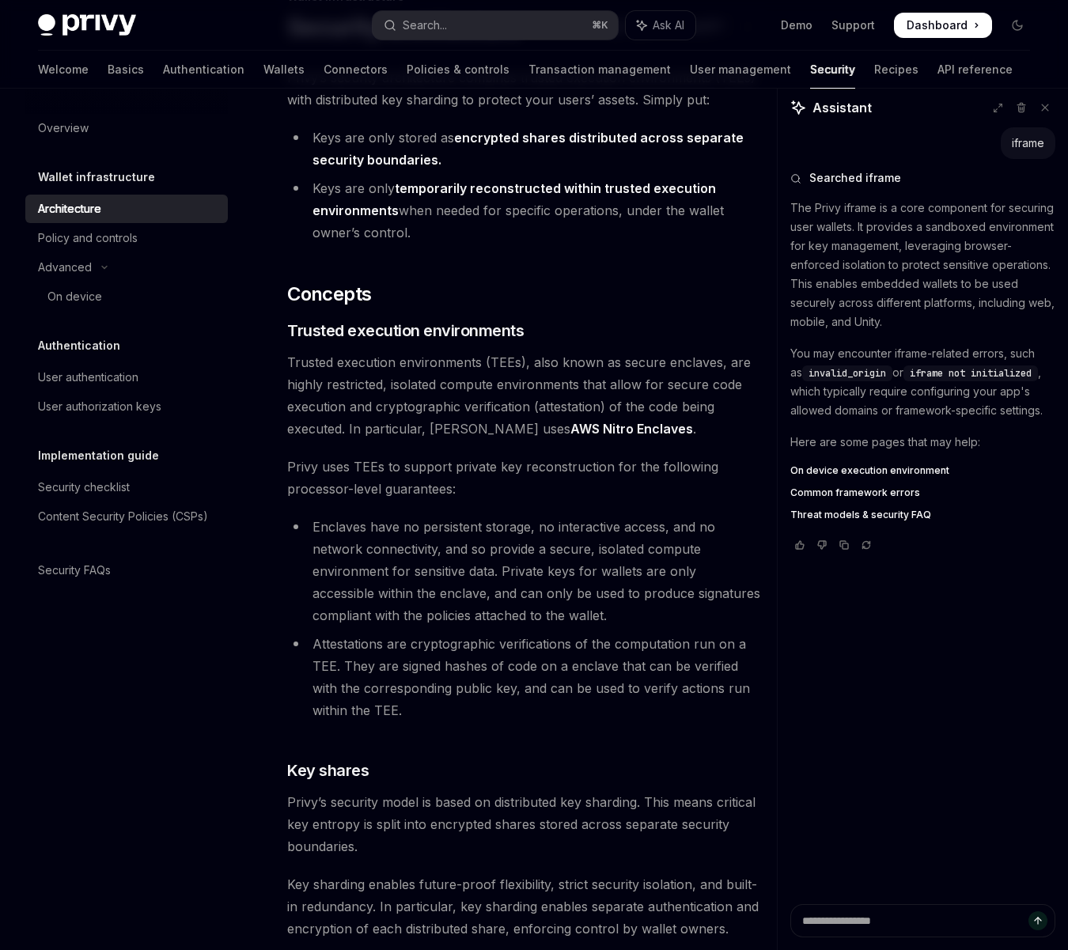
click at [401, 536] on li "Enclaves have no persistent storage, no interactive access, and no network conn…" at bounding box center [524, 571] width 474 height 111
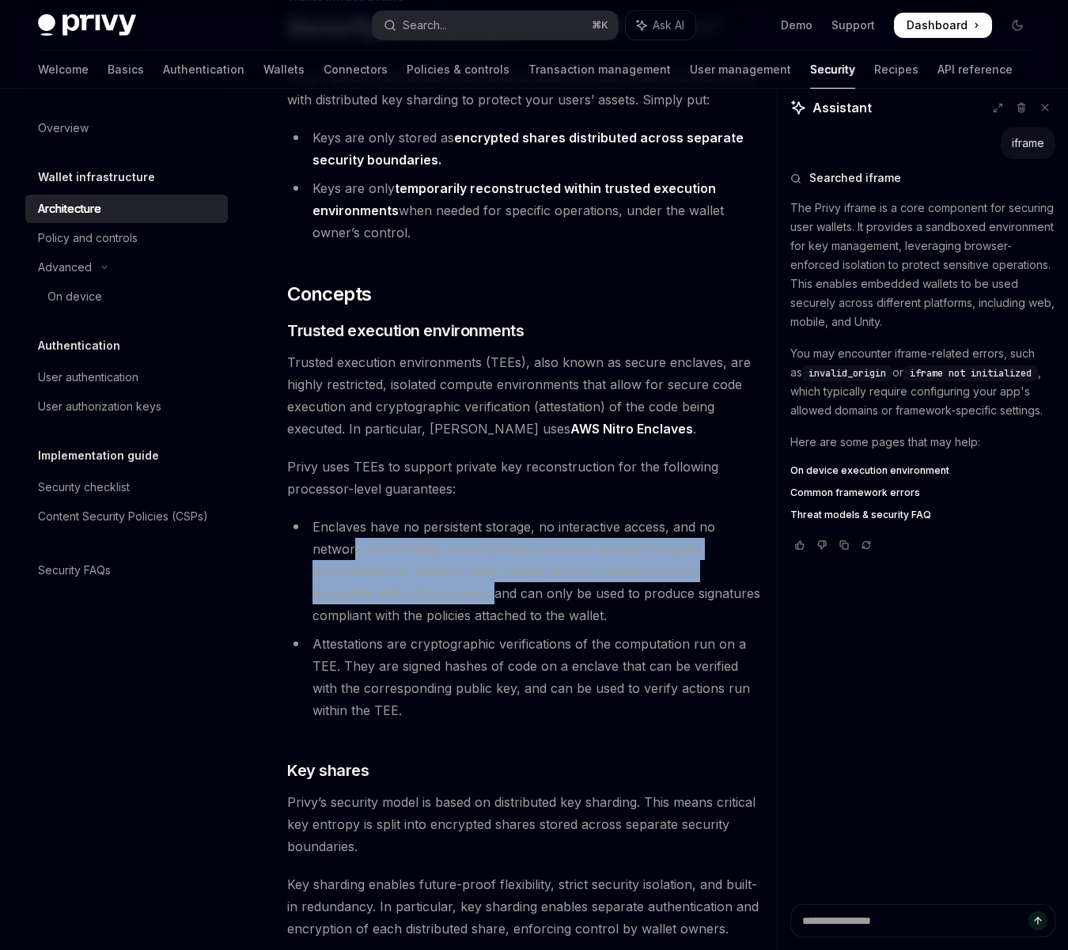
drag, startPoint x: 352, startPoint y: 539, endPoint x: 430, endPoint y: 588, distance: 92.4
click at [430, 588] on li "Enclaves have no persistent storage, no interactive access, and no network conn…" at bounding box center [524, 571] width 474 height 111
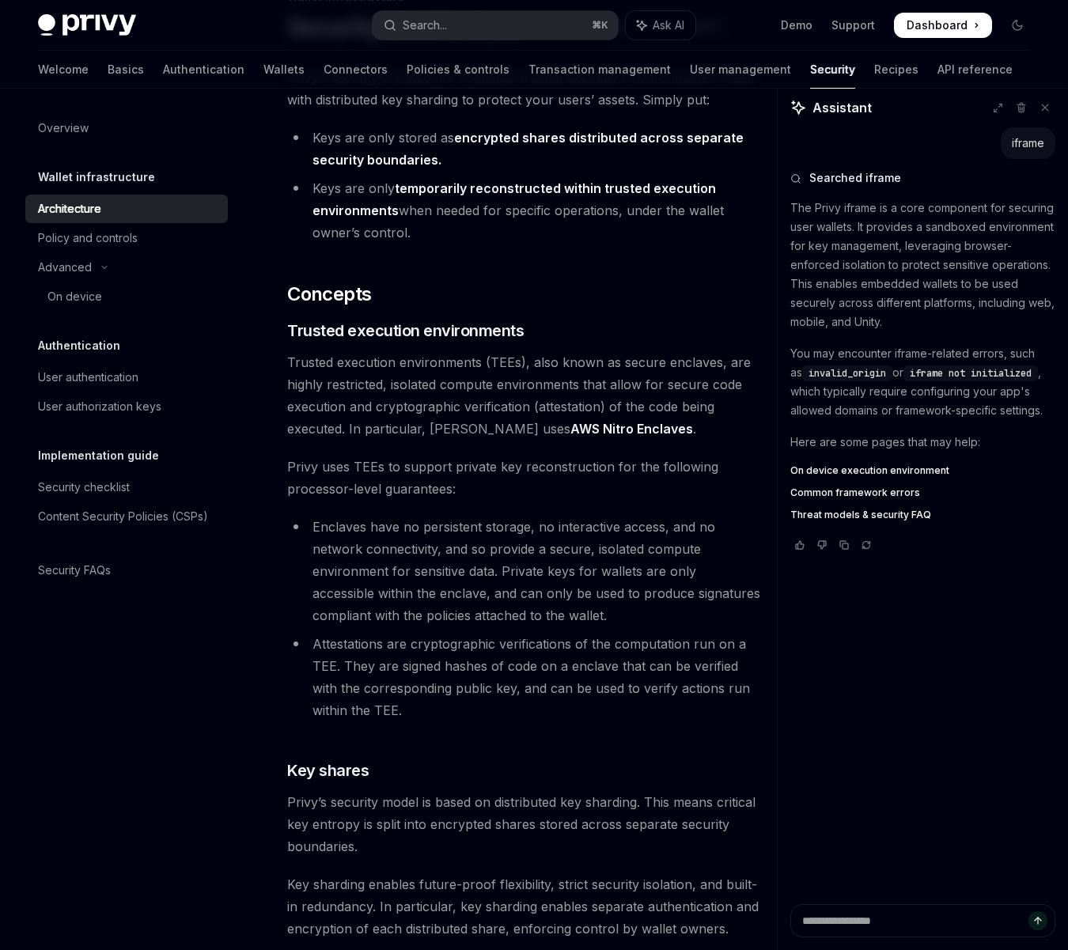
click at [413, 594] on li "Enclaves have no persistent storage, no interactive access, and no network conn…" at bounding box center [524, 571] width 474 height 111
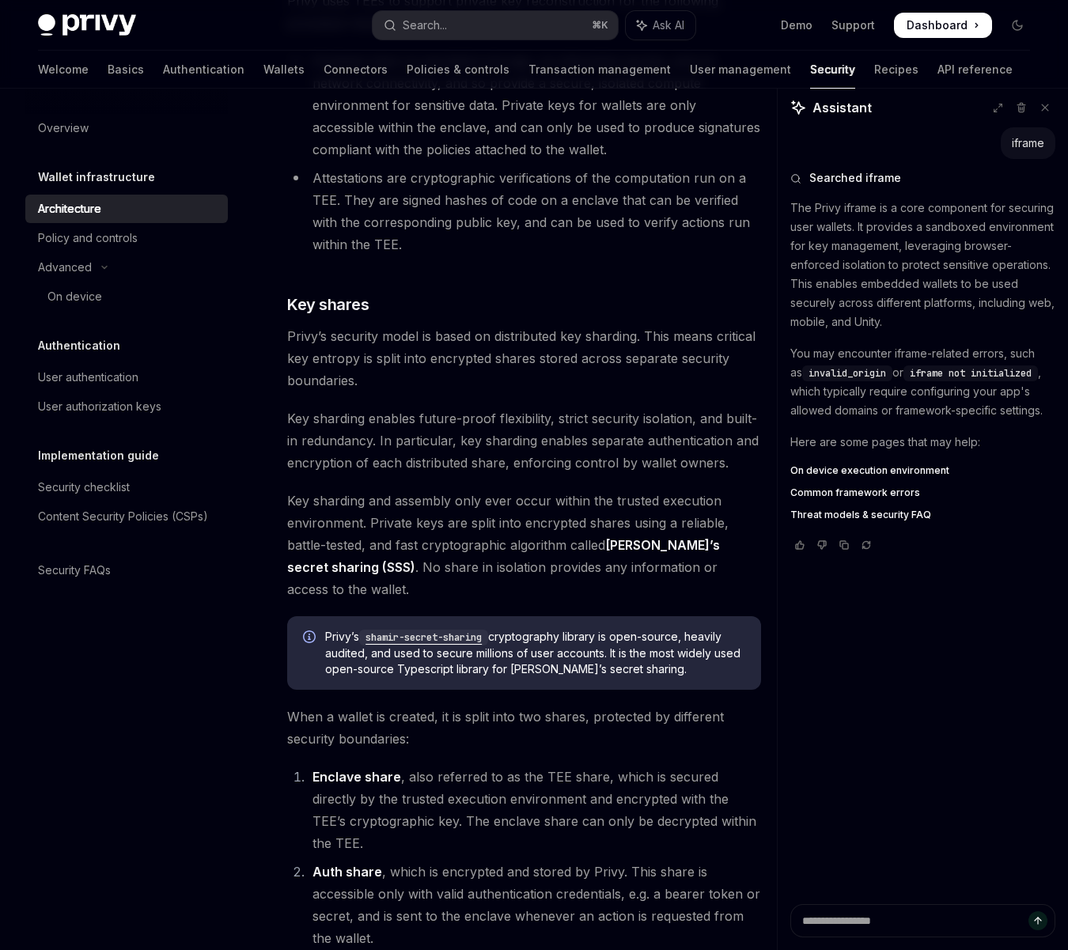
scroll to position [600, 0]
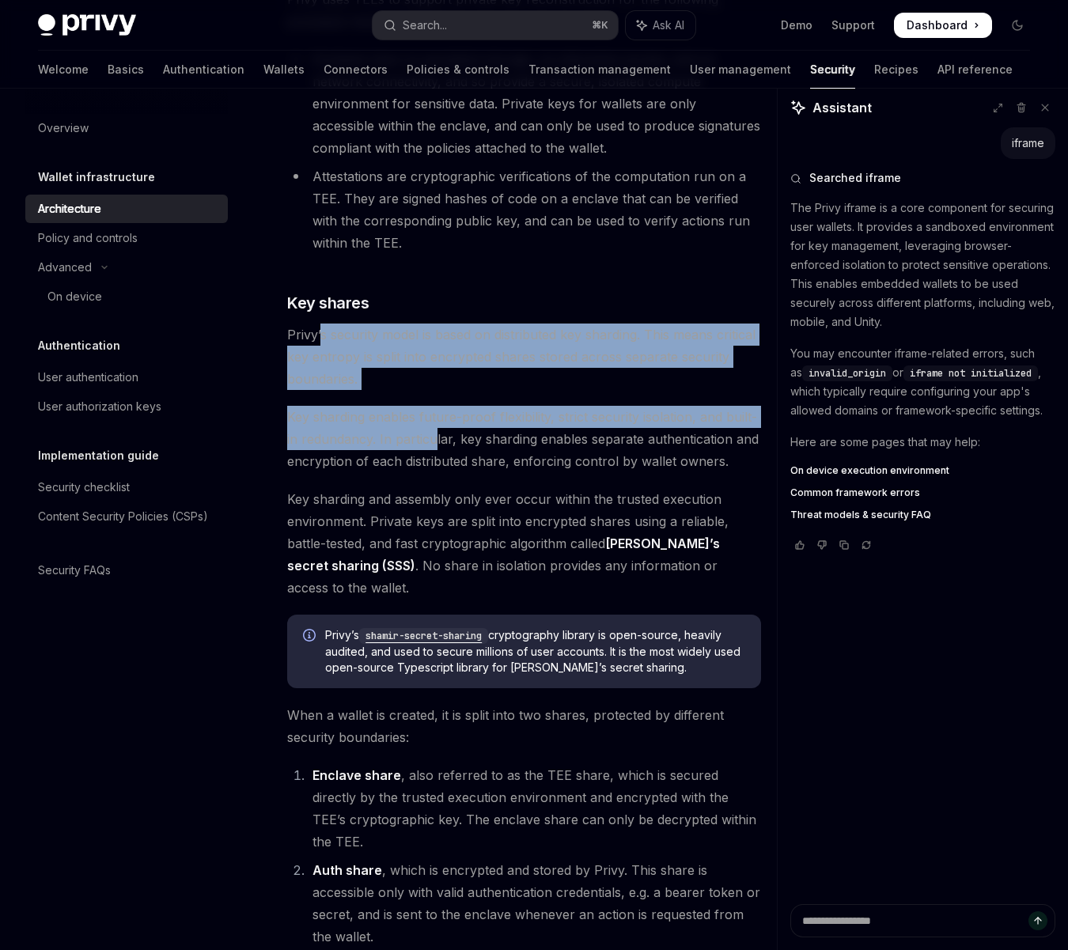
drag, startPoint x: 320, startPoint y: 344, endPoint x: 432, endPoint y: 444, distance: 149.6
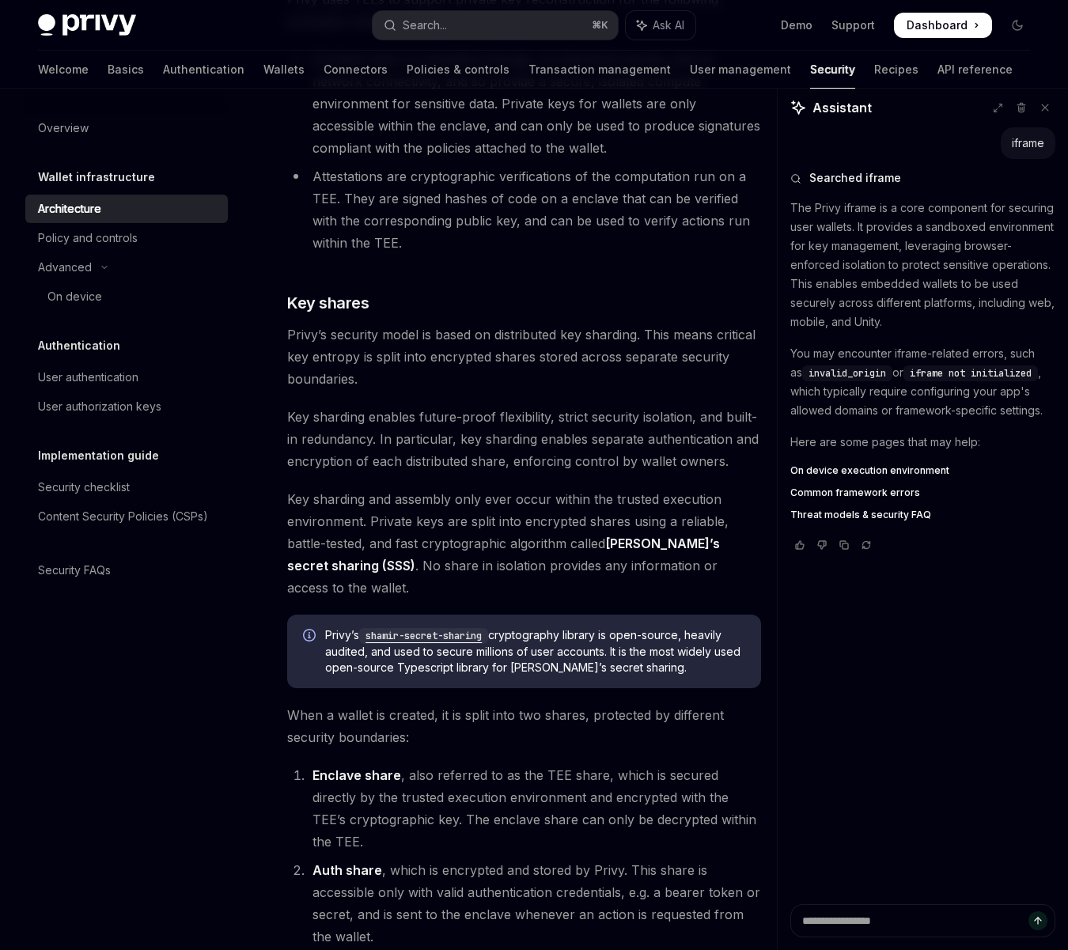
click at [411, 456] on span "Key sharding enables future-proof flexibility, strict security isolation, and b…" at bounding box center [524, 439] width 474 height 66
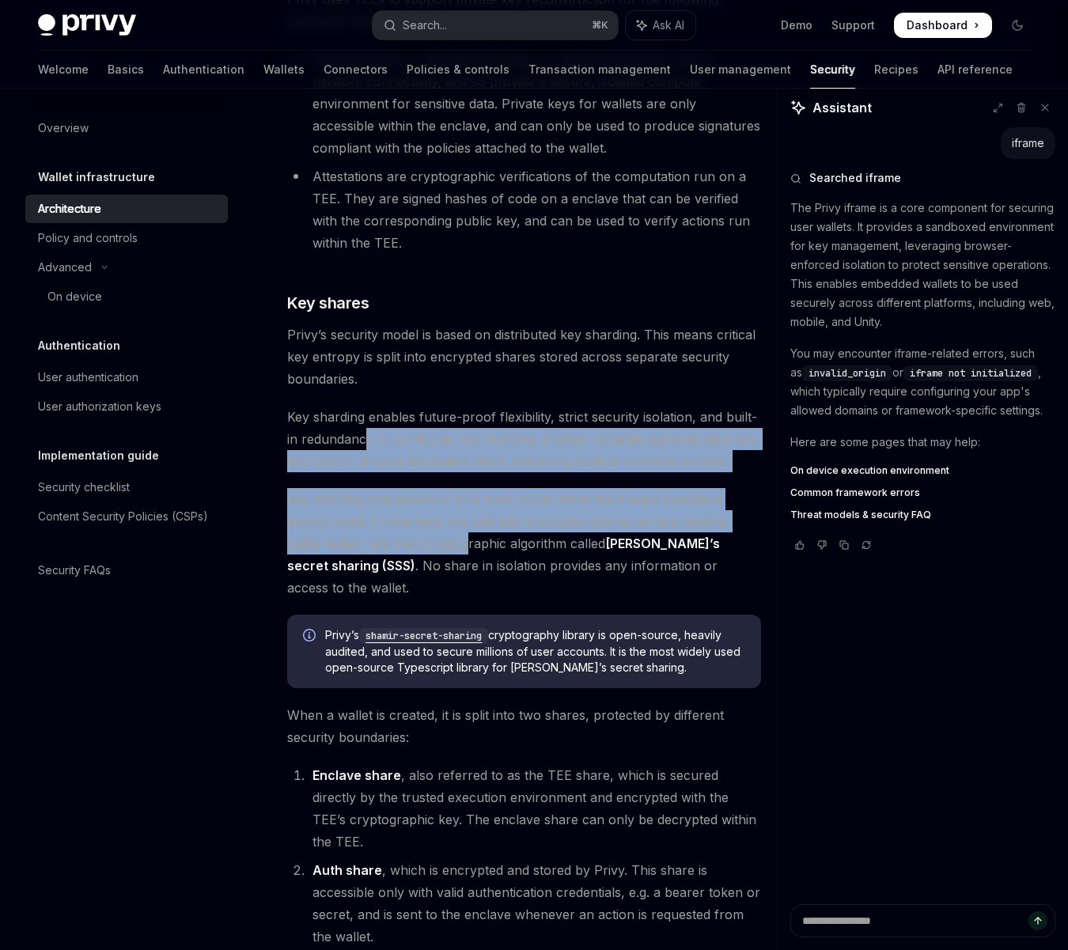
drag, startPoint x: 362, startPoint y: 437, endPoint x: 471, endPoint y: 537, distance: 147.8
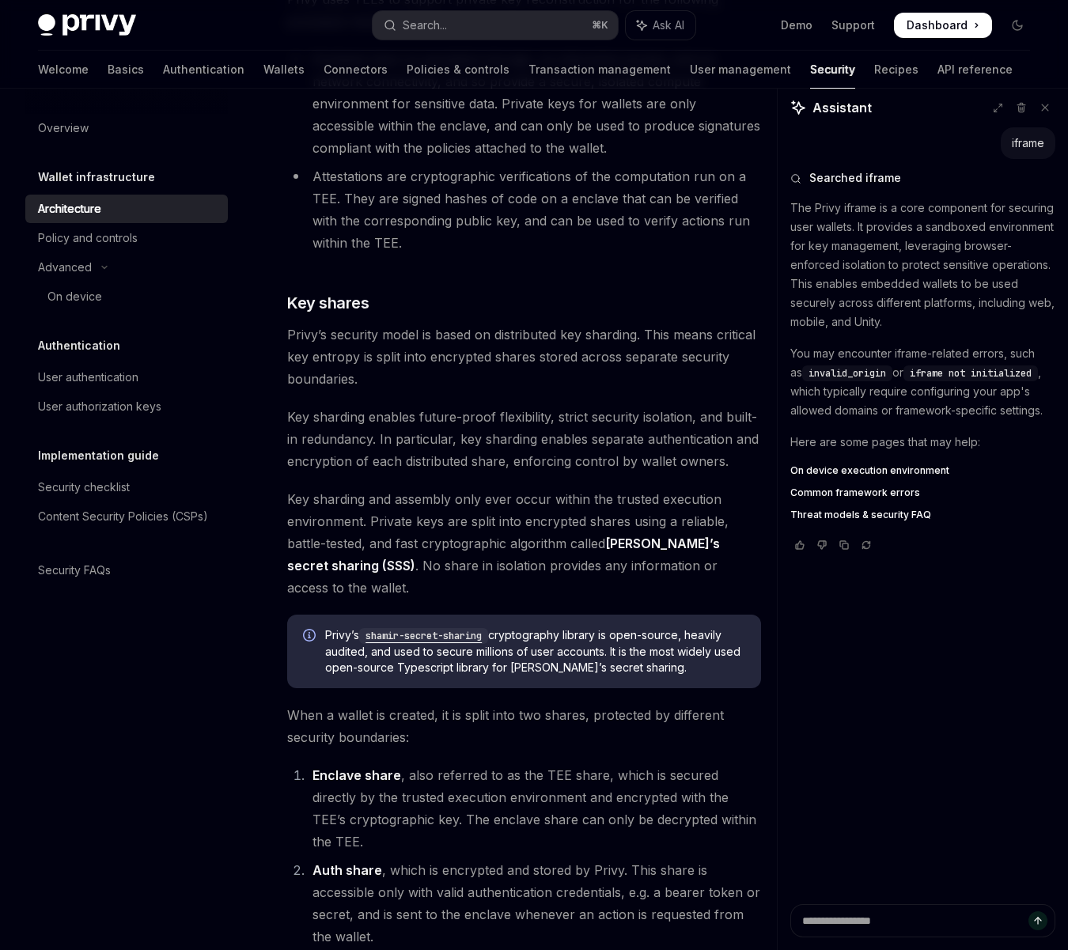
click at [406, 536] on span "Key sharding and assembly only ever occur within the trusted execution environm…" at bounding box center [524, 543] width 474 height 111
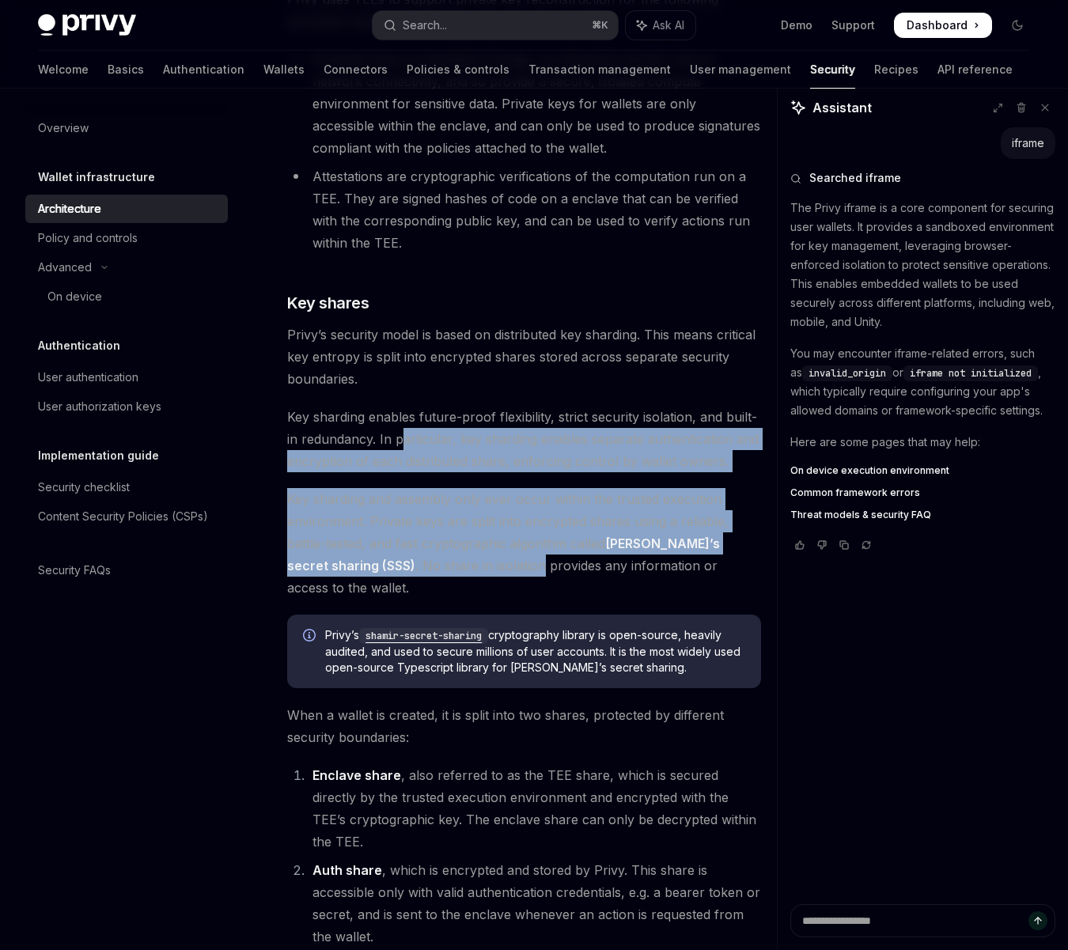
drag, startPoint x: 449, startPoint y: 558, endPoint x: 403, endPoint y: 429, distance: 136.9
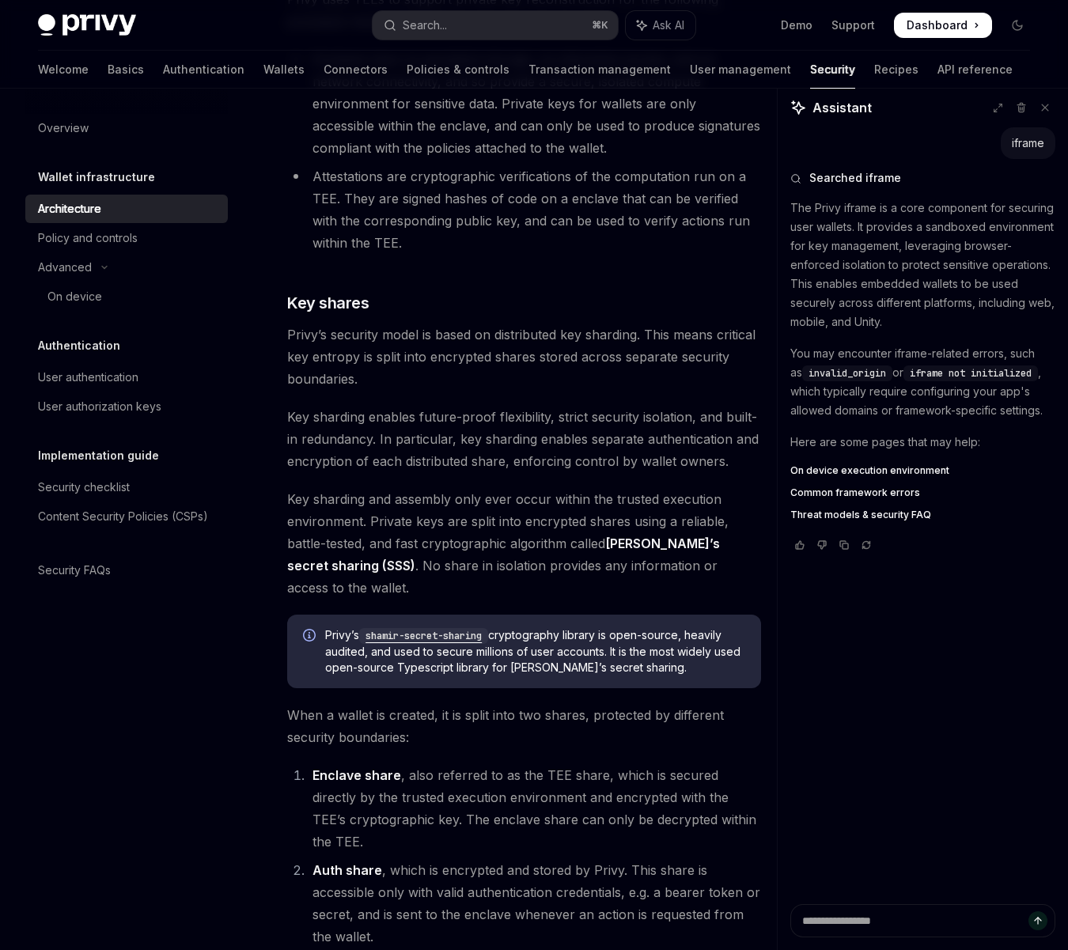
click at [343, 438] on span "Key sharding enables future-proof flexibility, strict security isolation, and b…" at bounding box center [524, 439] width 474 height 66
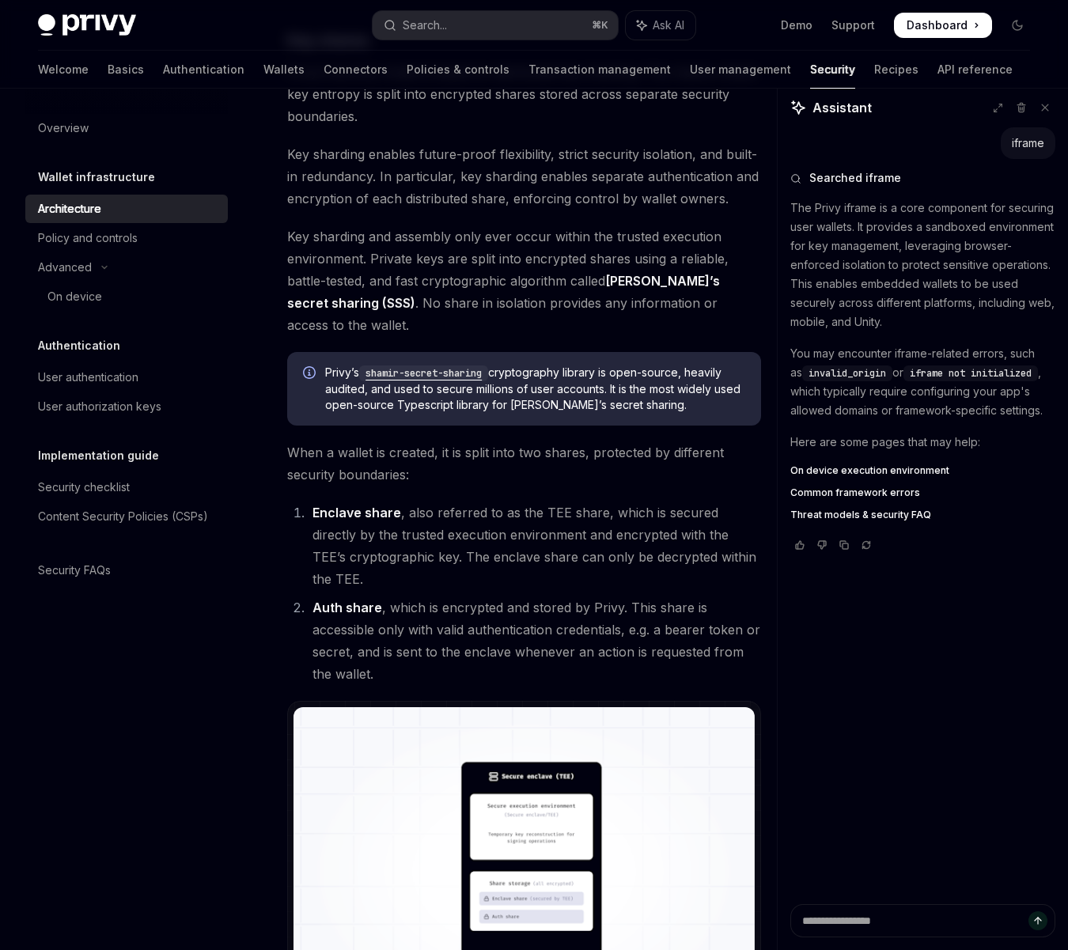
scroll to position [868, 0]
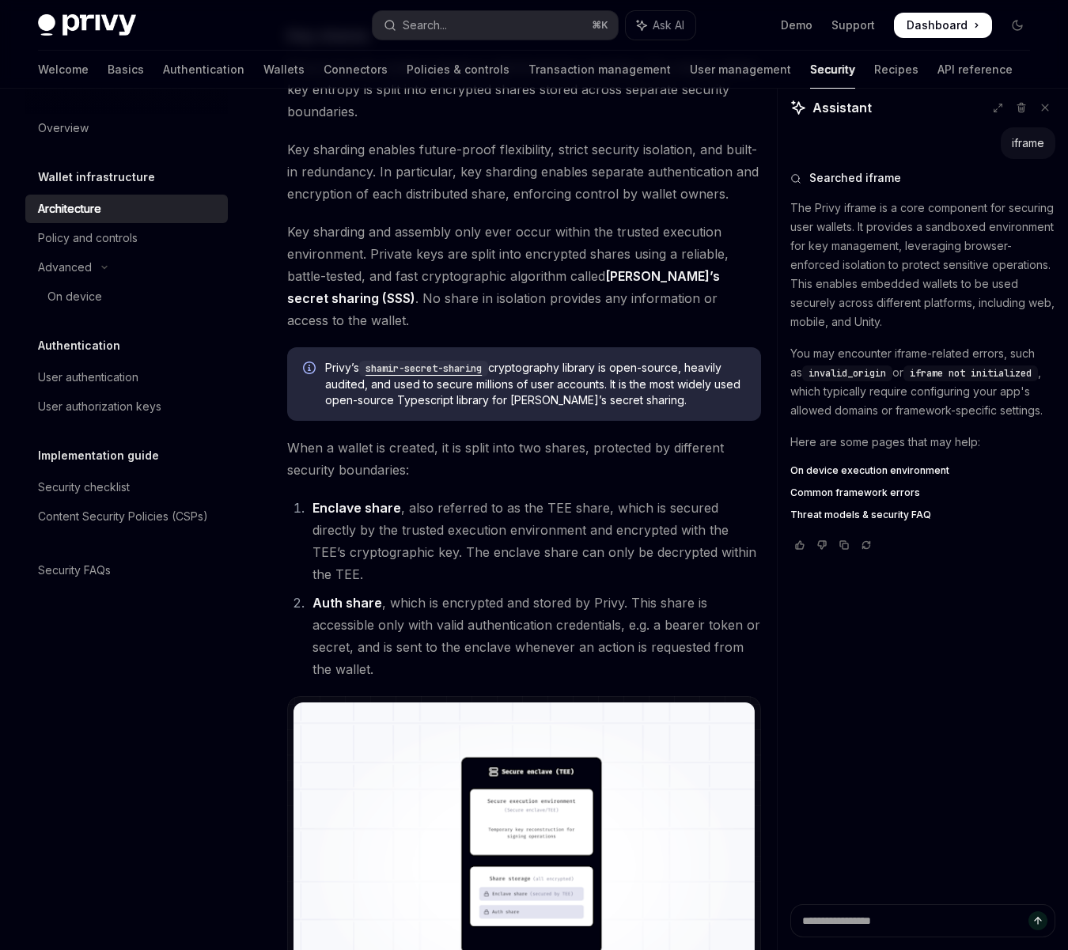
drag, startPoint x: 318, startPoint y: 438, endPoint x: 423, endPoint y: 585, distance: 180.3
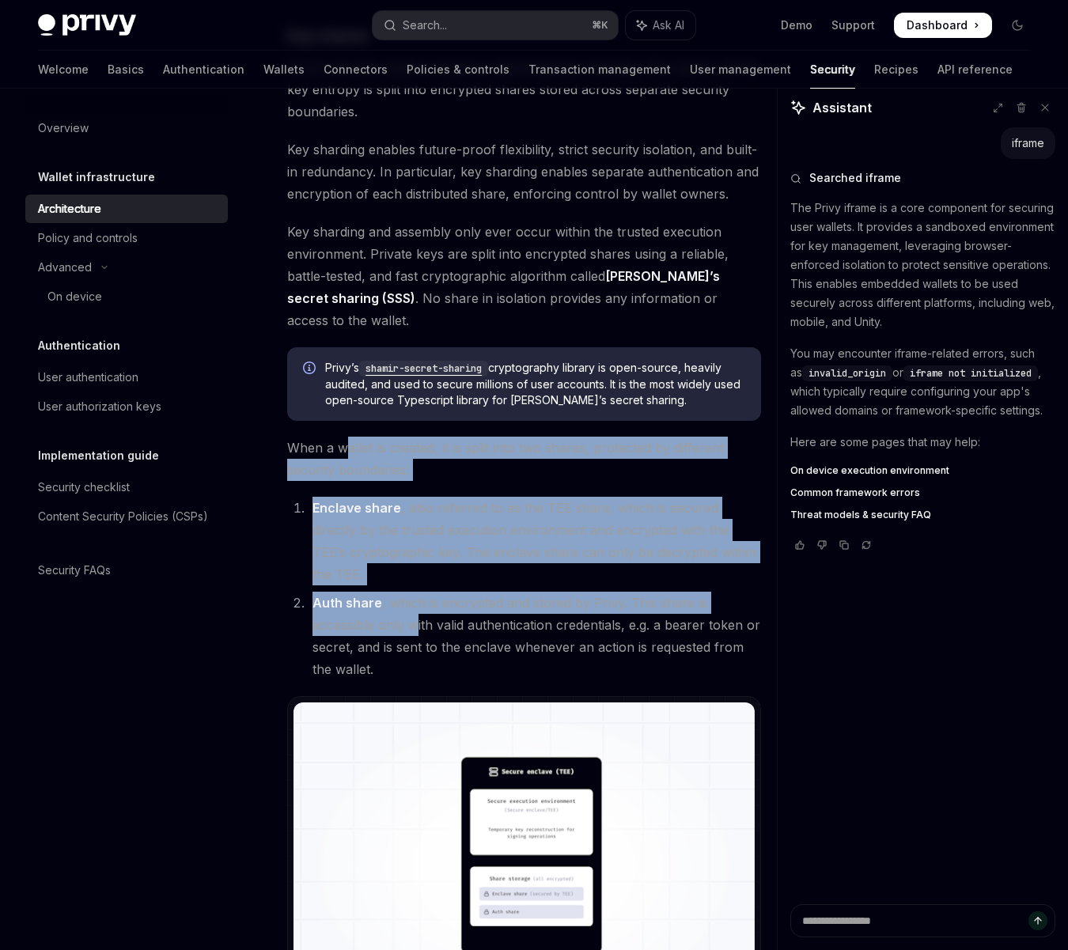
drag, startPoint x: 415, startPoint y: 599, endPoint x: 347, endPoint y: 435, distance: 177.6
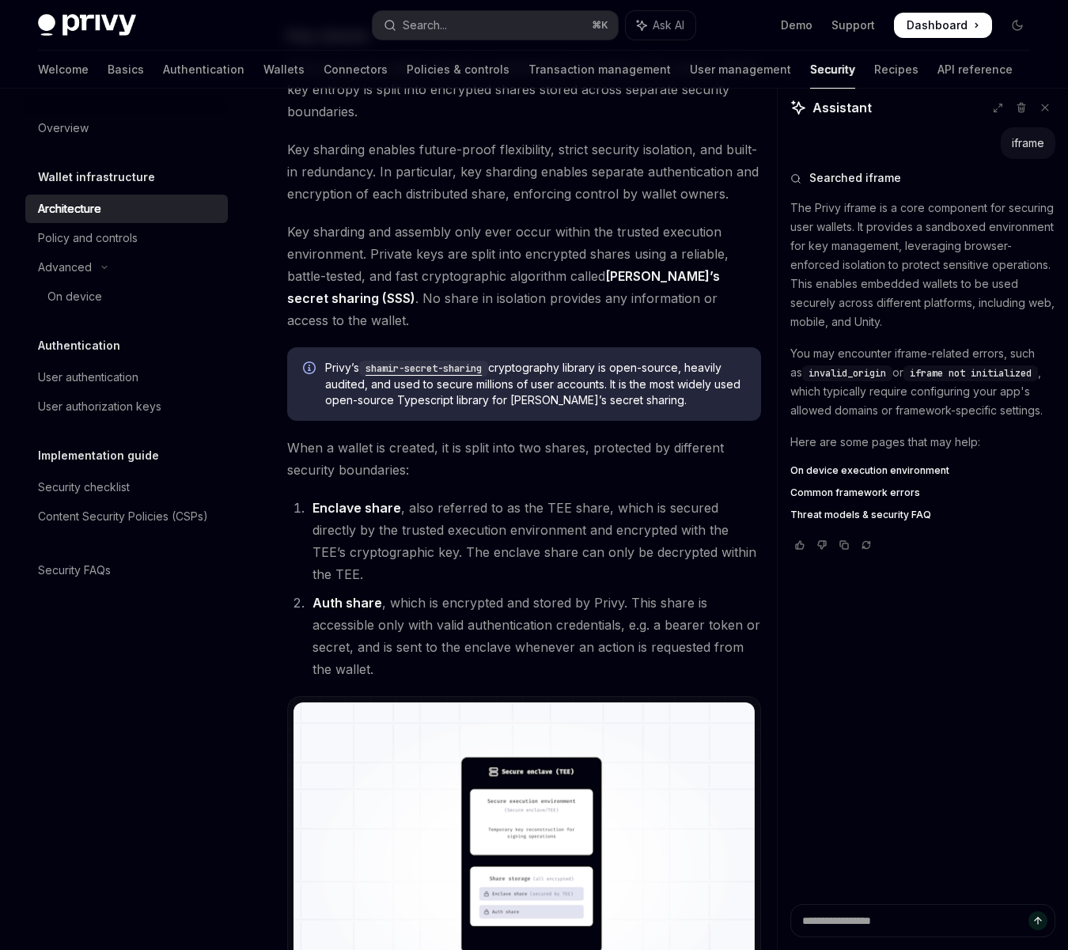
click at [331, 447] on span "When a wallet is created, it is split into two shares, protected by different s…" at bounding box center [524, 459] width 474 height 44
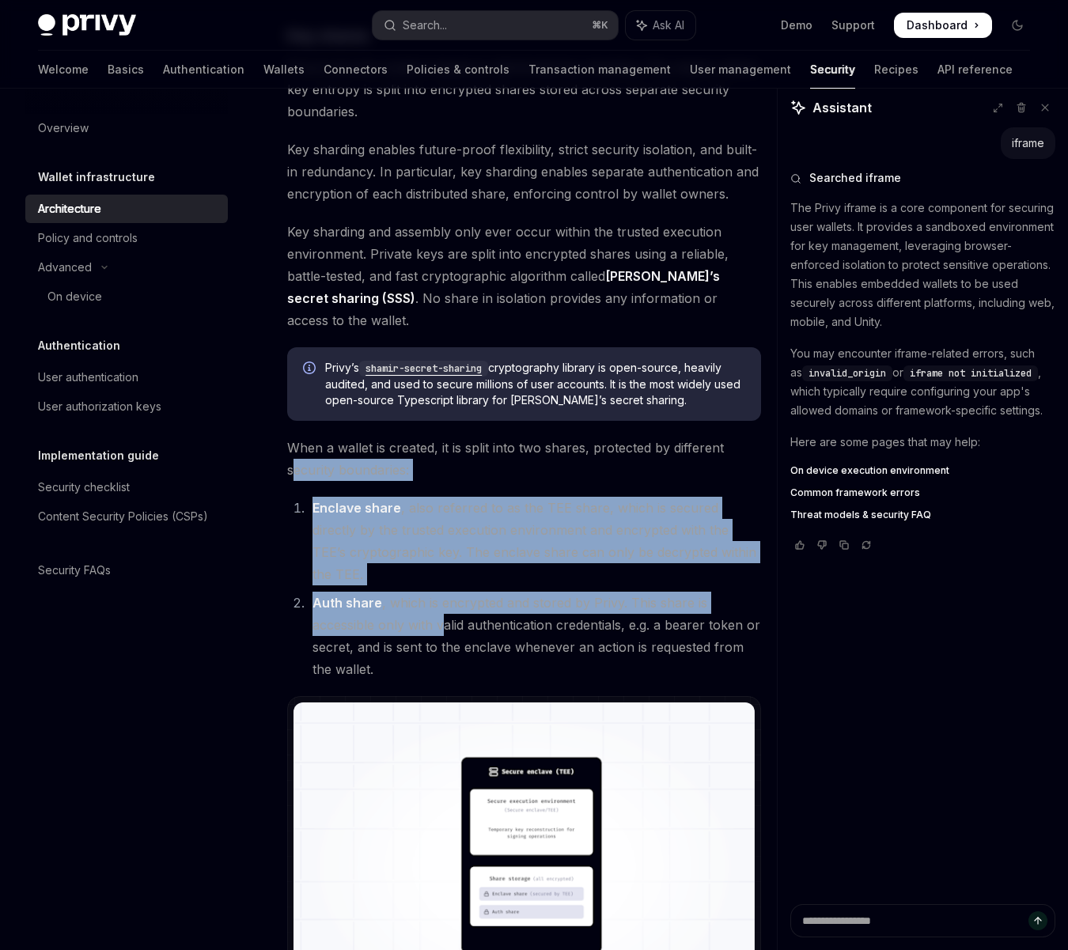
drag, startPoint x: 295, startPoint y: 446, endPoint x: 441, endPoint y: 609, distance: 218.5
click at [376, 609] on li "Auth share , which is encrypted and stored by Privy. This share is accessible o…" at bounding box center [534, 636] width 453 height 89
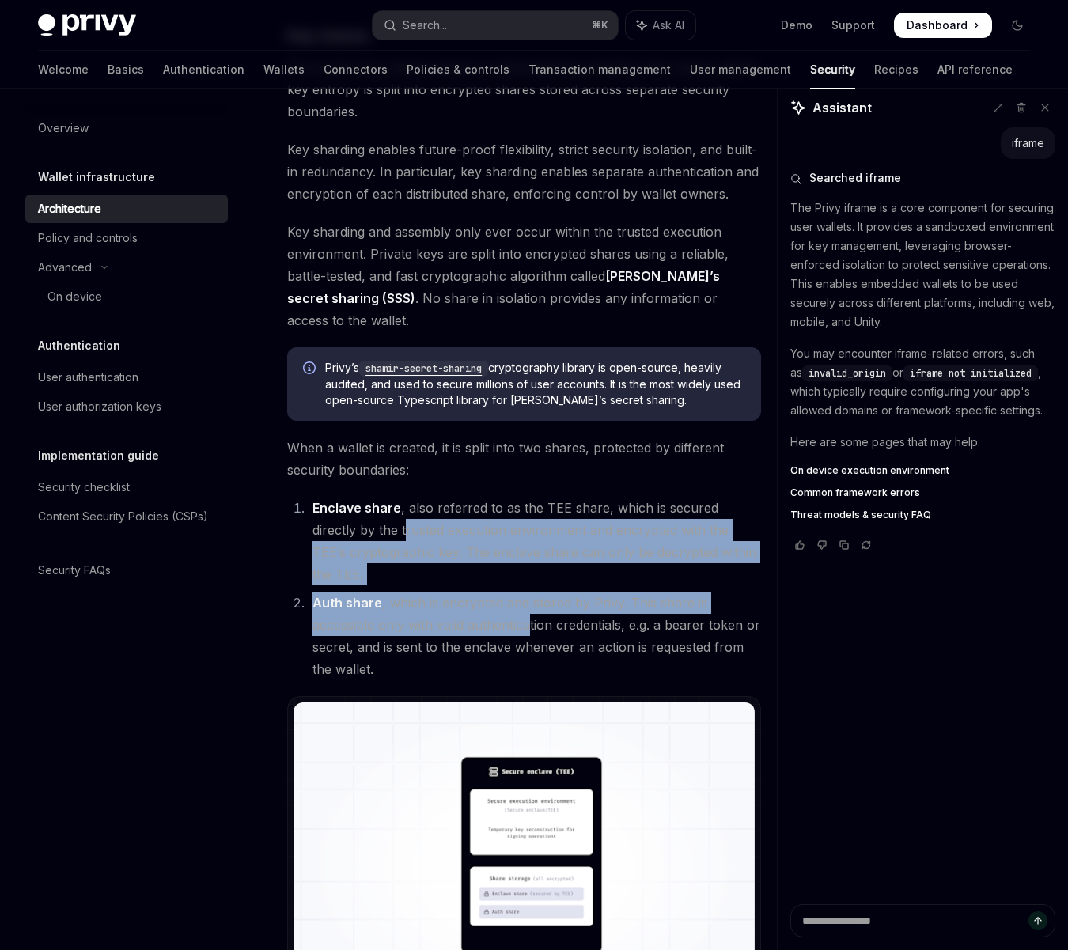
drag, startPoint x: 358, startPoint y: 509, endPoint x: 528, endPoint y: 609, distance: 198.2
click at [528, 609] on ol "Enclave share , also referred to as the TEE share, which is secured directly by…" at bounding box center [524, 589] width 474 height 184
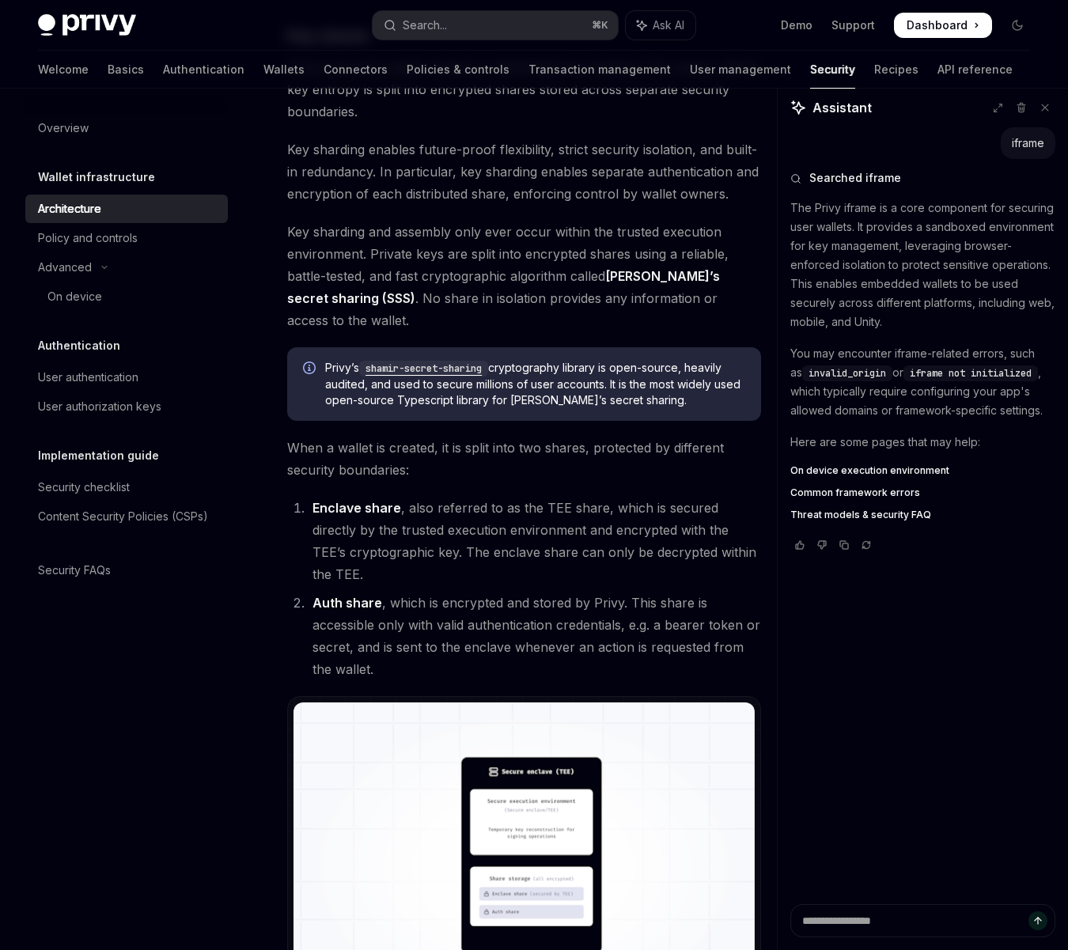
click at [452, 600] on li "Auth share , which is encrypted and stored by Privy. This share is accessible o…" at bounding box center [534, 636] width 453 height 89
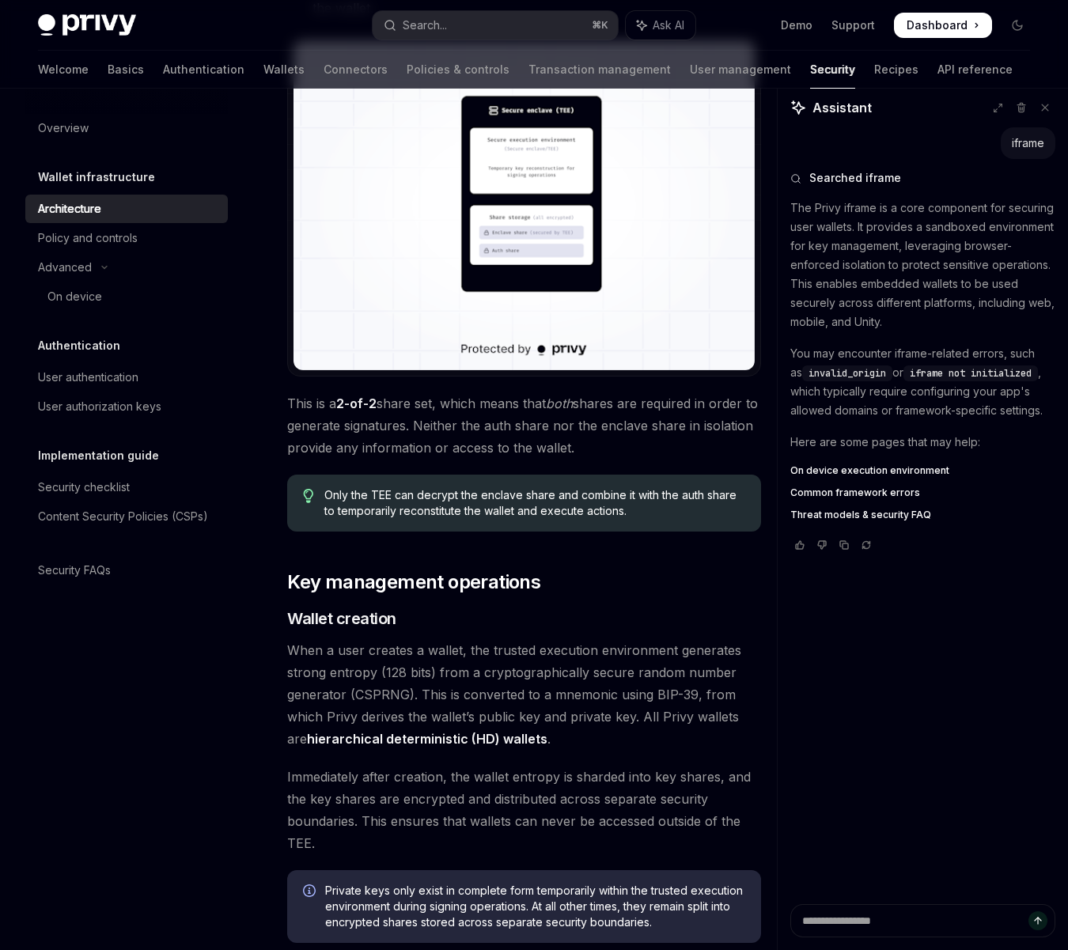
scroll to position [1537, 0]
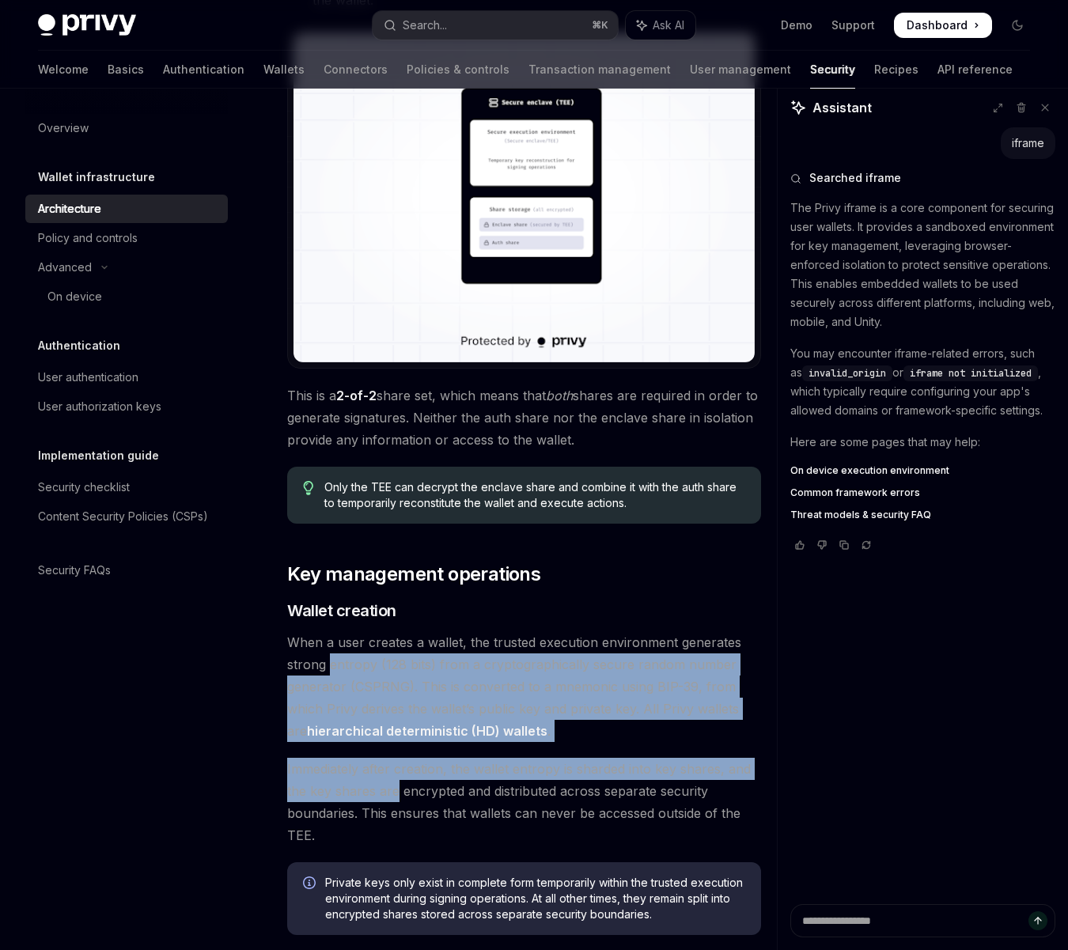
drag, startPoint x: 331, startPoint y: 646, endPoint x: 393, endPoint y: 778, distance: 145.1
click at [393, 778] on div "Privy’s security architecture combines trusted execution environments (TEEs) wi…" at bounding box center [524, 545] width 474 height 3767
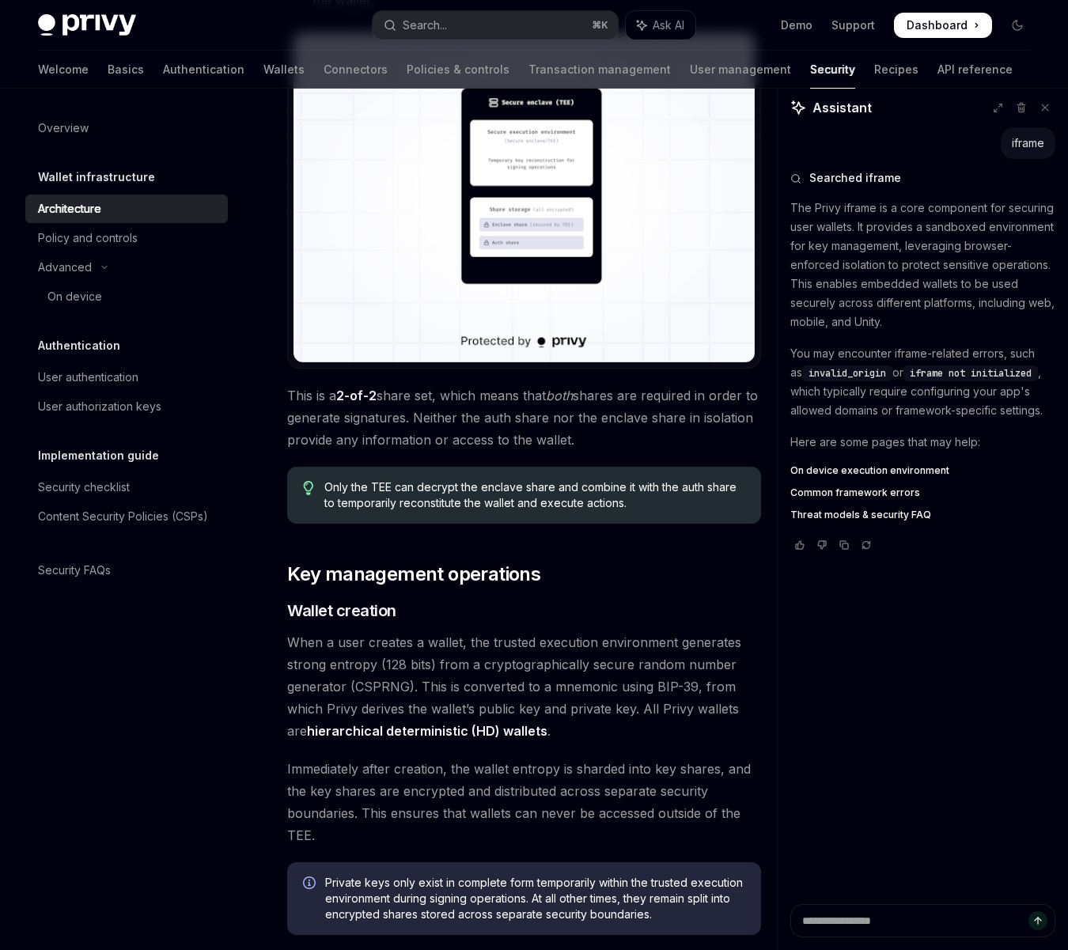
click at [373, 782] on span "Immediately after creation, the wallet entropy is sharded into key shares, and …" at bounding box center [524, 802] width 474 height 89
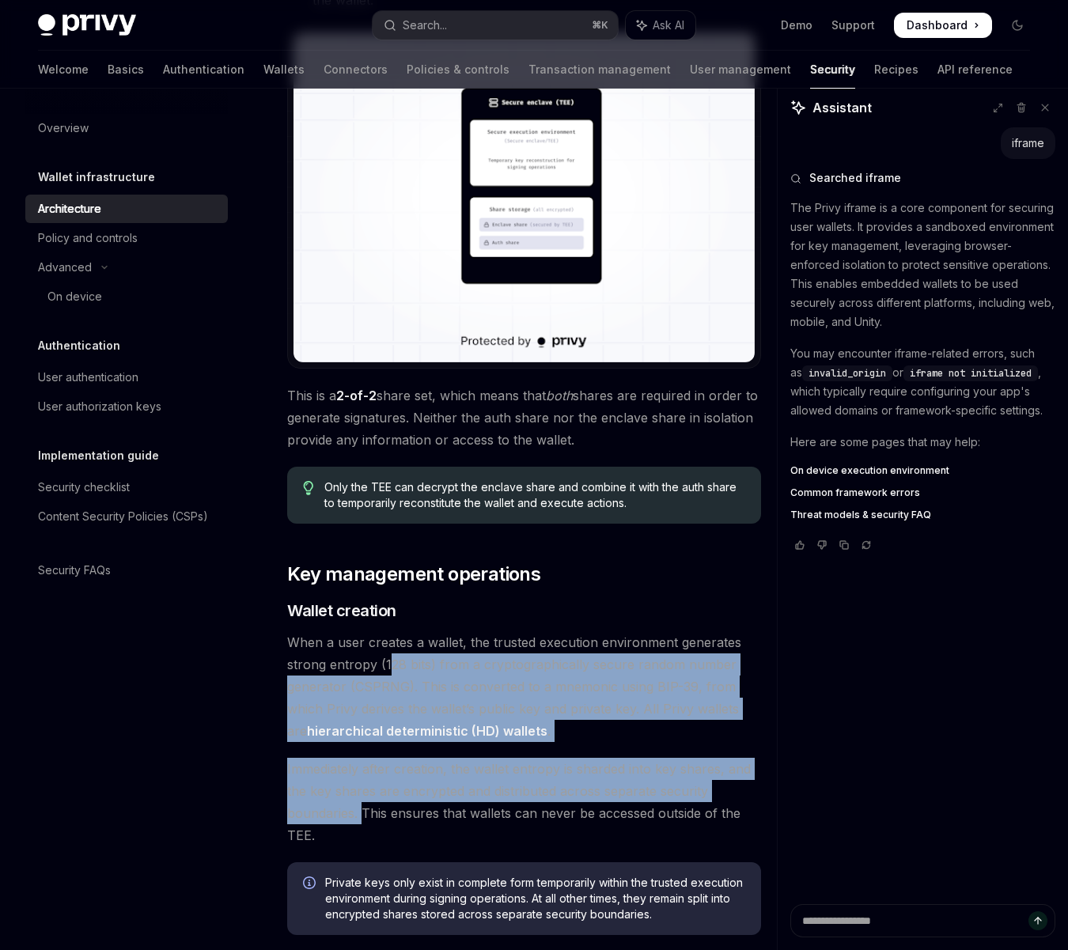
drag, startPoint x: 363, startPoint y: 795, endPoint x: 388, endPoint y: 645, distance: 152.3
click at [388, 645] on div "Privy’s security architecture combines trusted execution environments (TEEs) wi…" at bounding box center [524, 545] width 474 height 3767
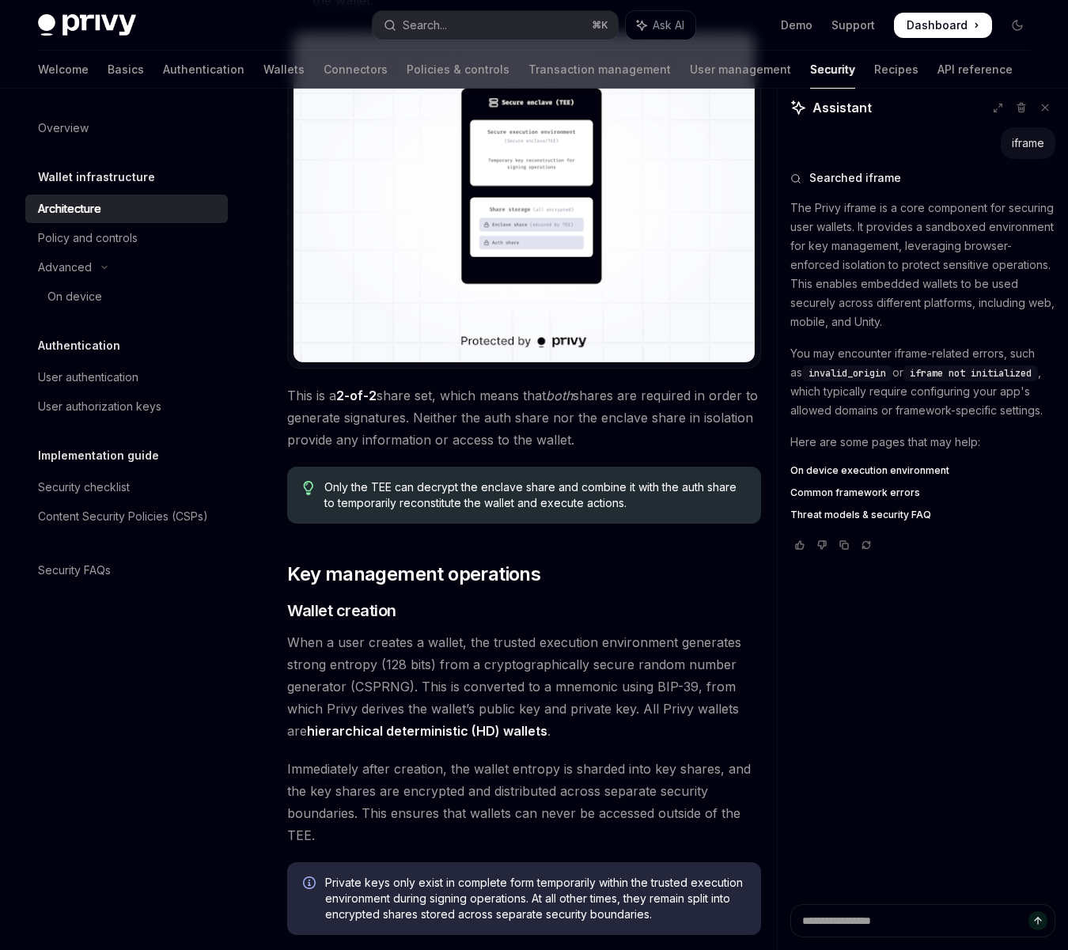
click at [373, 648] on span "When a user creates a wallet, the trusted execution environment generates stron…" at bounding box center [524, 686] width 474 height 111
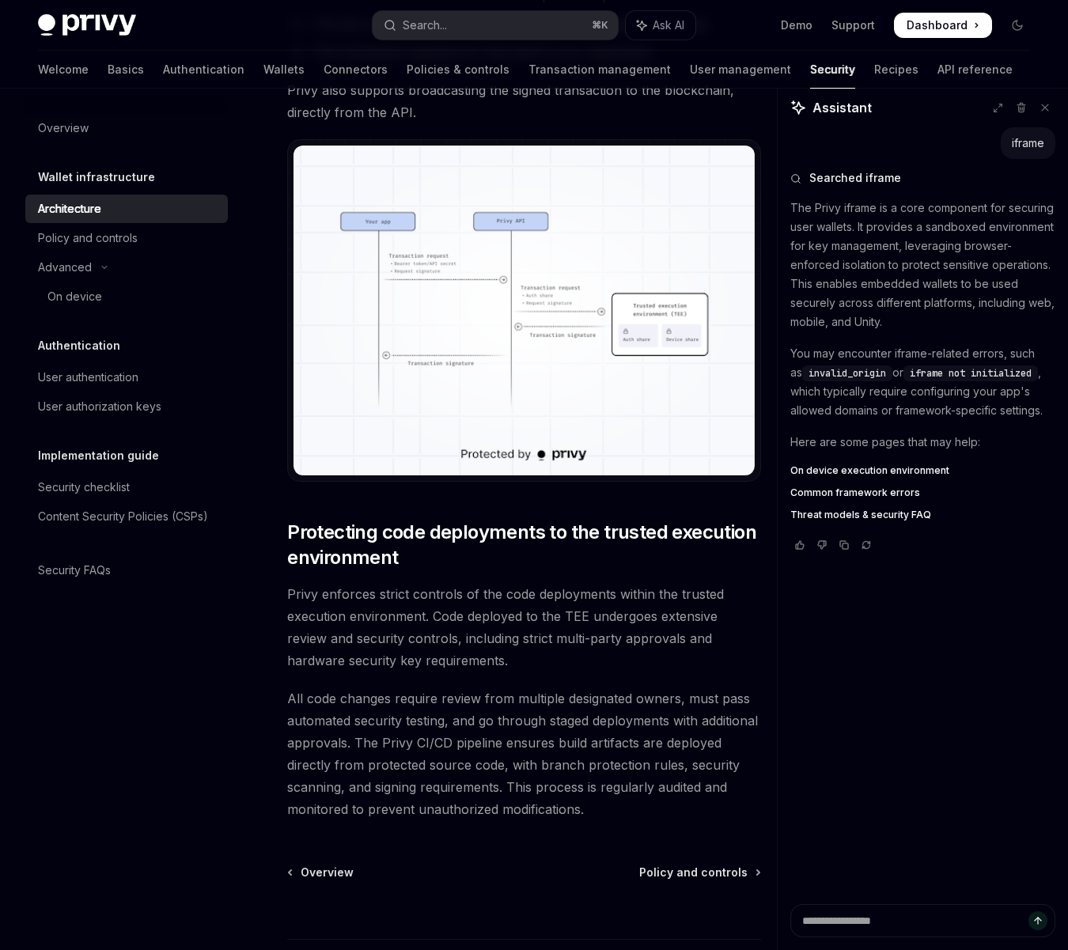
scroll to position [3205, 0]
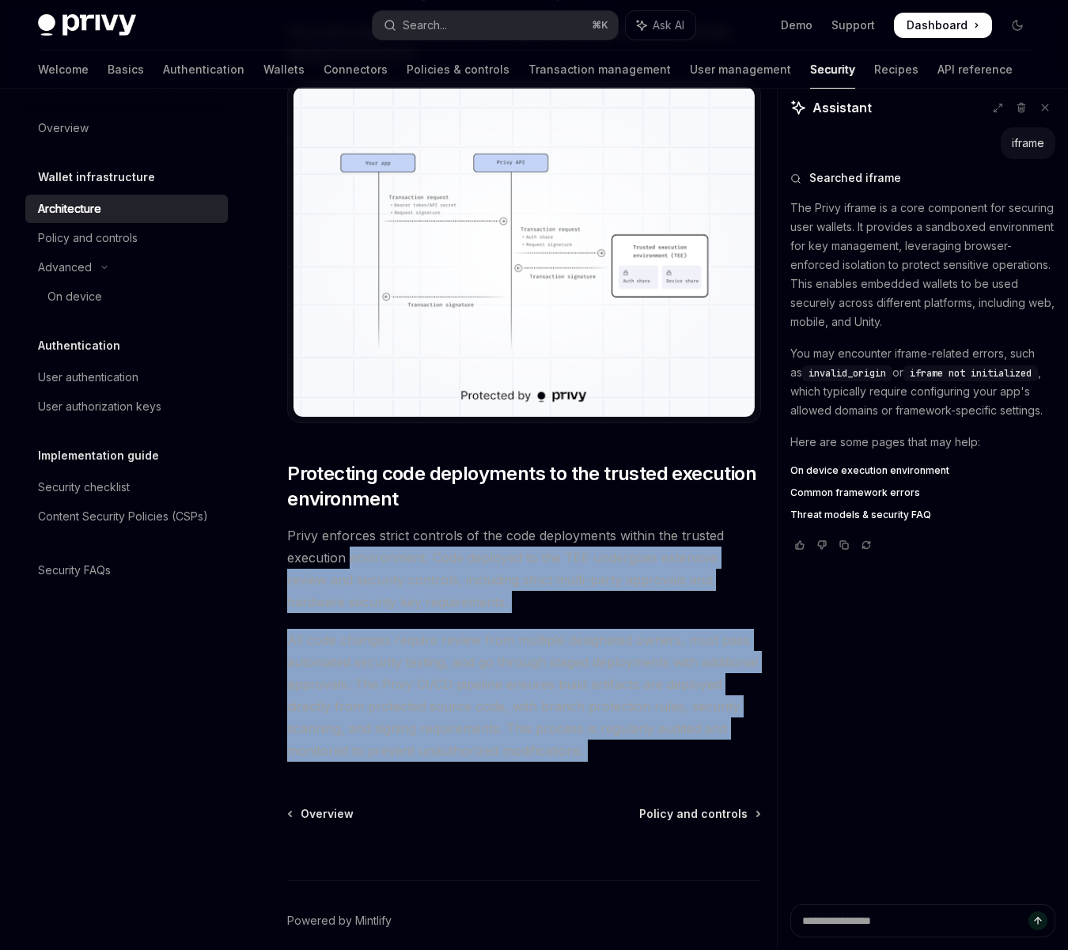
drag, startPoint x: 352, startPoint y: 500, endPoint x: 415, endPoint y: 698, distance: 207.4
click at [369, 668] on span "All code changes require review from multiple designated owners, must pass auto…" at bounding box center [524, 695] width 474 height 133
